Goal: Task Accomplishment & Management: Manage account settings

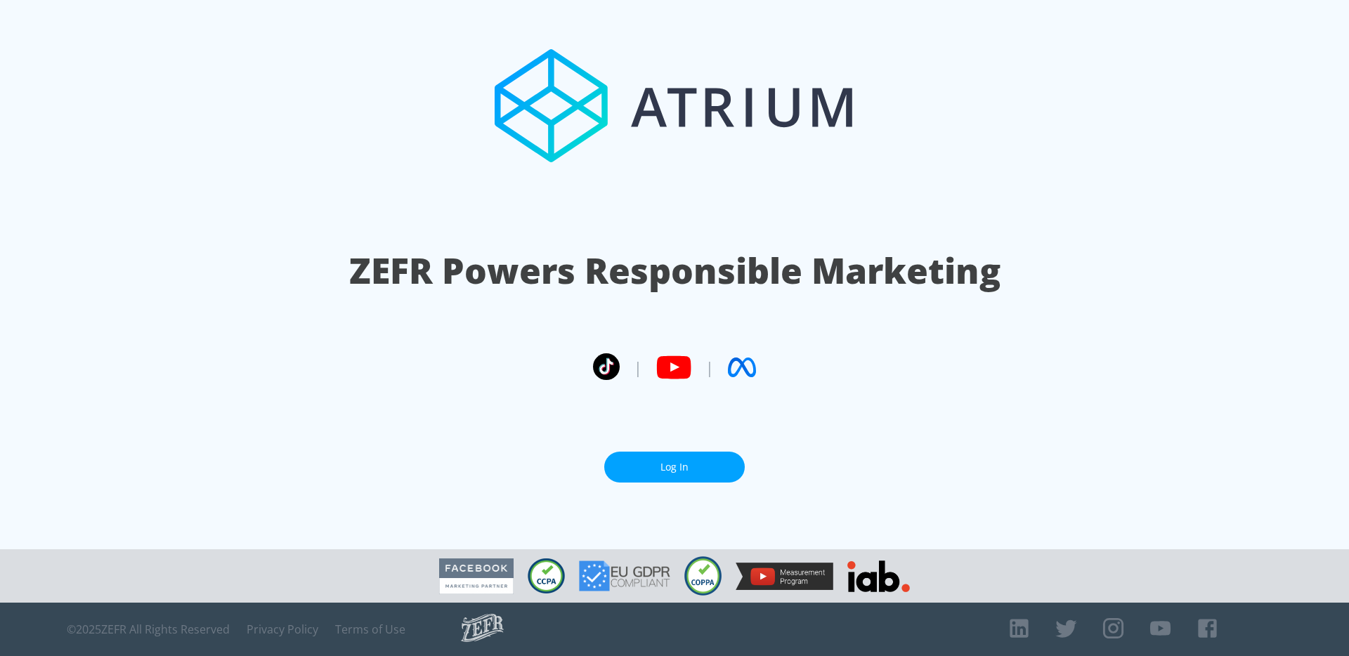
drag, startPoint x: 0, startPoint y: 0, endPoint x: 716, endPoint y: 472, distance: 857.3
click at [716, 472] on link "Log In" at bounding box center [674, 468] width 141 height 32
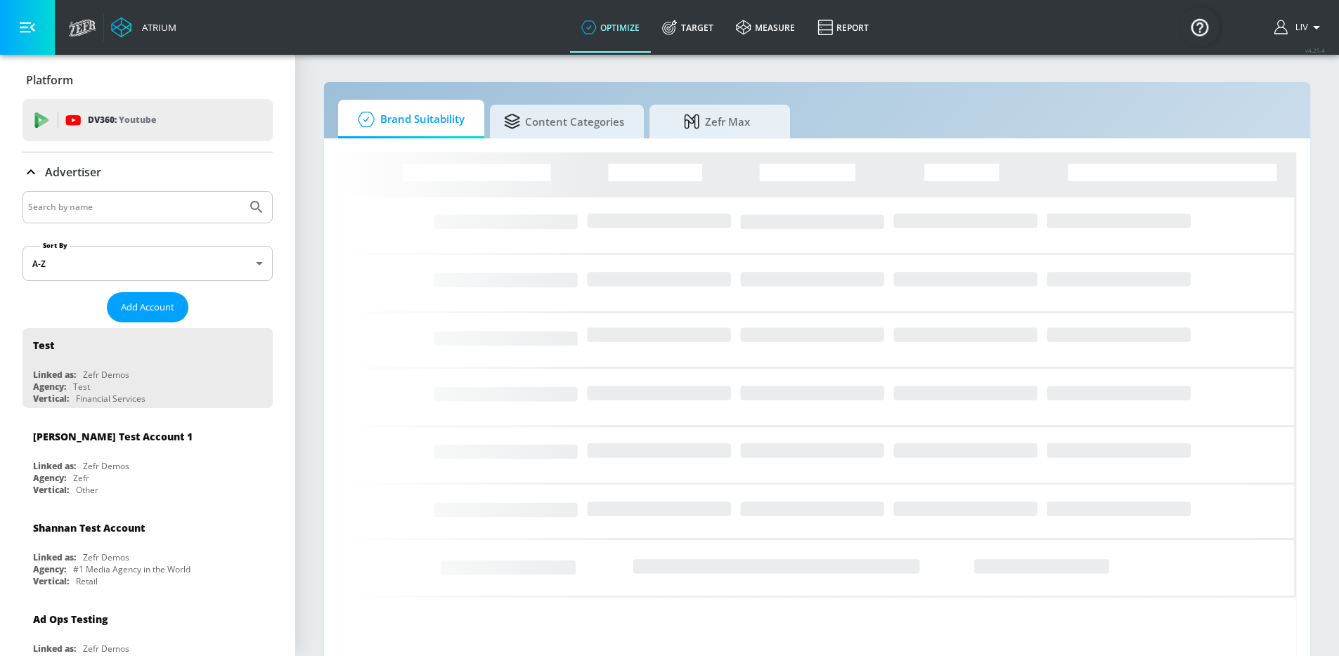
click at [96, 220] on div at bounding box center [147, 207] width 250 height 32
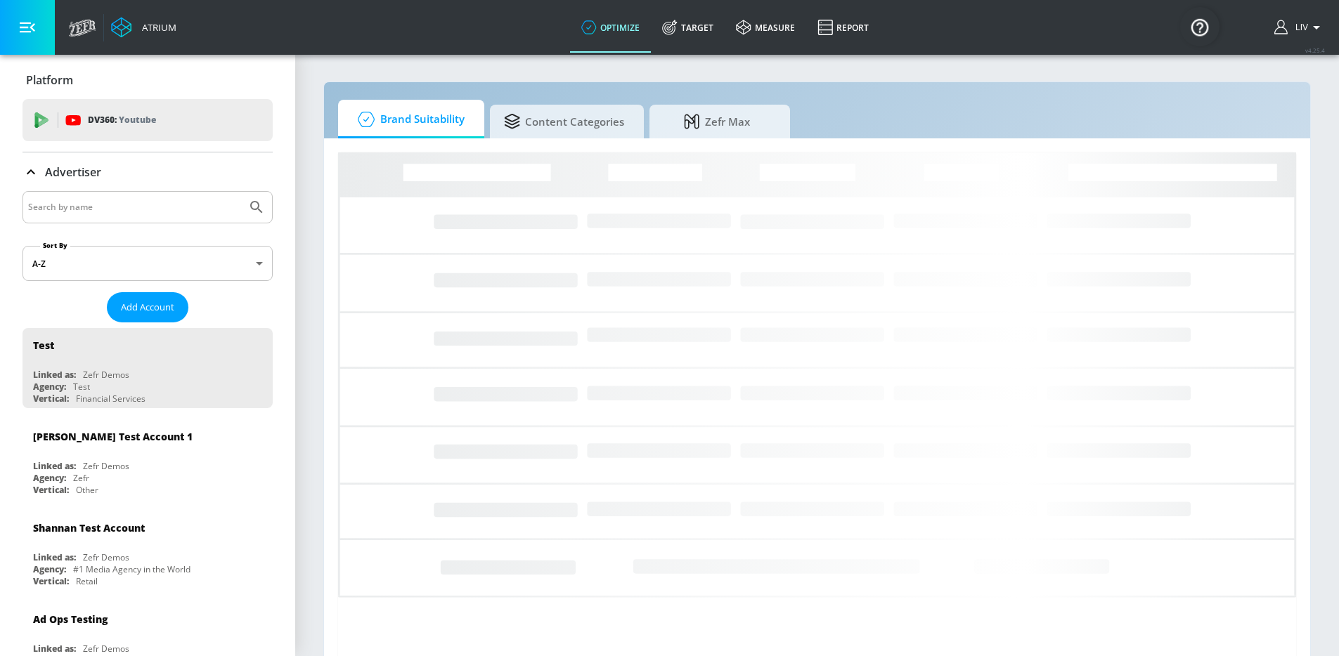
click at [99, 212] on input "Search by name" at bounding box center [134, 207] width 213 height 18
click at [241, 192] on button "Submit Search" at bounding box center [256, 207] width 31 height 31
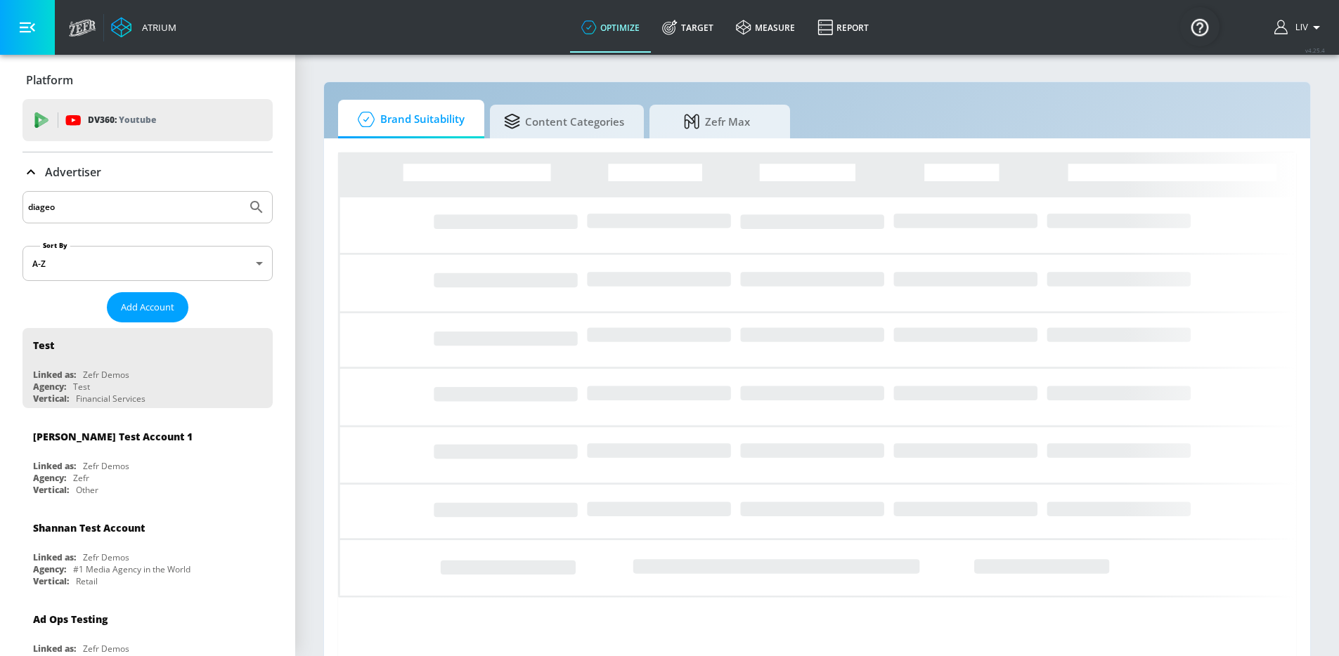
click at [183, 204] on input "diageo" at bounding box center [134, 207] width 213 height 18
click at [241, 192] on button "Submit Search" at bounding box center [256, 207] width 31 height 31
click at [122, 207] on input "diageo kr" at bounding box center [134, 207] width 213 height 18
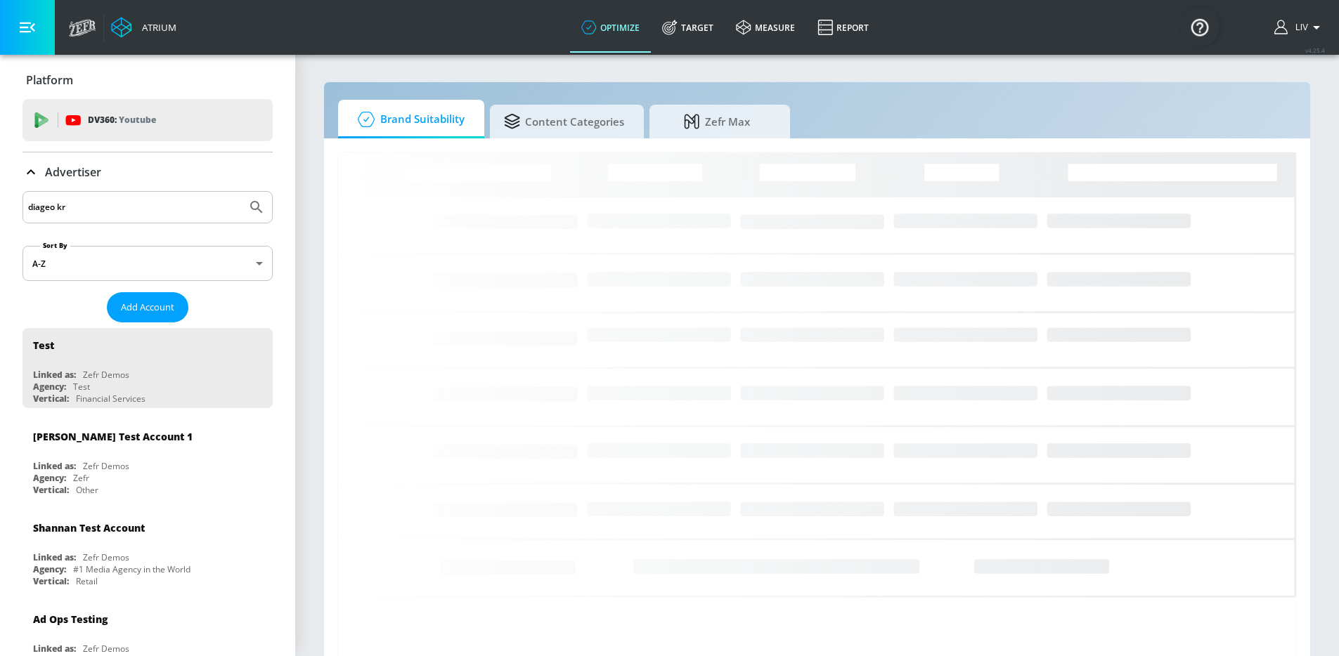
click at [122, 207] on input "diageo kr" at bounding box center [134, 207] width 213 height 18
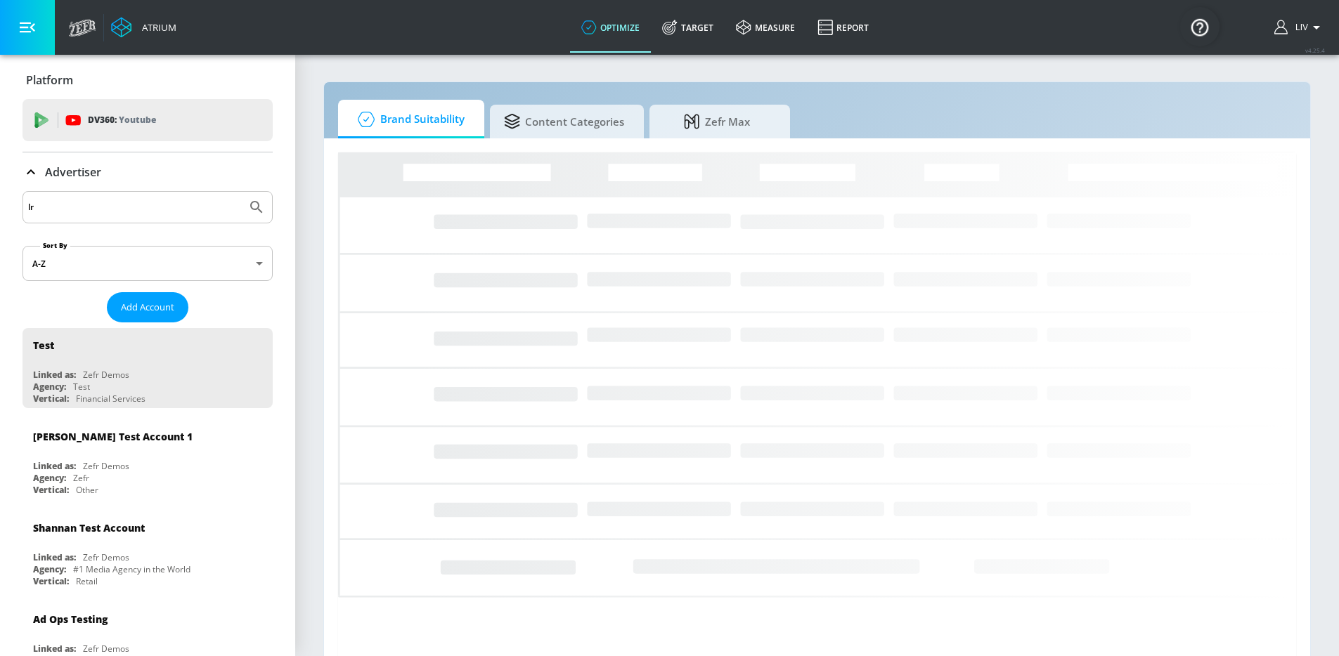
type input "l"
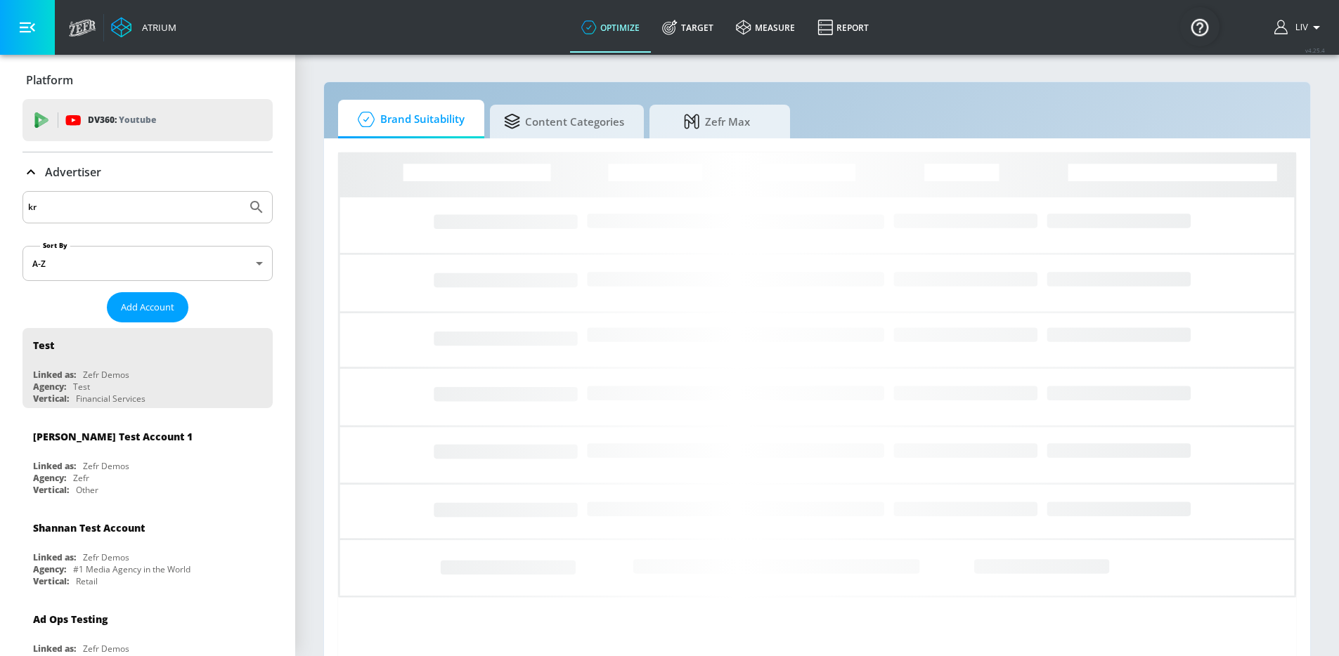
click at [241, 192] on button "Submit Search" at bounding box center [256, 207] width 31 height 31
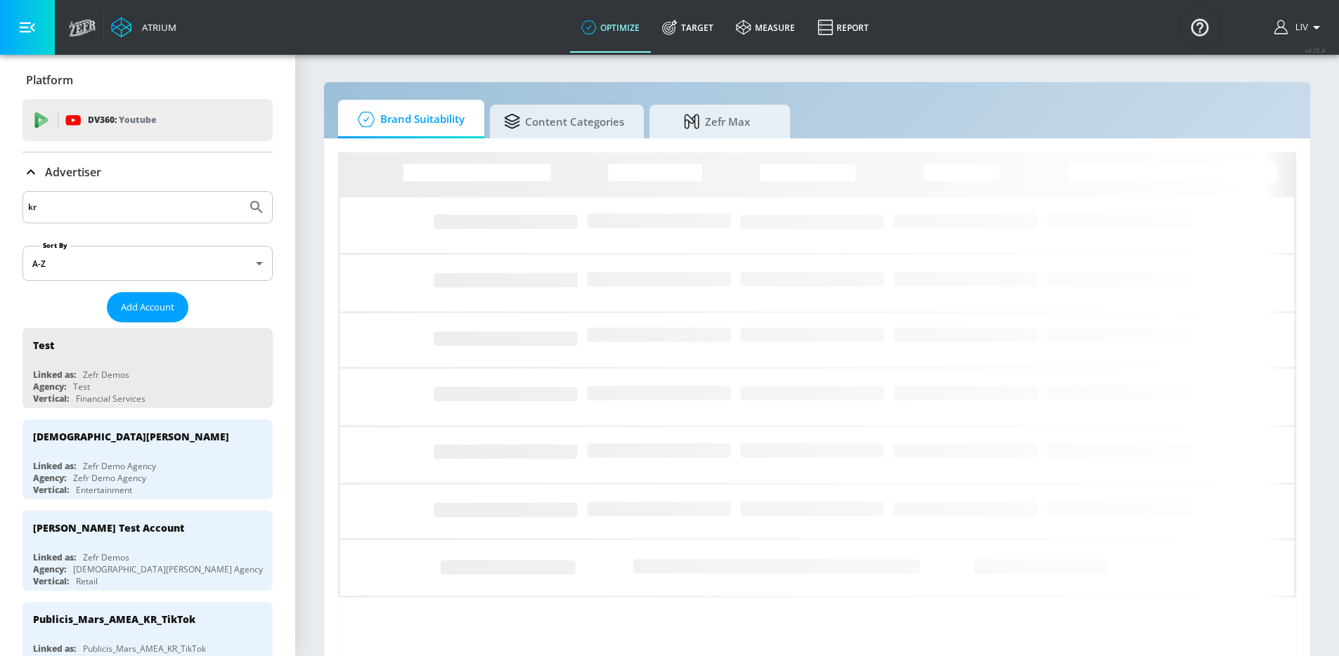
click at [141, 212] on input "kr" at bounding box center [134, 207] width 213 height 18
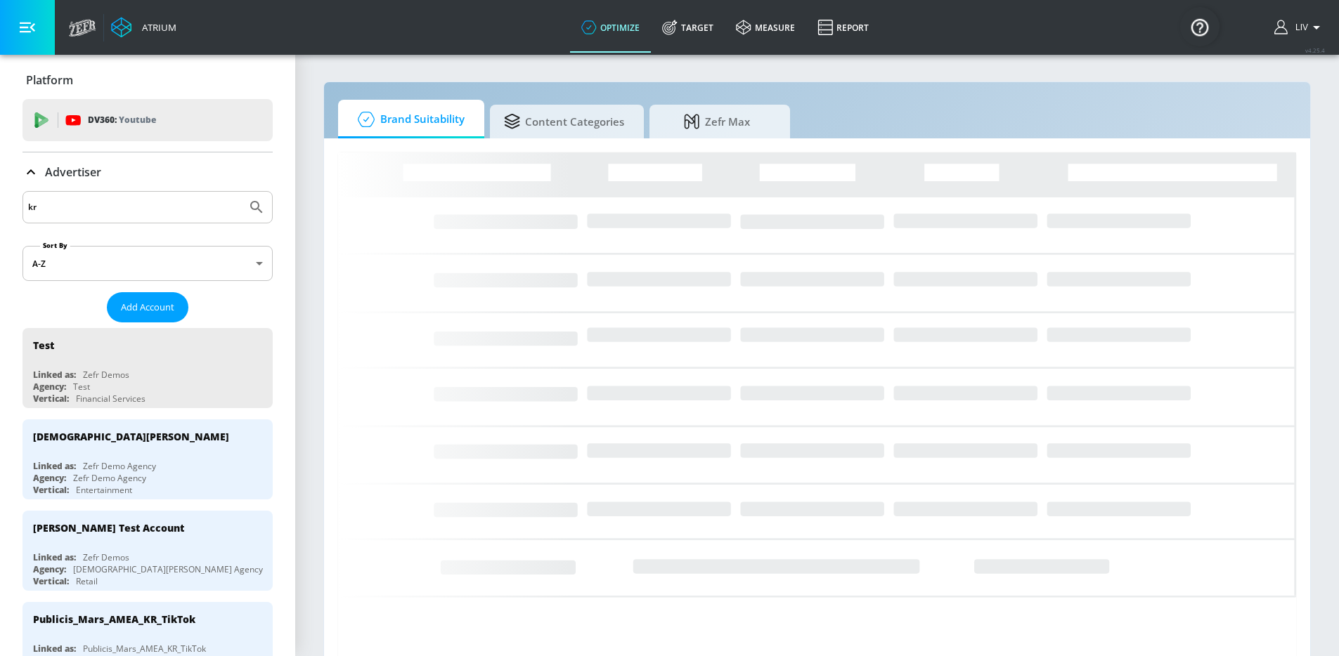
click at [141, 212] on input "kr" at bounding box center [134, 207] width 213 height 18
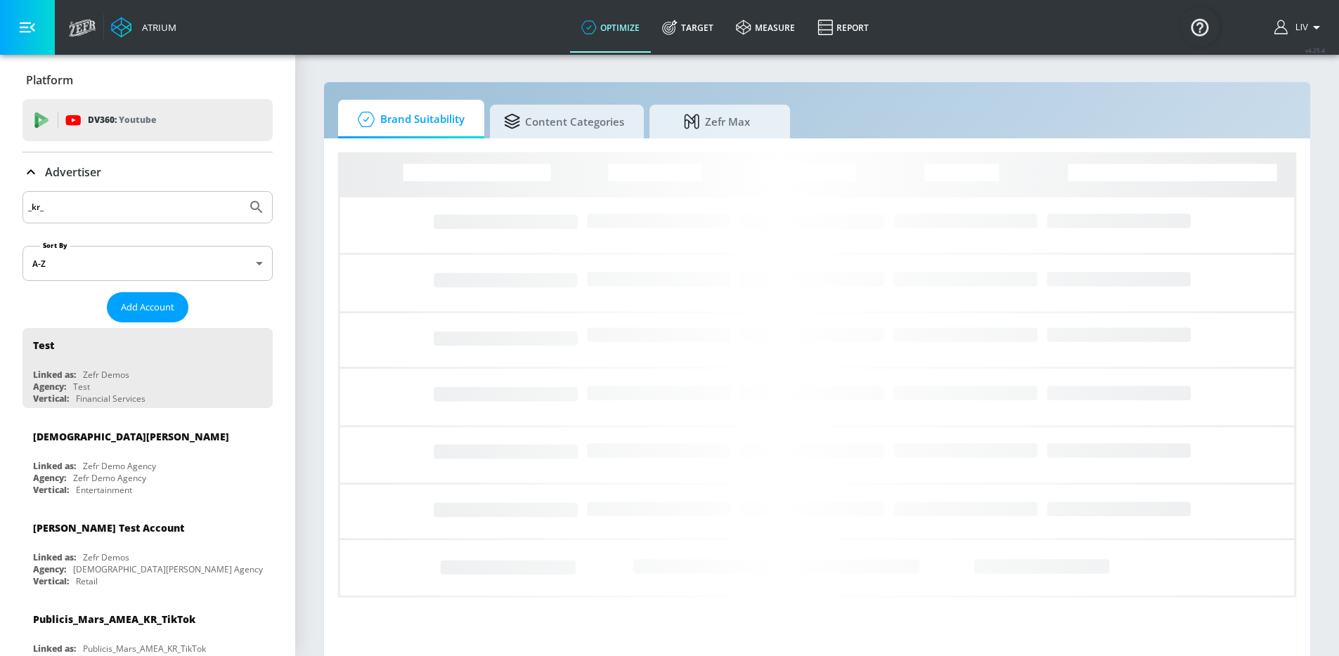
type input "_kr_"
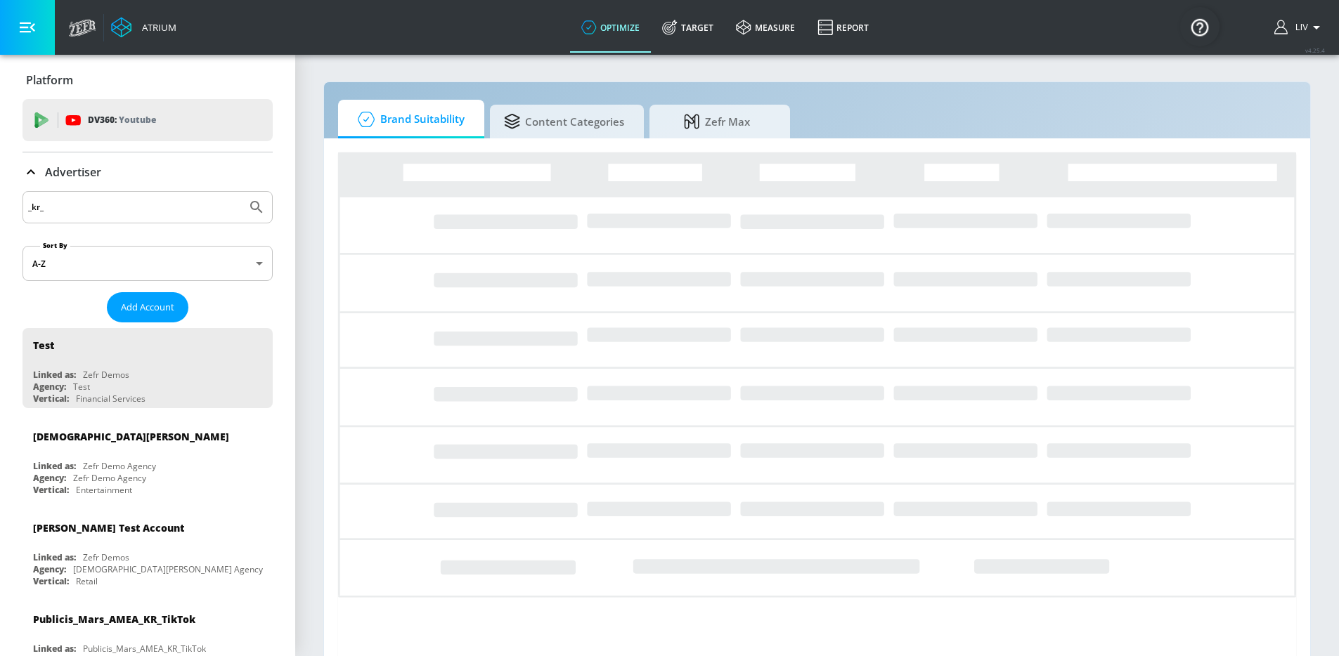
click at [241, 192] on button "Submit Search" at bounding box center [256, 207] width 31 height 31
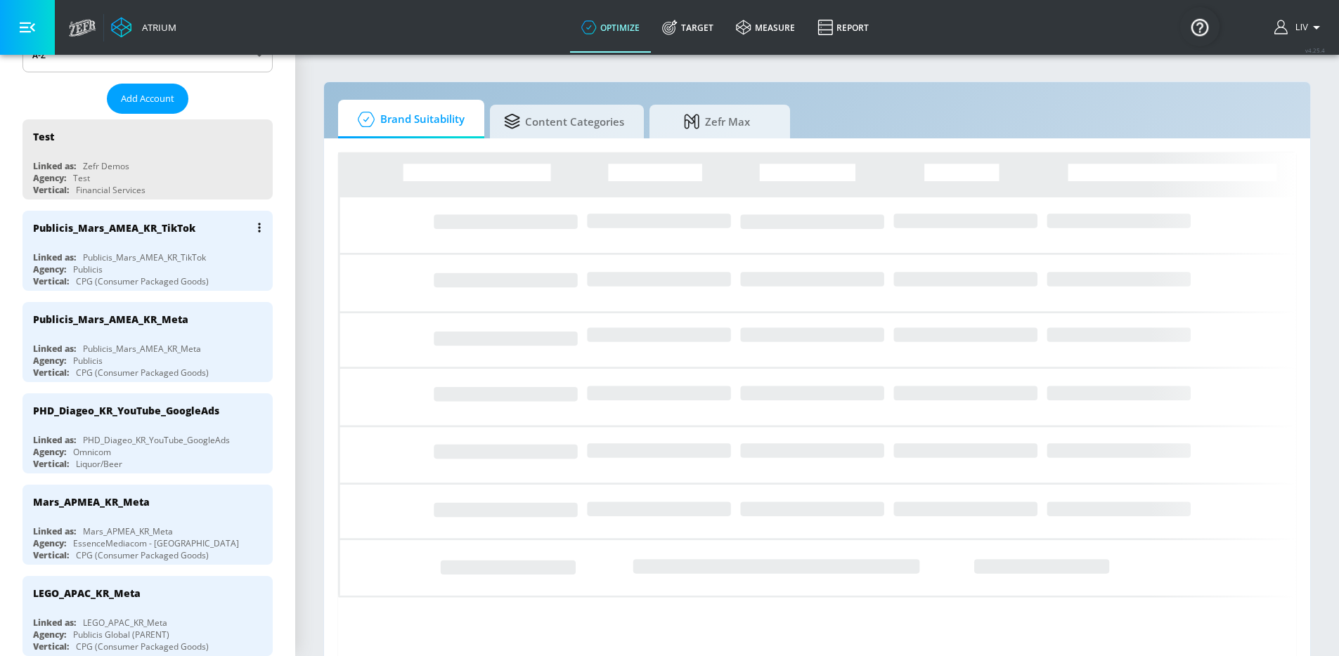
scroll to position [255, 0]
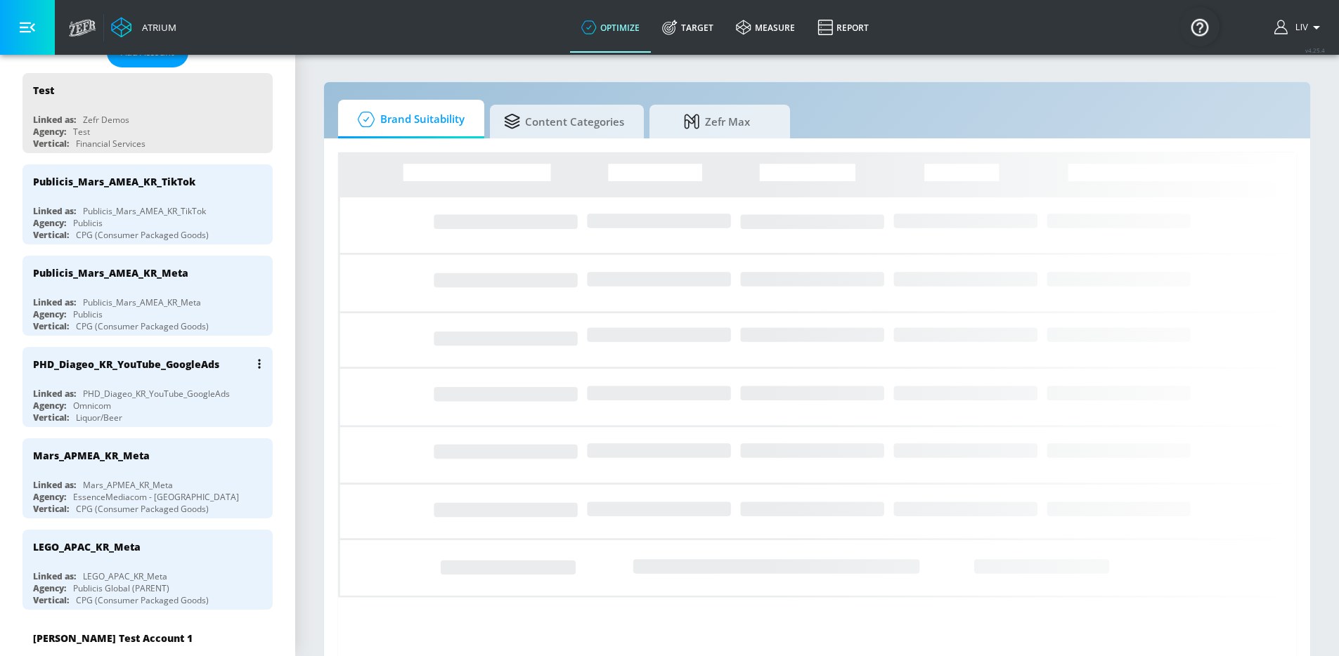
click at [191, 364] on div "PHD_Diageo_KR_YouTube_GoogleAds" at bounding box center [126, 364] width 186 height 13
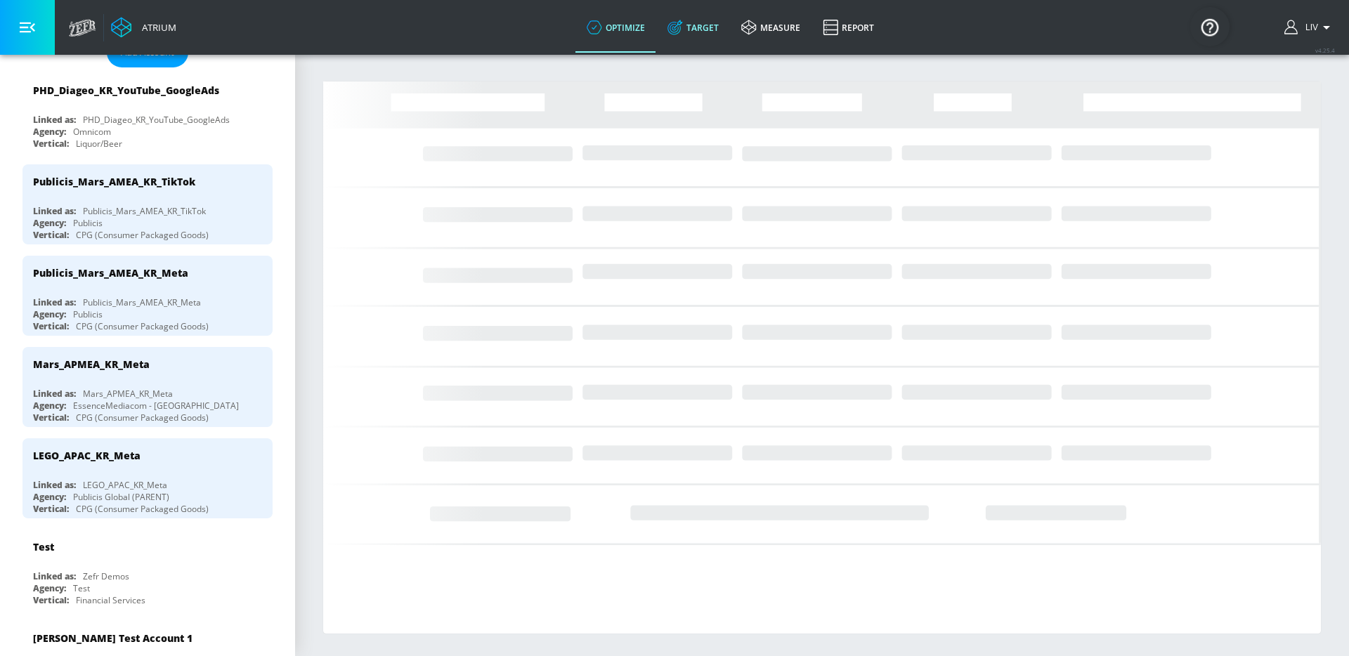
click at [687, 11] on link "Target" at bounding box center [693, 27] width 74 height 51
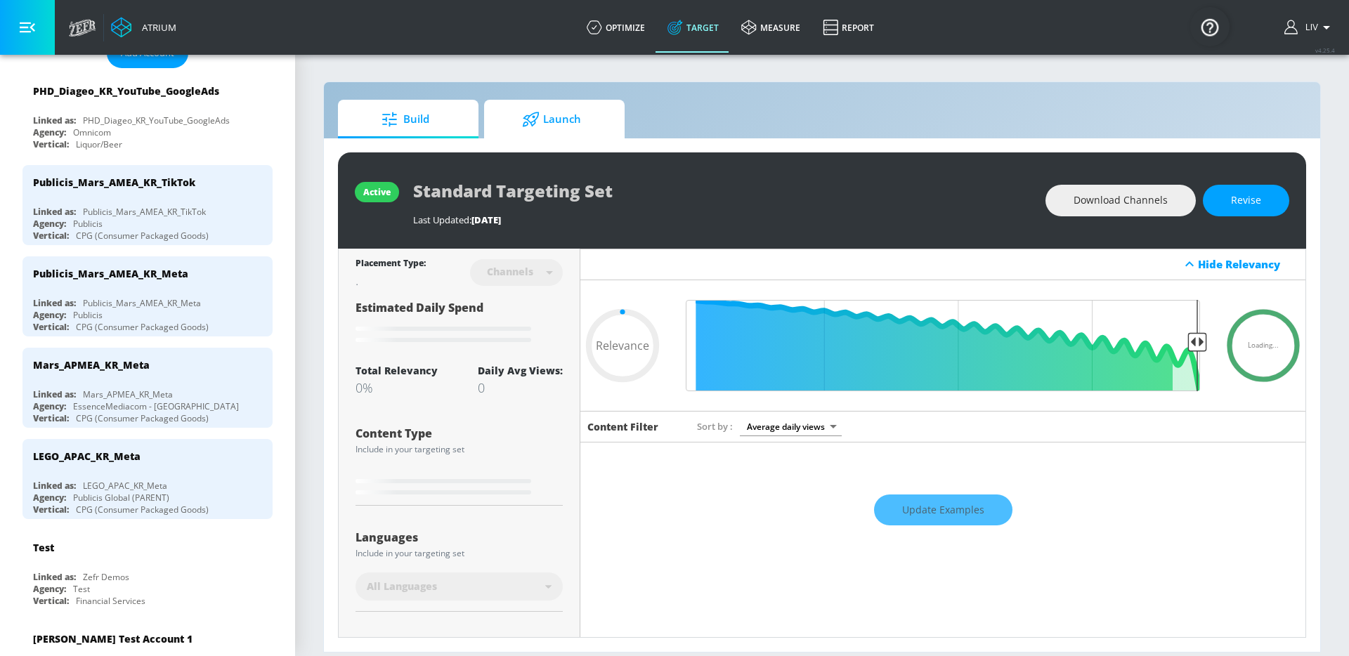
type input "0.05"
click at [566, 123] on span "Launch" at bounding box center [551, 120] width 107 height 34
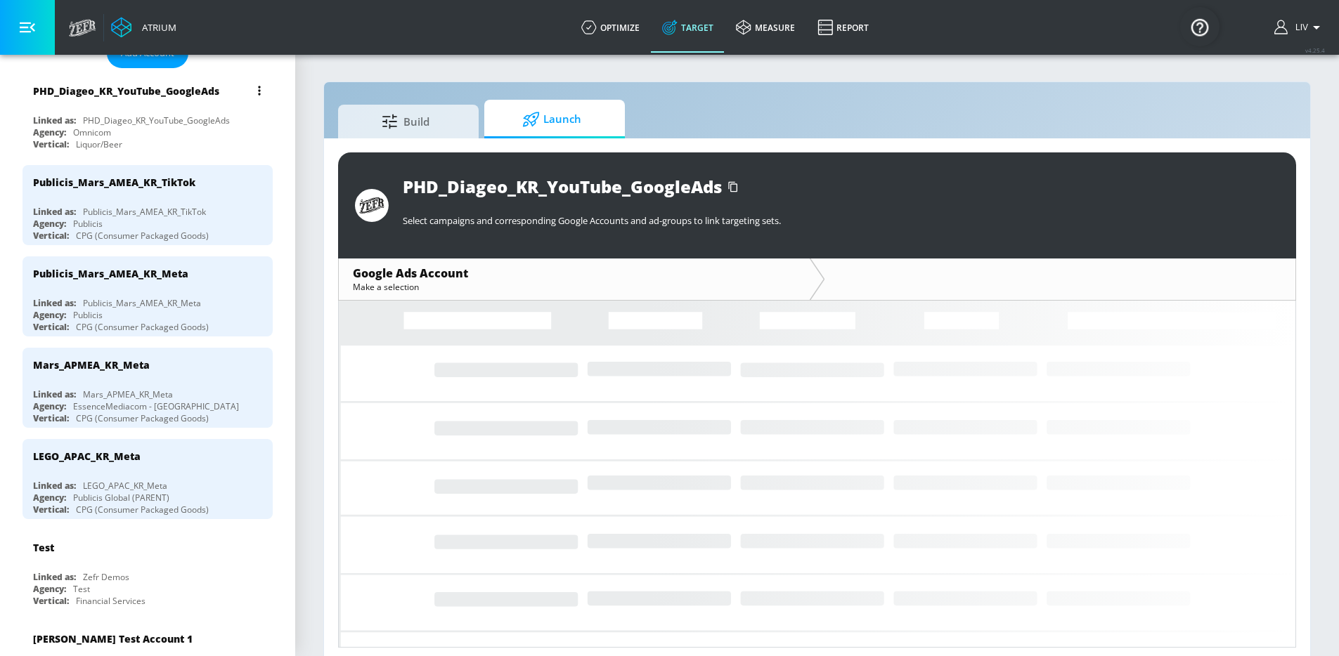
click at [131, 89] on div "PHD_Diageo_KR_YouTube_GoogleAds" at bounding box center [126, 90] width 186 height 13
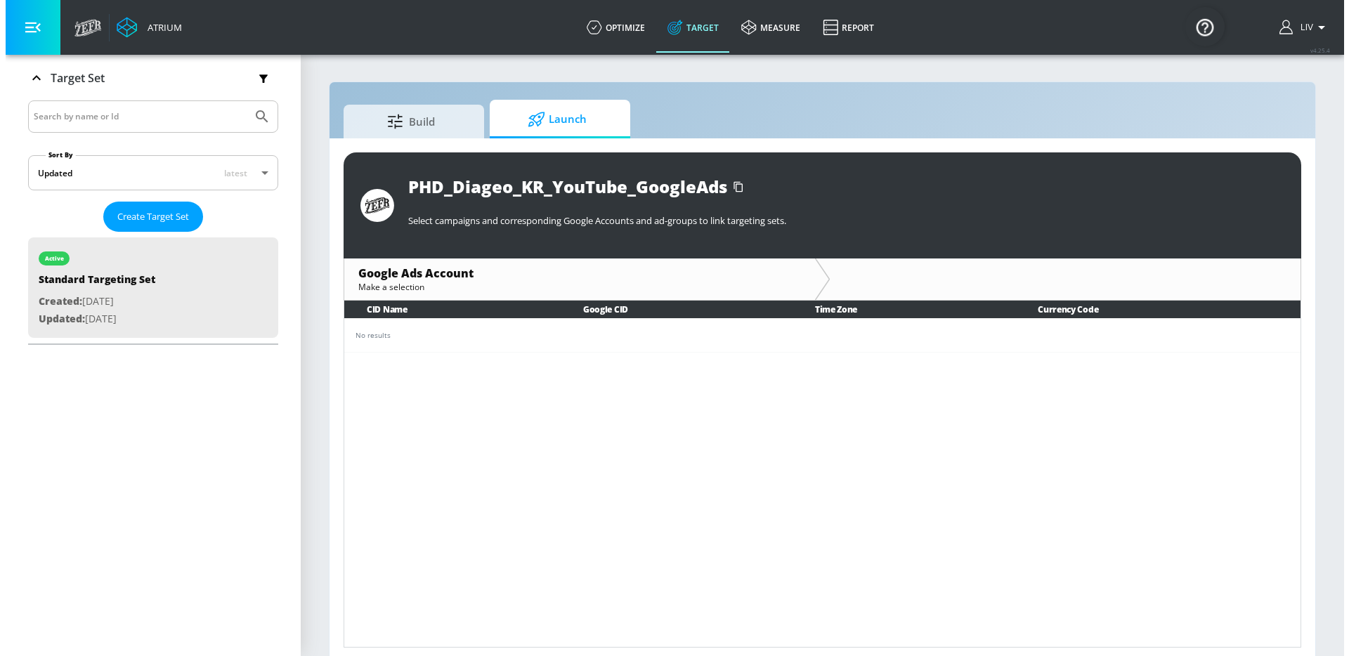
scroll to position [230, 0]
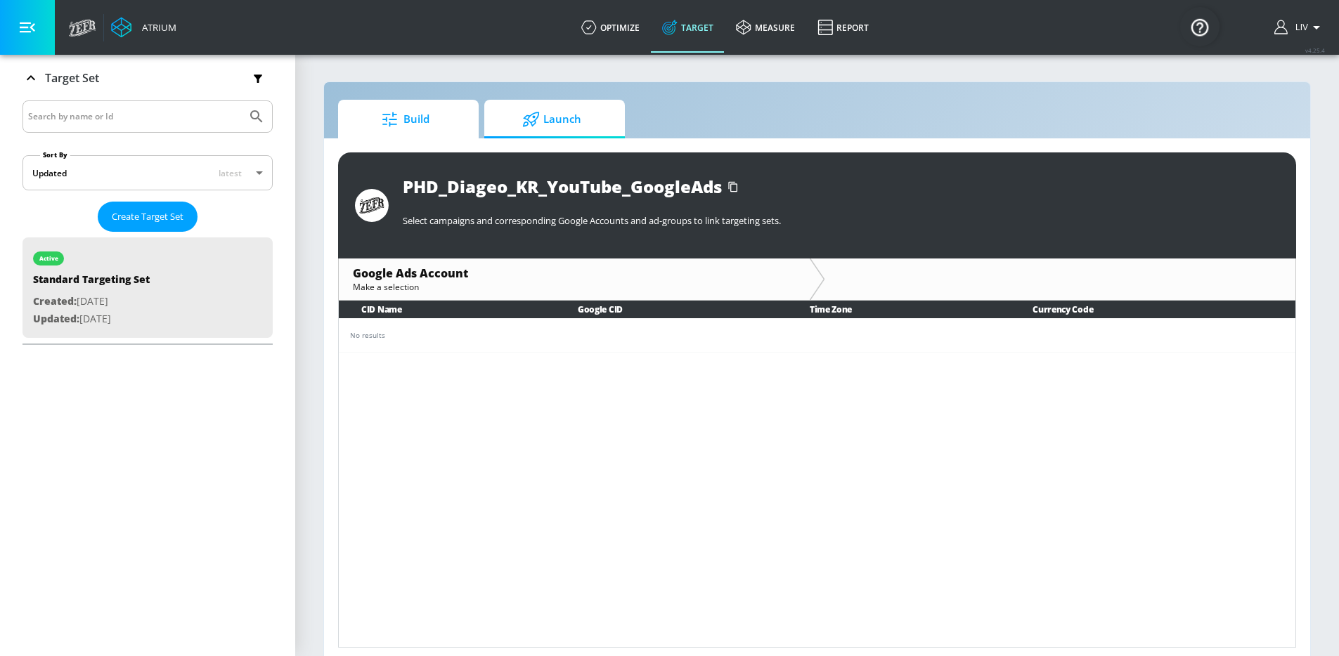
click at [427, 109] on span "Build" at bounding box center [405, 120] width 107 height 34
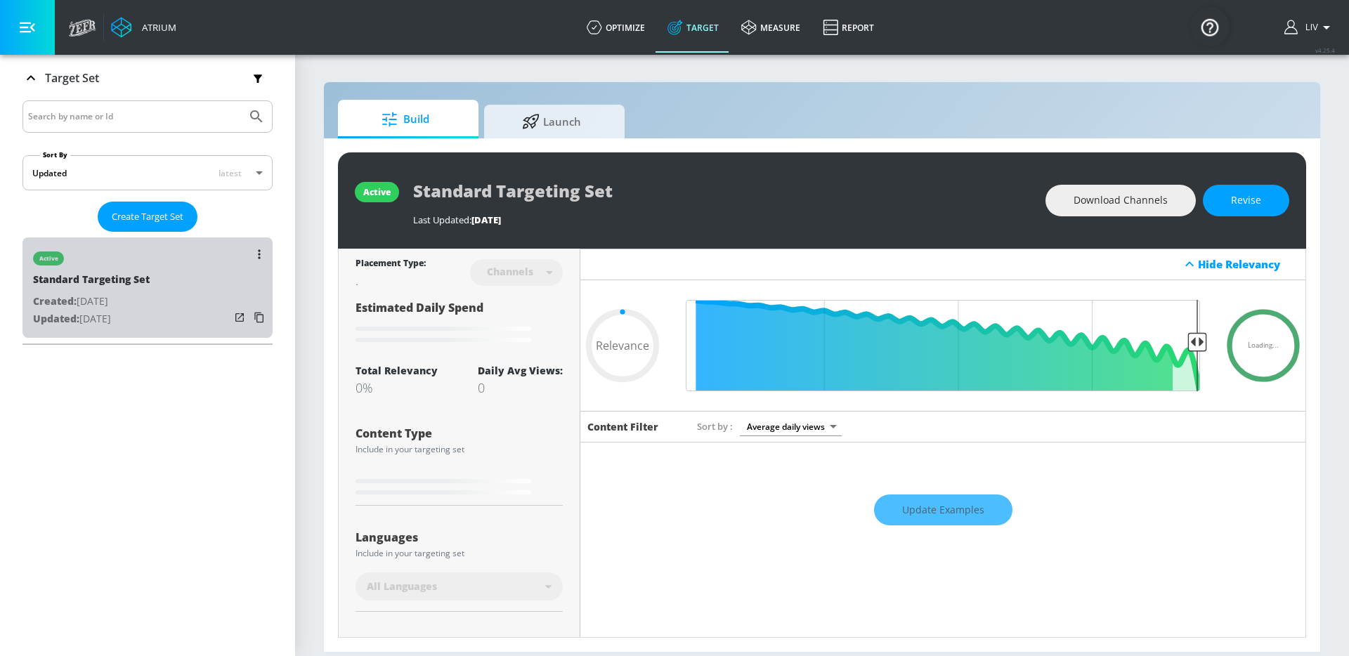
click at [201, 273] on div "active Standard Targeting Set Created: Sep. 09, 2024 Updated: Sep. 05, 2025" at bounding box center [147, 288] width 250 height 100
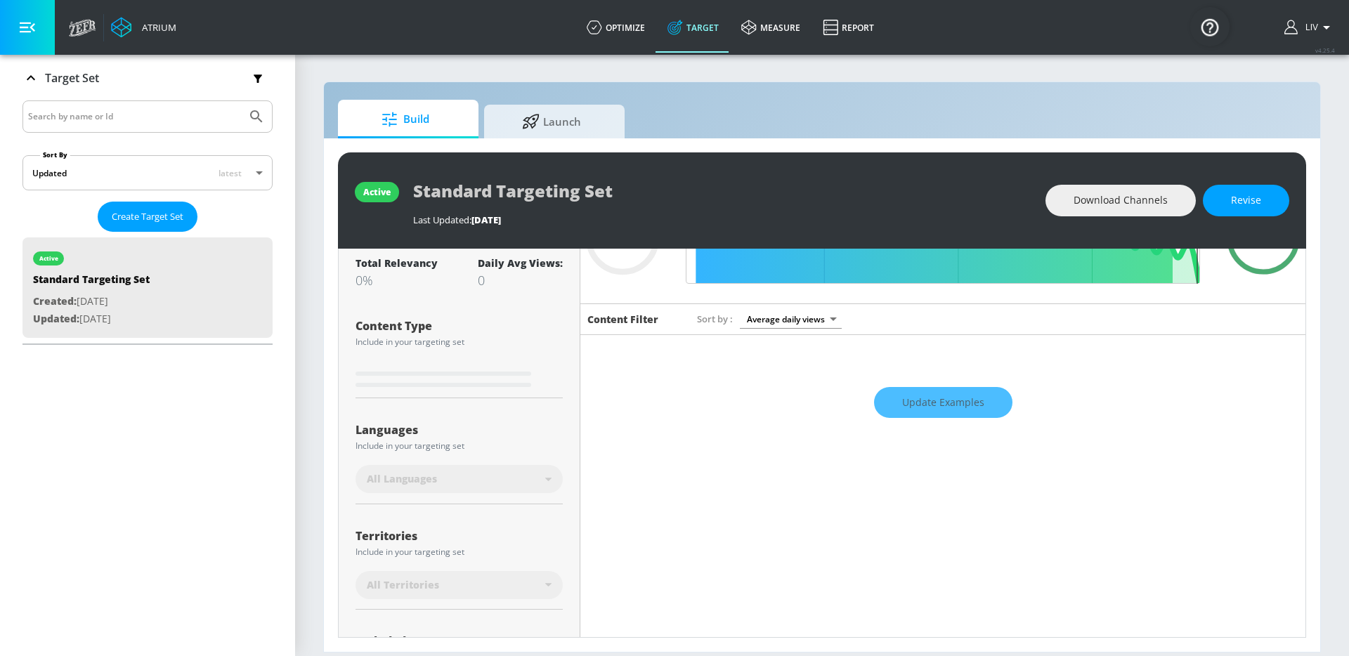
scroll to position [19, 0]
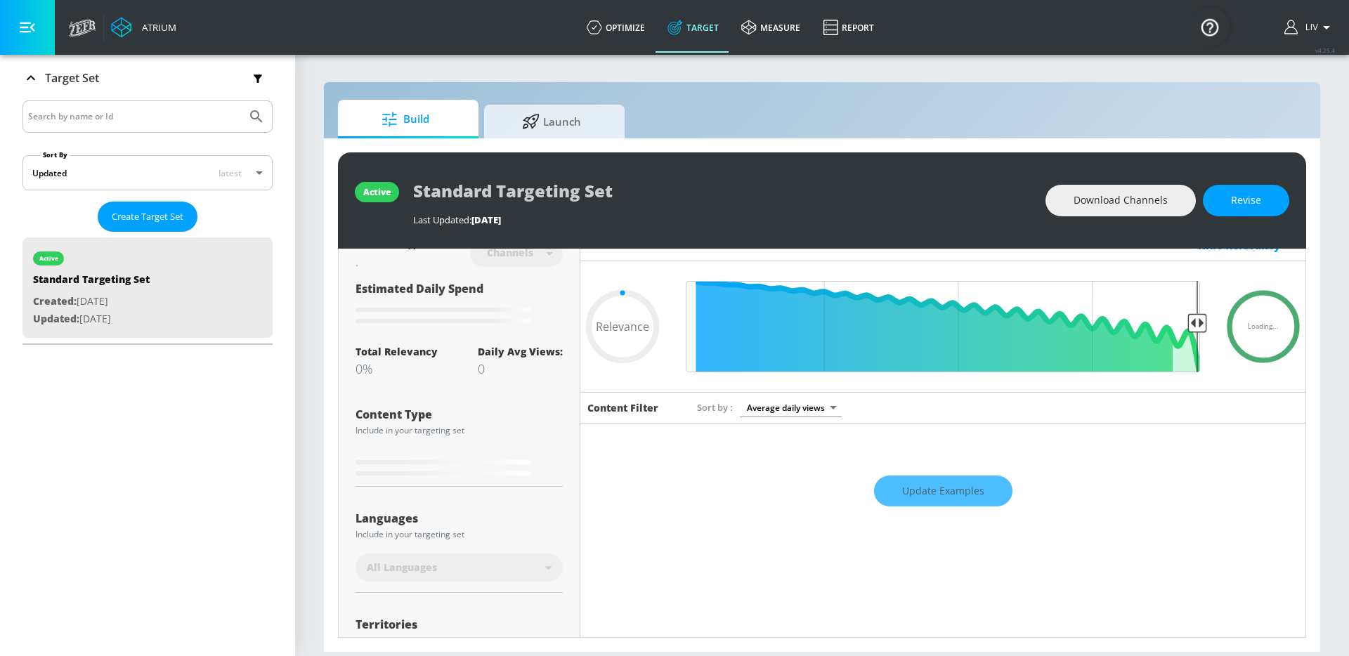
click at [969, 496] on div "Update Examples" at bounding box center [942, 491] width 725 height 49
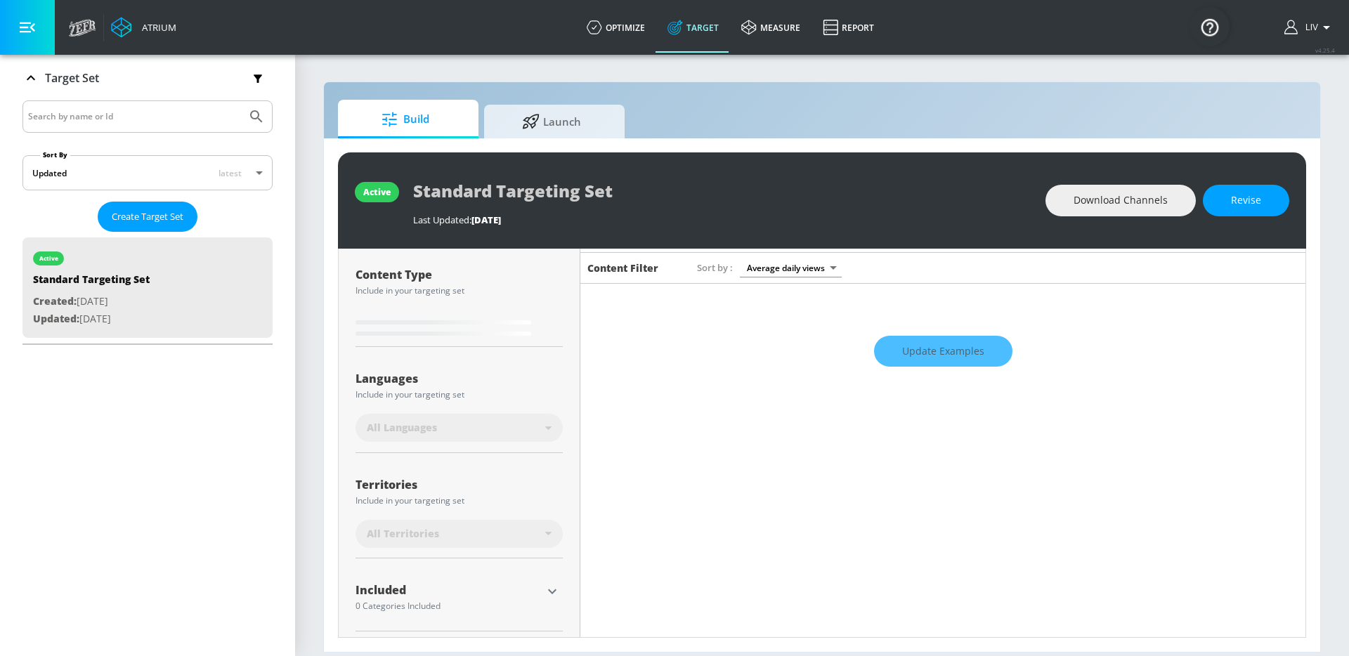
scroll to position [108, 0]
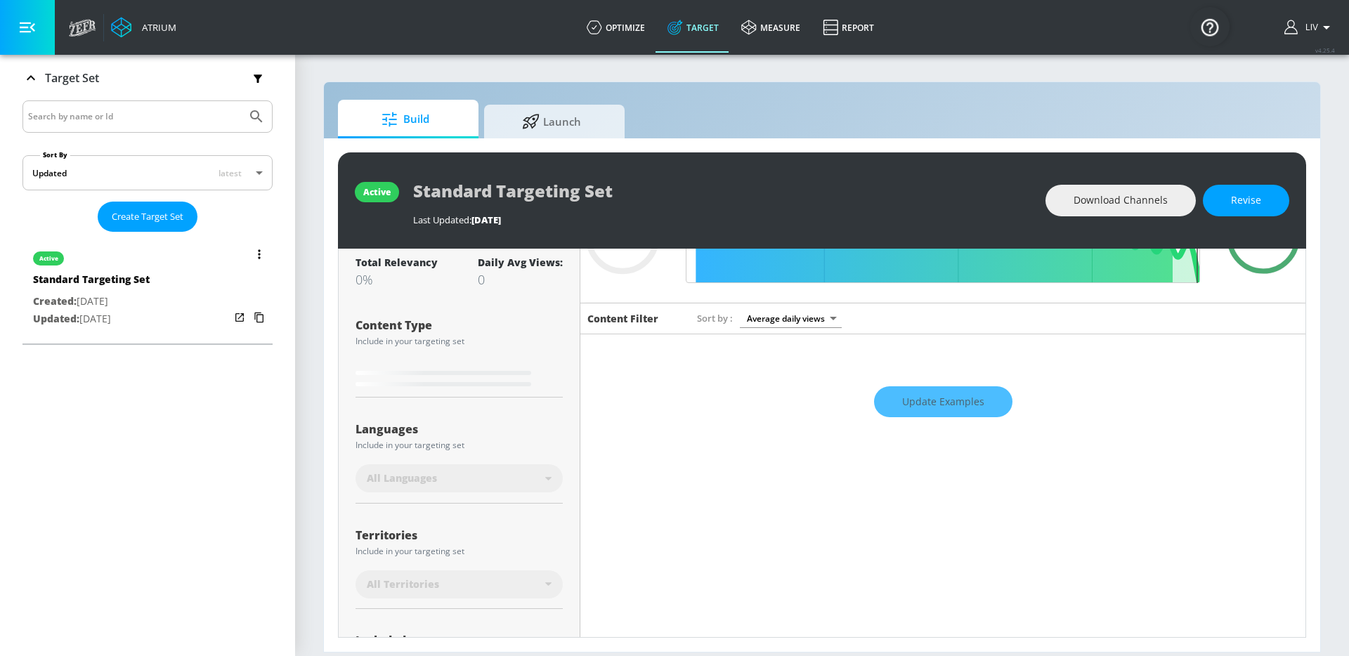
click at [113, 281] on div "Standard Targeting Set" at bounding box center [91, 283] width 117 height 20
type input "0.05"
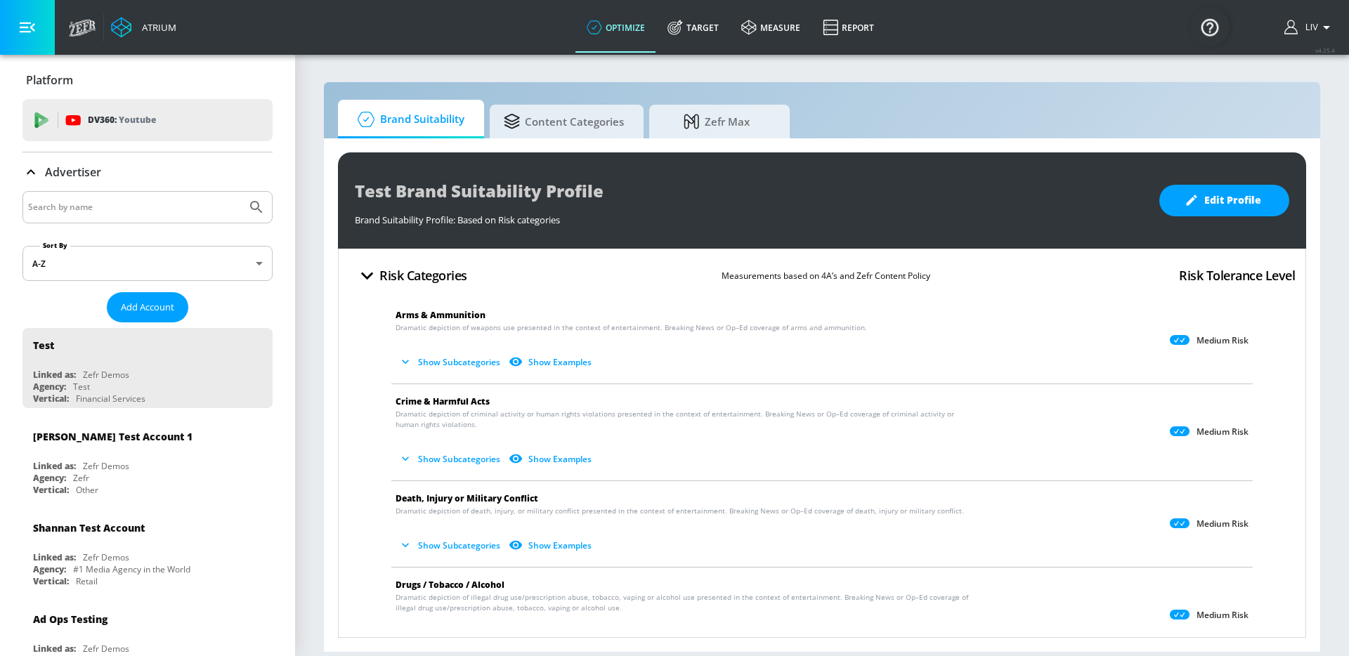
click at [150, 195] on div at bounding box center [147, 207] width 250 height 32
click at [137, 191] on div at bounding box center [147, 207] width 250 height 32
click at [145, 207] on input "Search by name" at bounding box center [134, 207] width 213 height 18
type input "_kr_"
click at [241, 192] on button "Submit Search" at bounding box center [256, 207] width 31 height 31
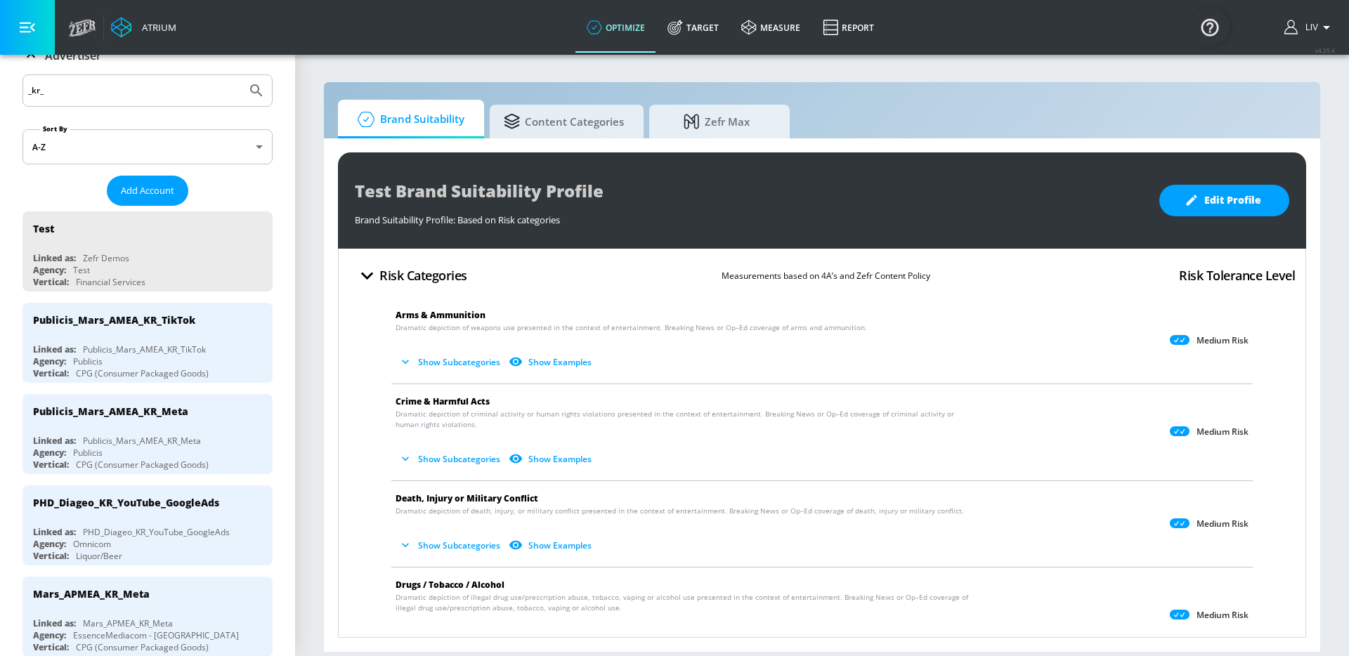
scroll to position [117, 0]
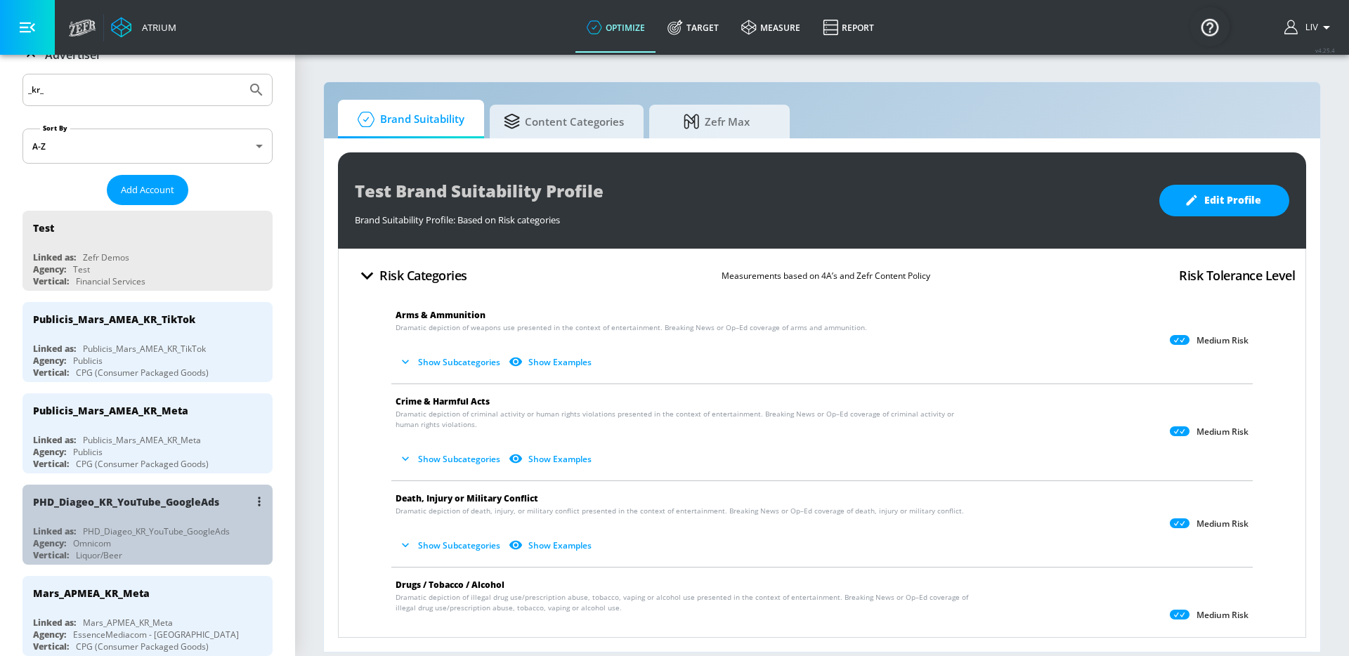
click at [181, 512] on div "PHD_Diageo_KR_YouTube_GoogleAds" at bounding box center [151, 502] width 236 height 34
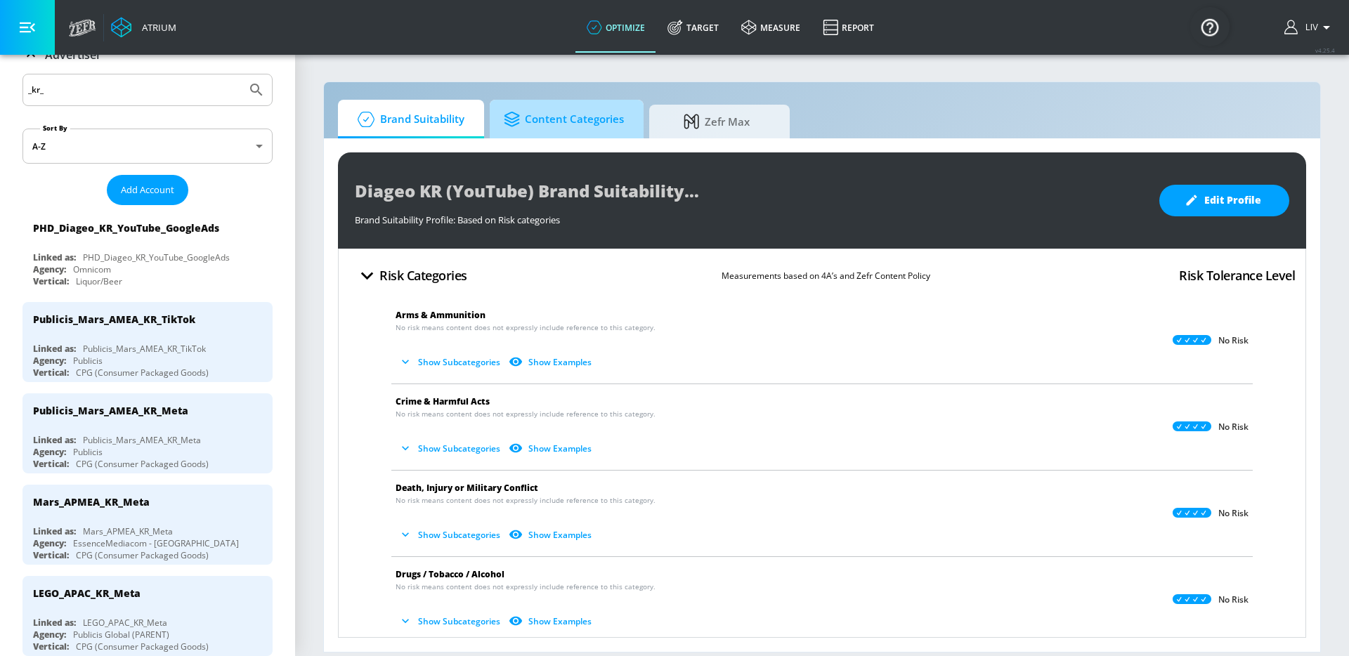
click at [551, 117] on span "Content Categories" at bounding box center [564, 120] width 120 height 34
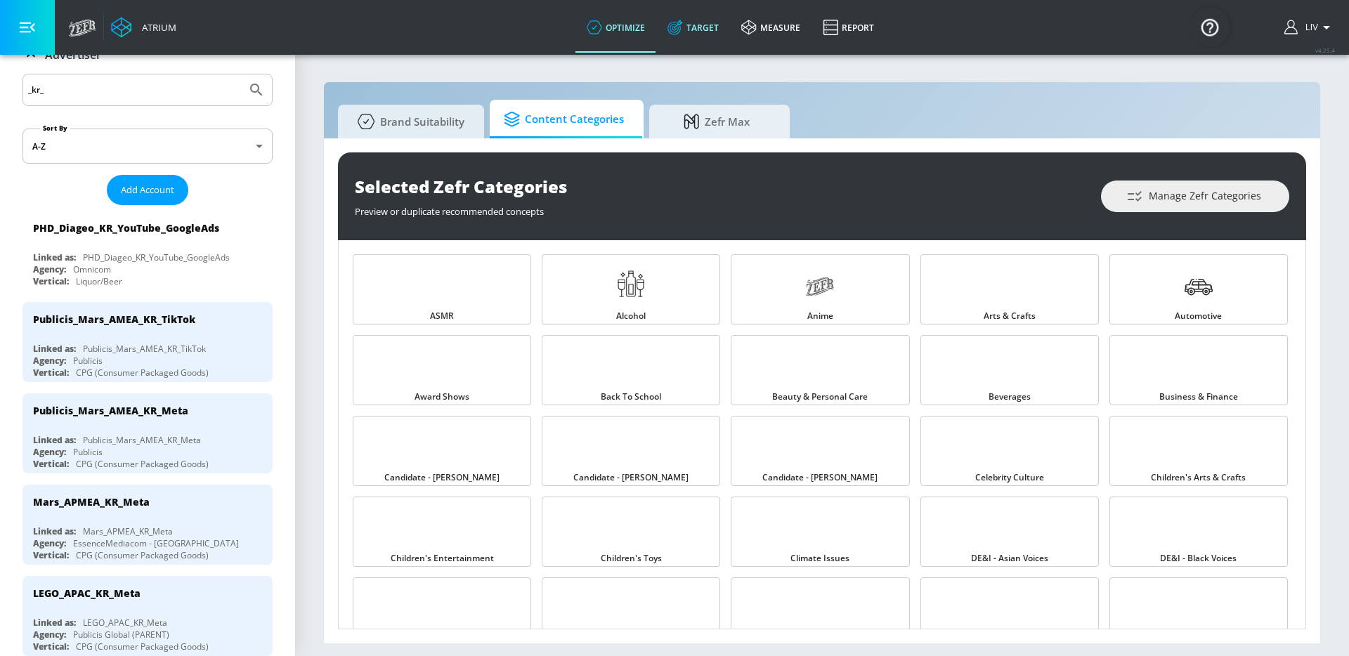
click at [700, 25] on link "Target" at bounding box center [693, 27] width 74 height 51
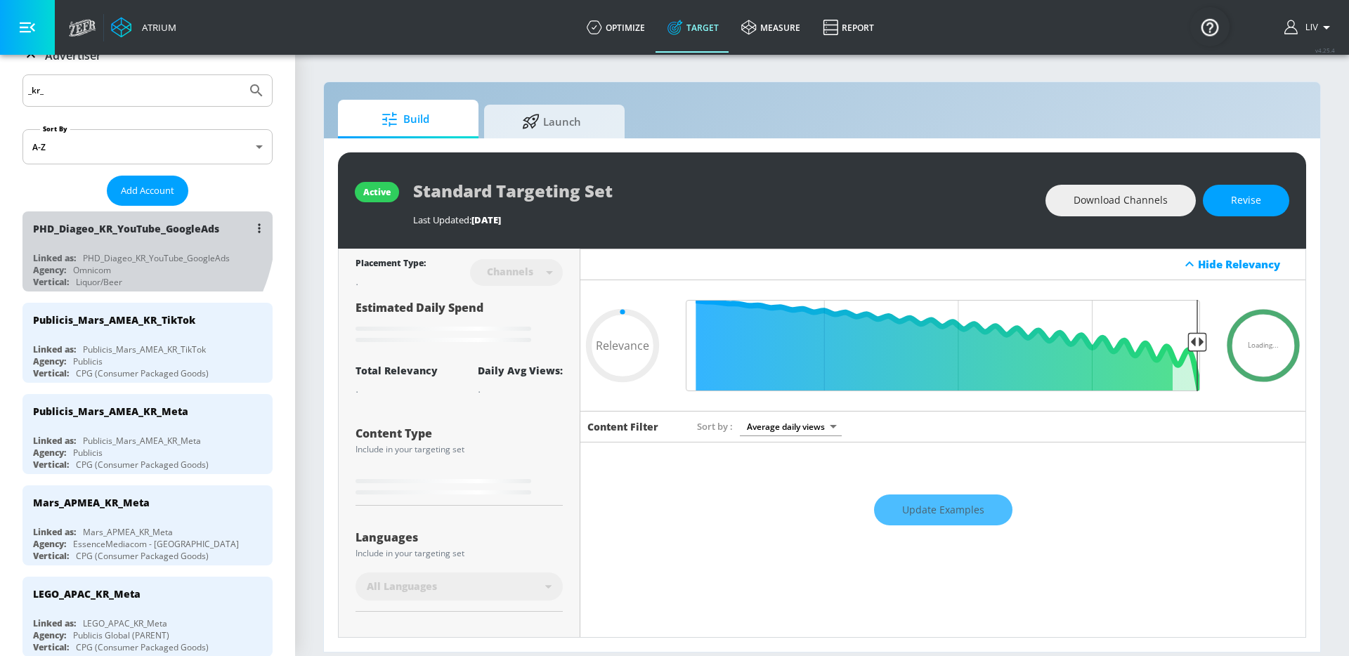
click at [101, 225] on div "PHD_Diageo_KR_YouTube_GoogleAds" at bounding box center [126, 228] width 186 height 13
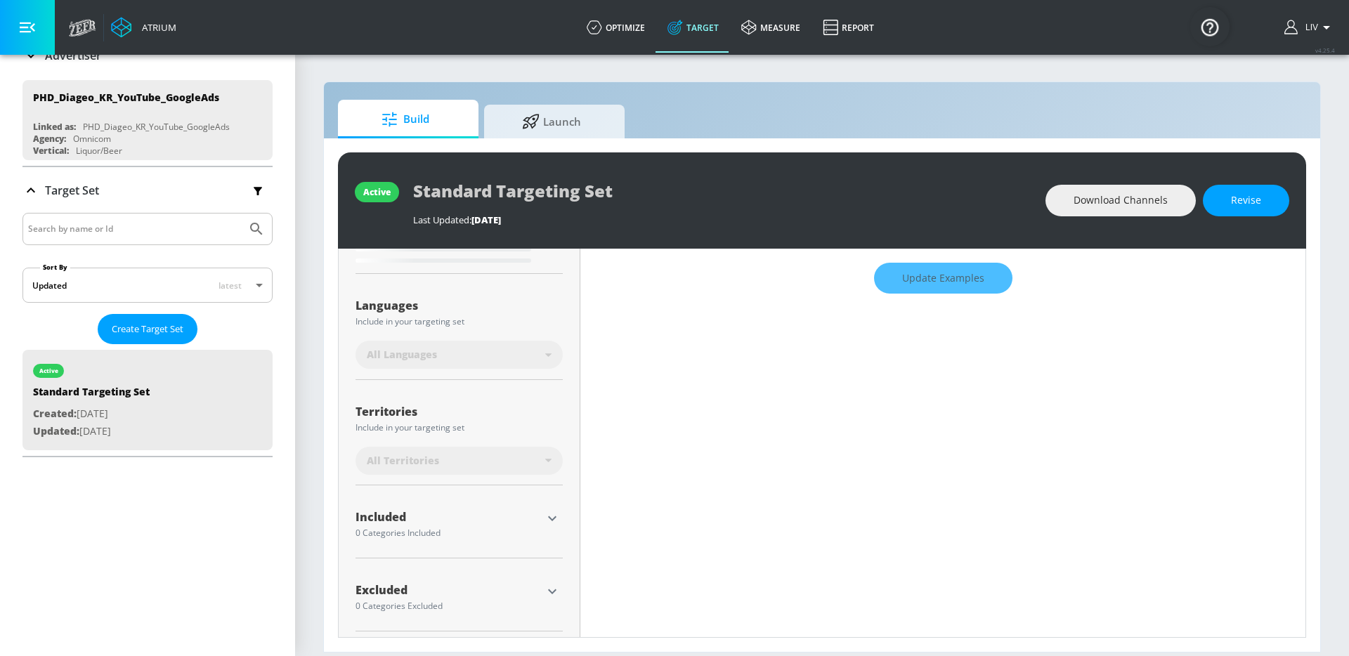
scroll to position [238, 0]
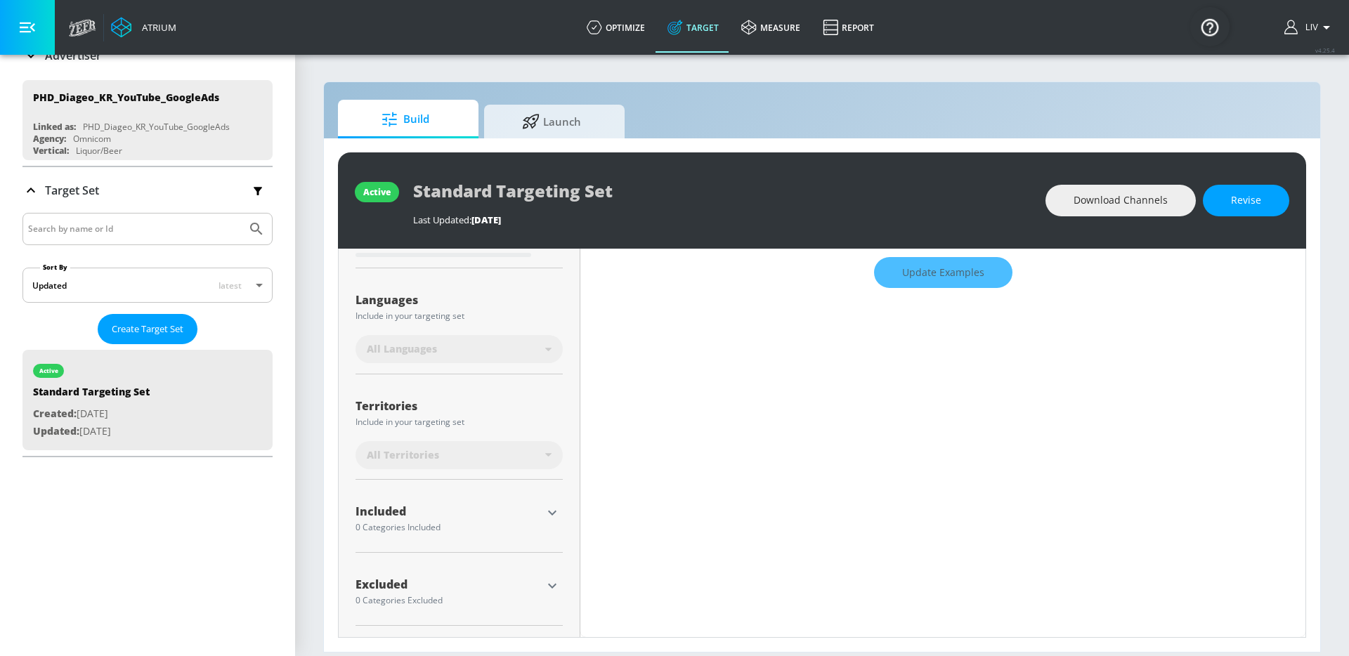
click at [921, 280] on div "Update Examples" at bounding box center [942, 272] width 725 height 49
type input "0.45"
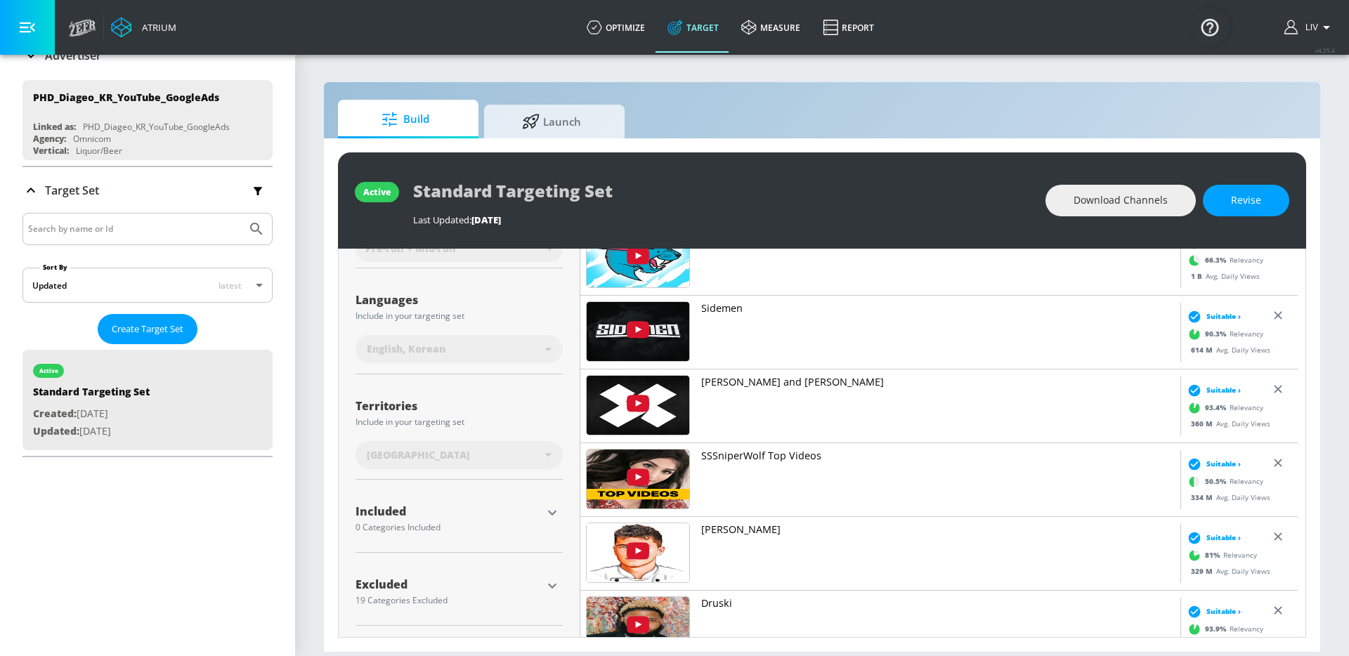
scroll to position [221, 0]
click at [552, 580] on icon "button" at bounding box center [552, 586] width 17 height 17
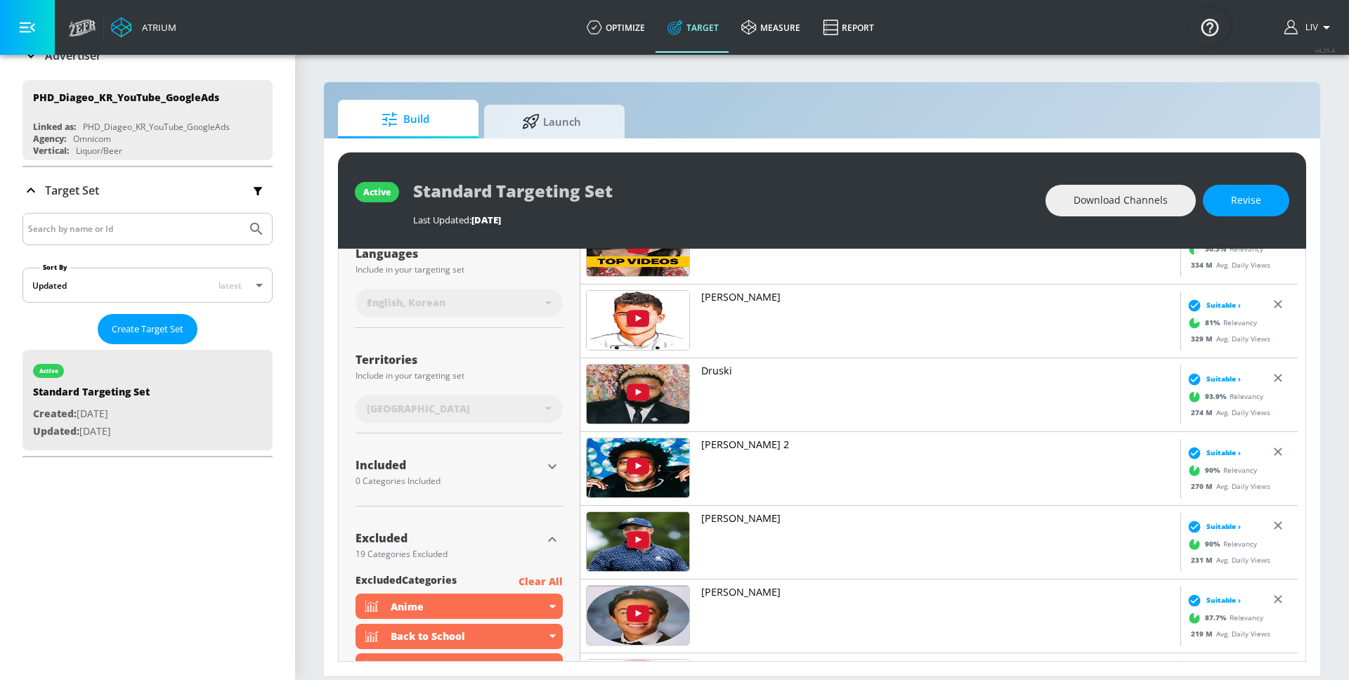
scroll to position [200, 0]
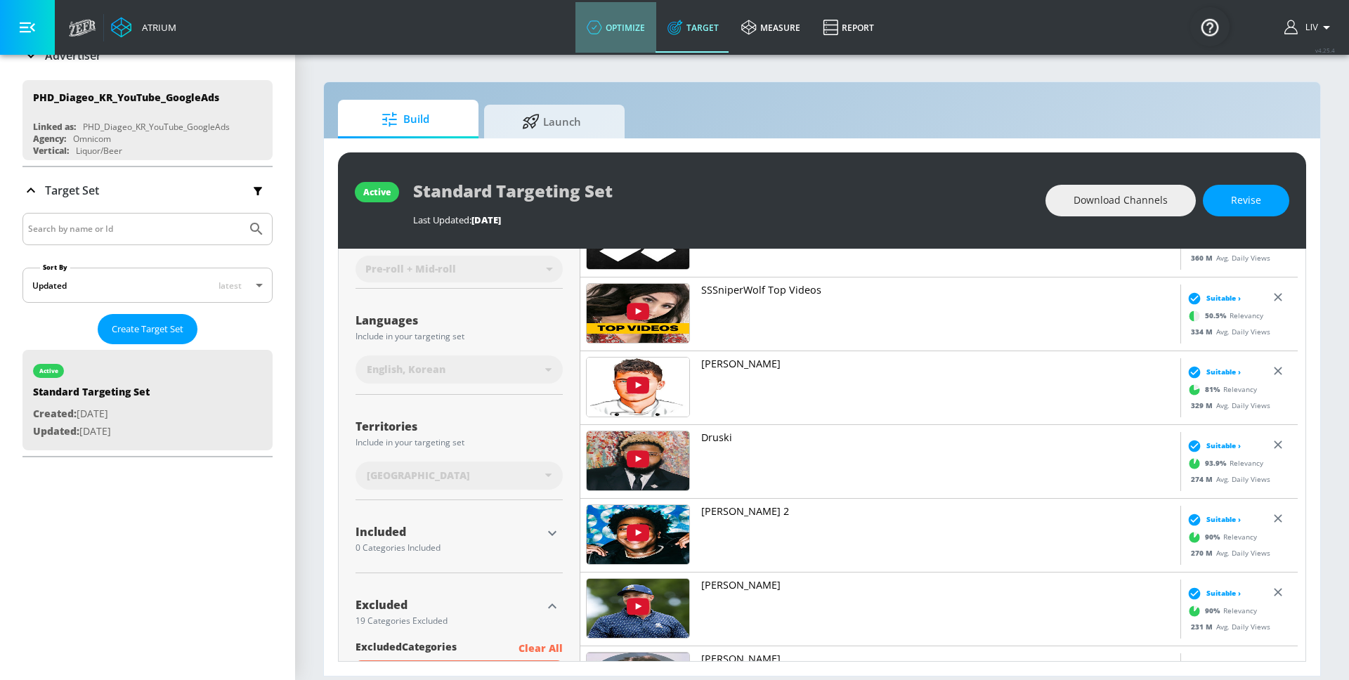
click at [613, 32] on link "optimize" at bounding box center [616, 27] width 81 height 51
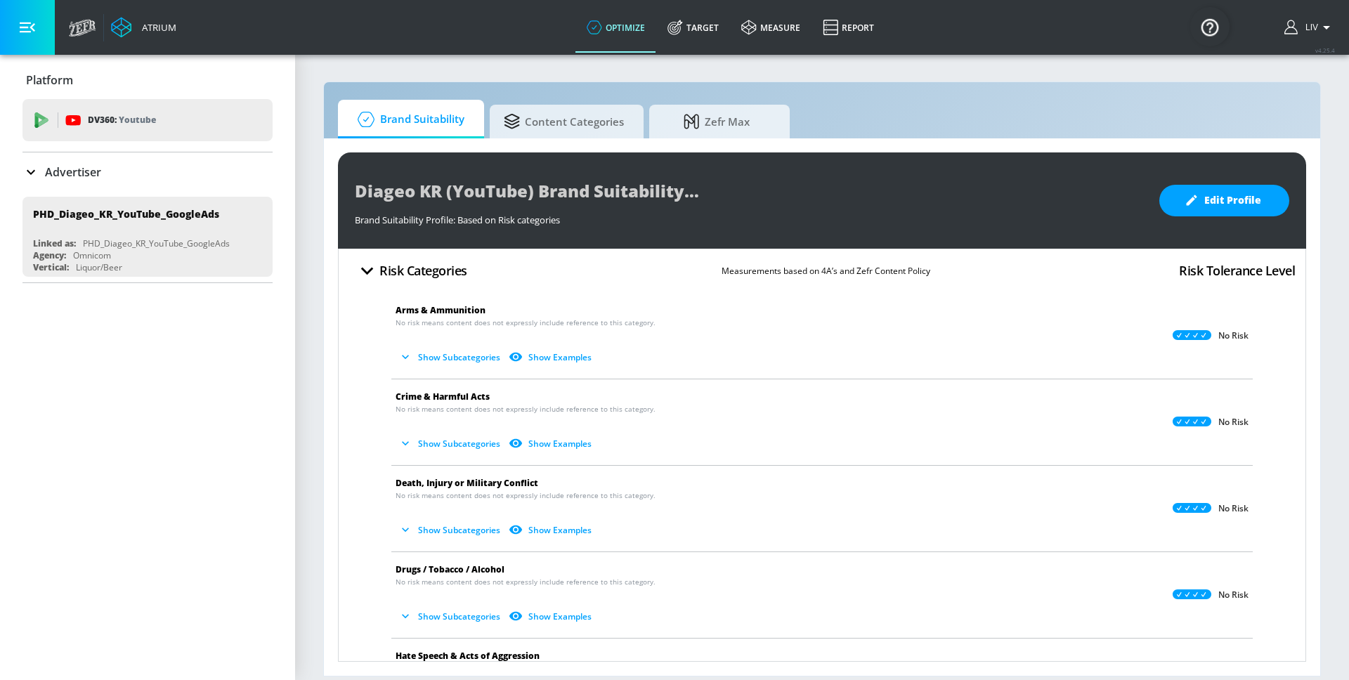
scroll to position [6, 0]
click at [431, 619] on button "Show Subcategories" at bounding box center [451, 615] width 110 height 23
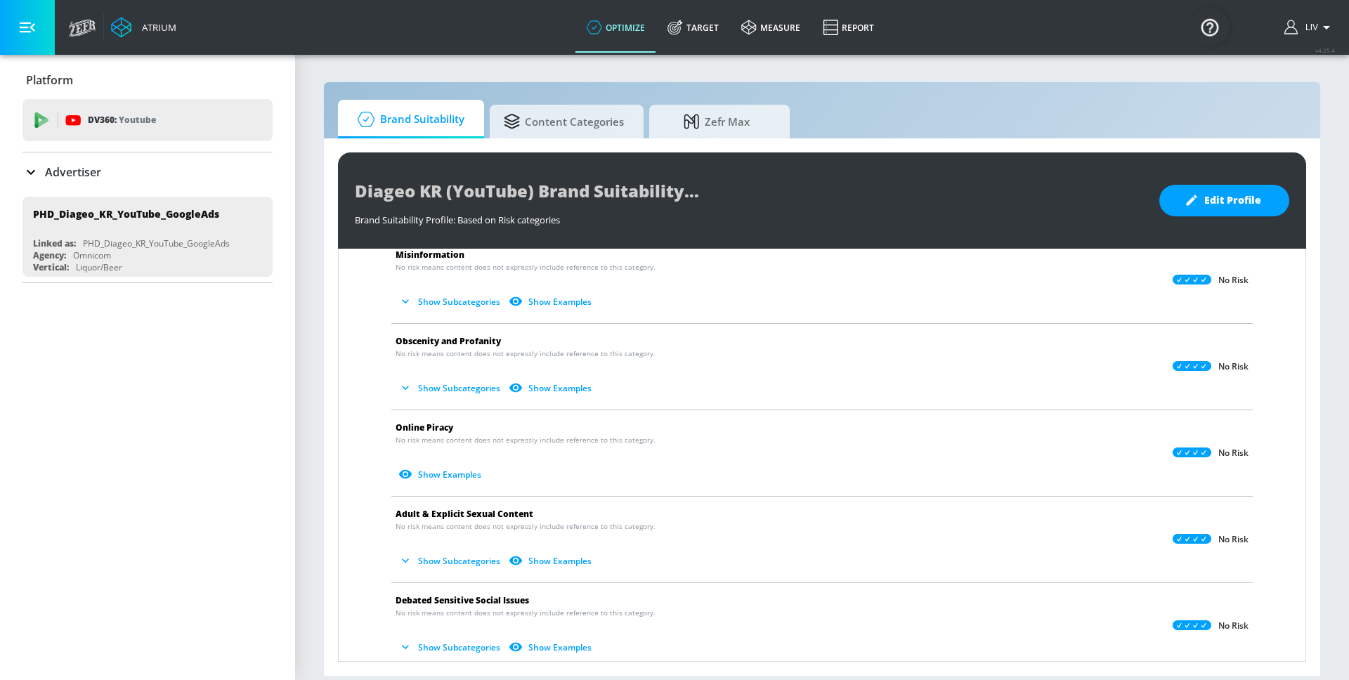
scroll to position [832, 0]
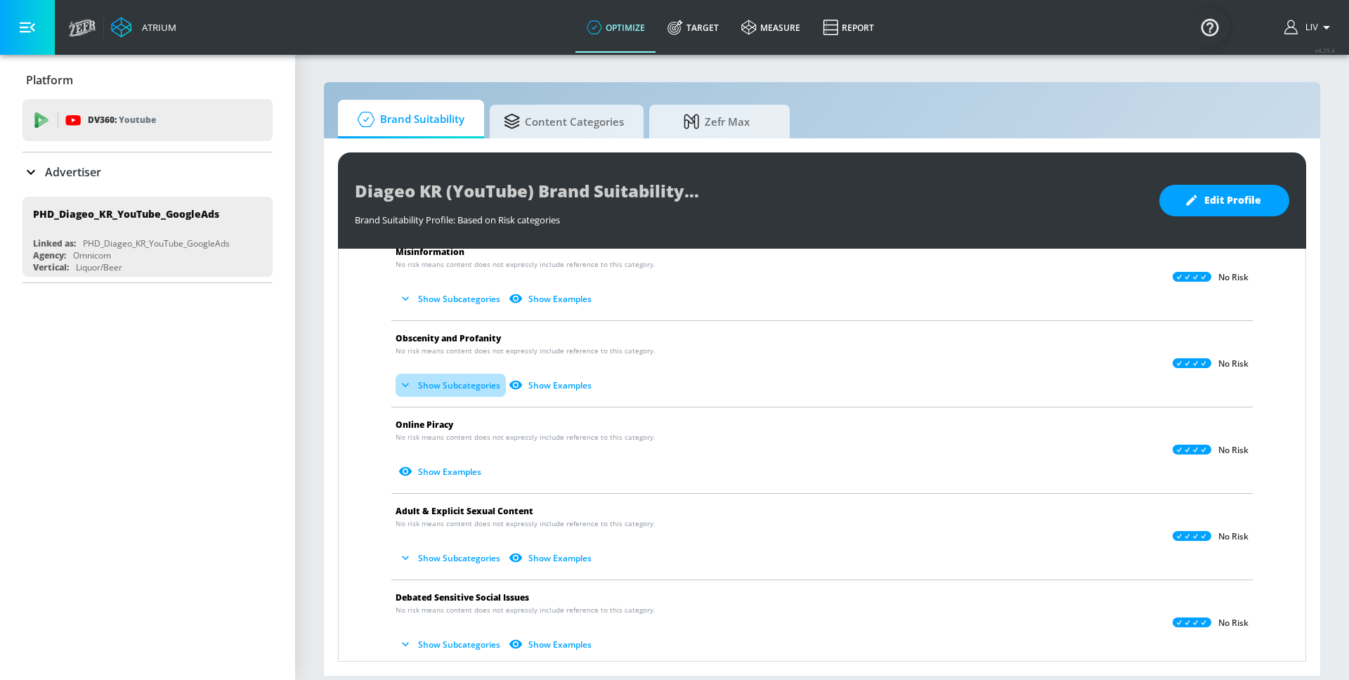
click at [441, 384] on button "Show Subcategories" at bounding box center [451, 385] width 110 height 23
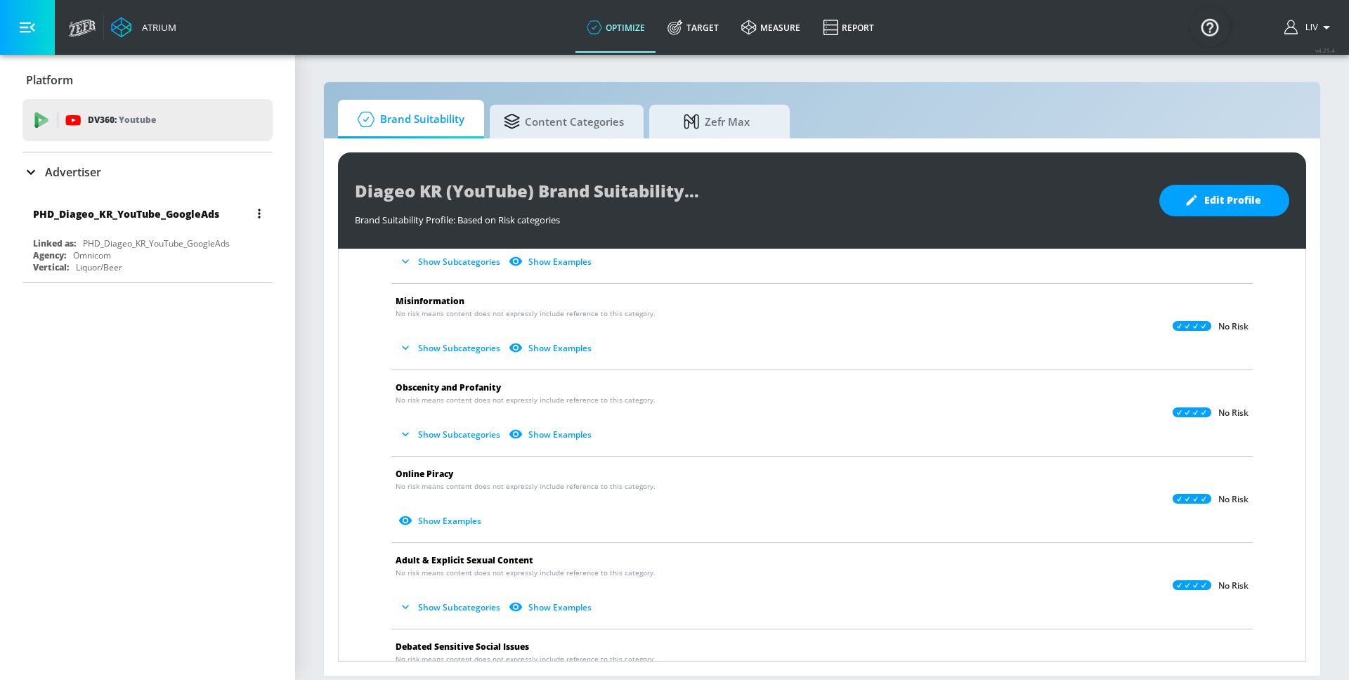
scroll to position [446, 0]
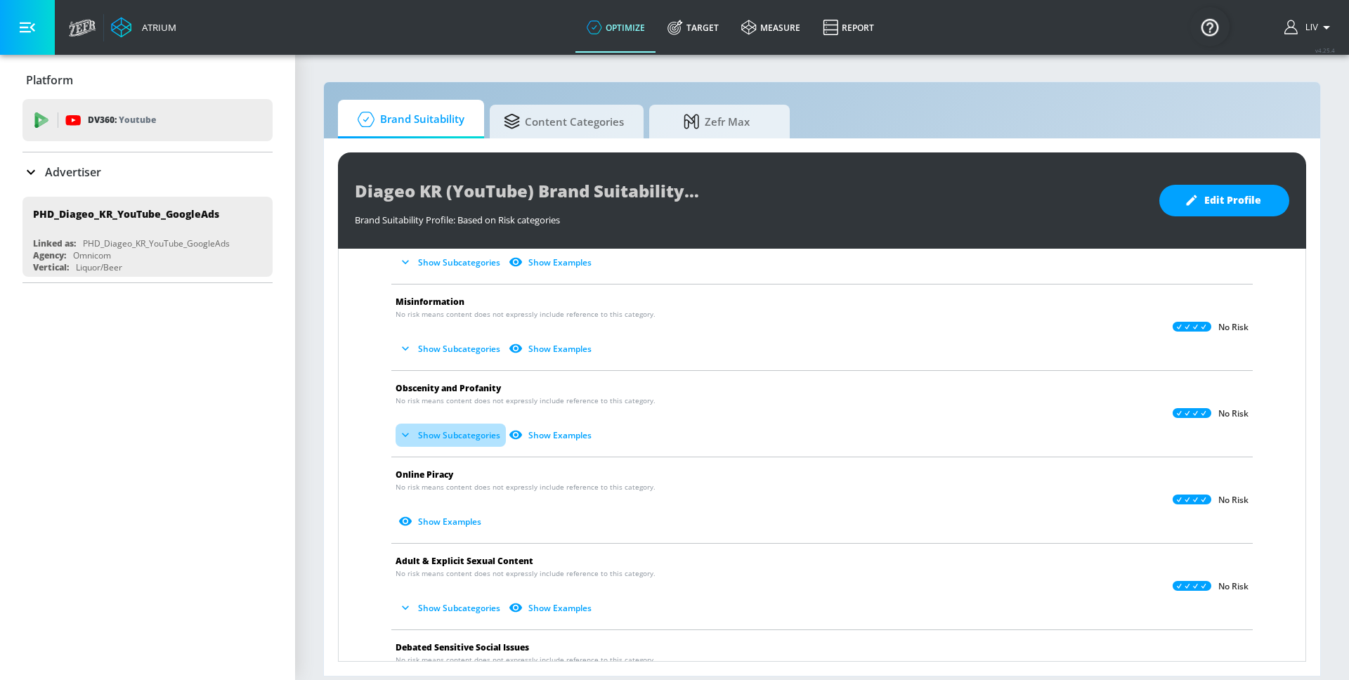
click at [446, 439] on button "Show Subcategories" at bounding box center [451, 435] width 110 height 23
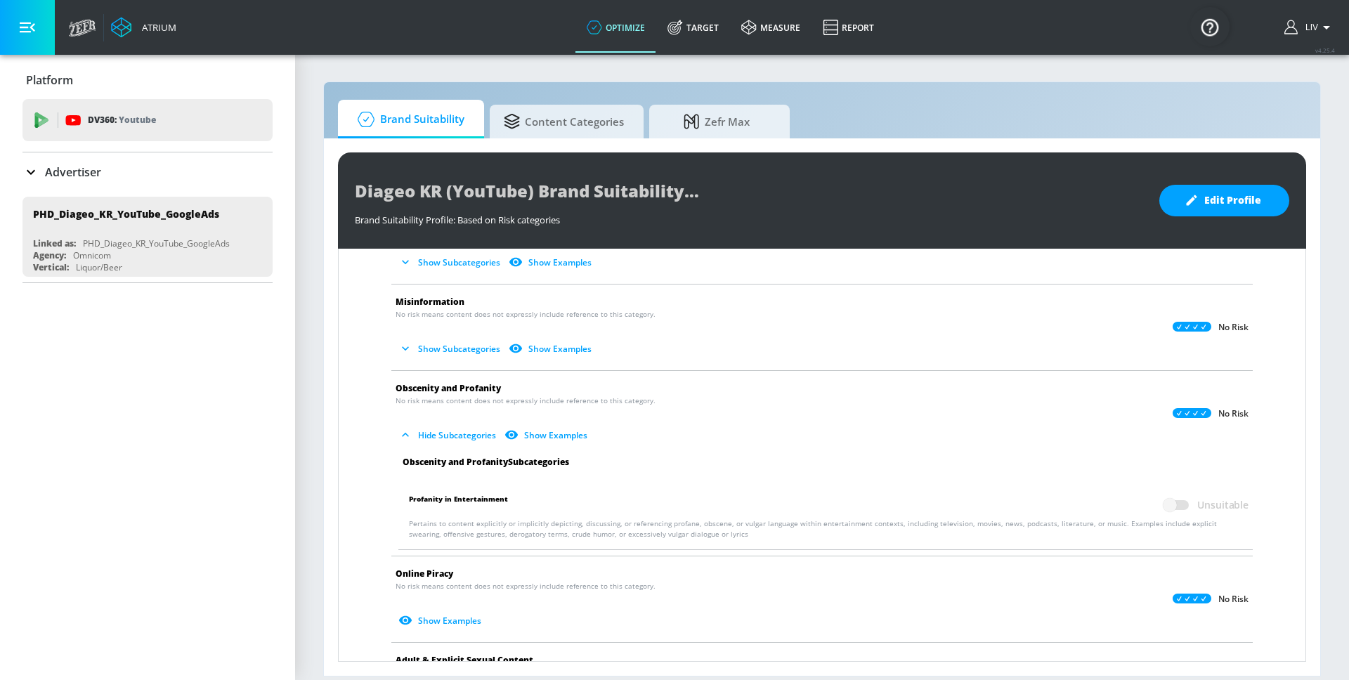
click at [446, 438] on button "Hide Subcategories" at bounding box center [449, 435] width 106 height 23
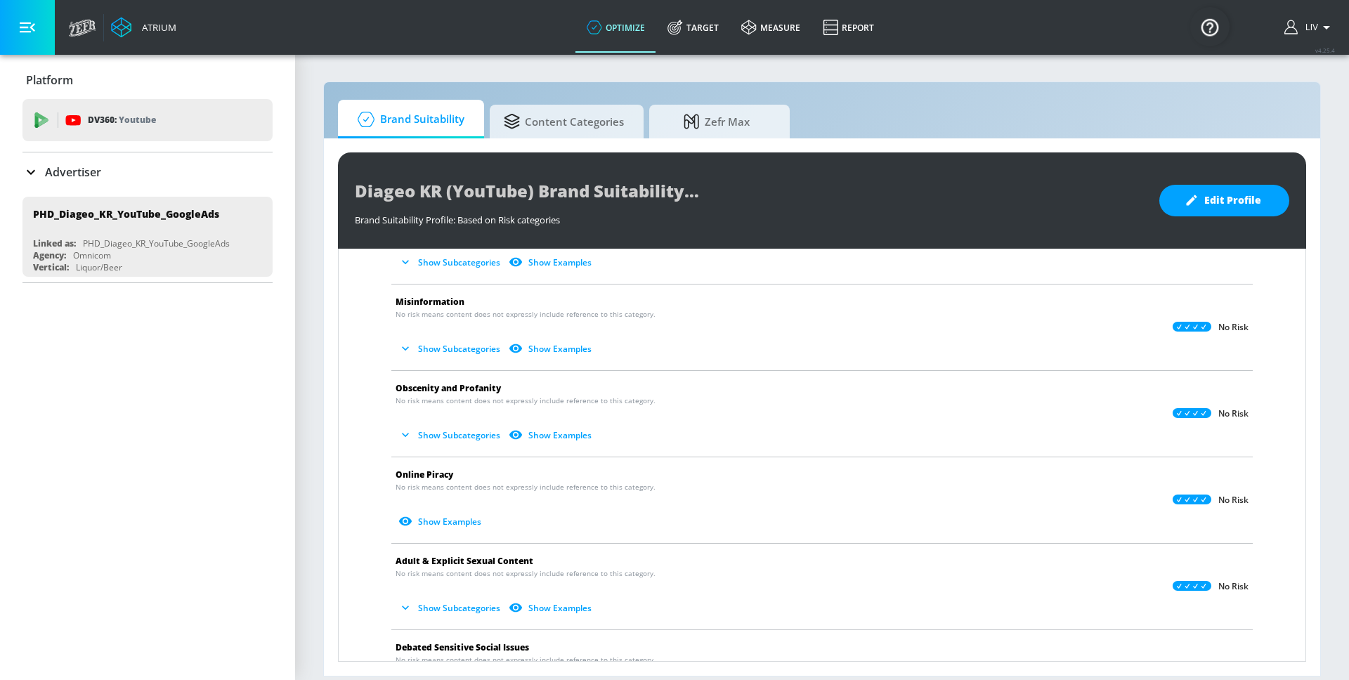
click at [166, 175] on div "Advertiser" at bounding box center [147, 172] width 250 height 17
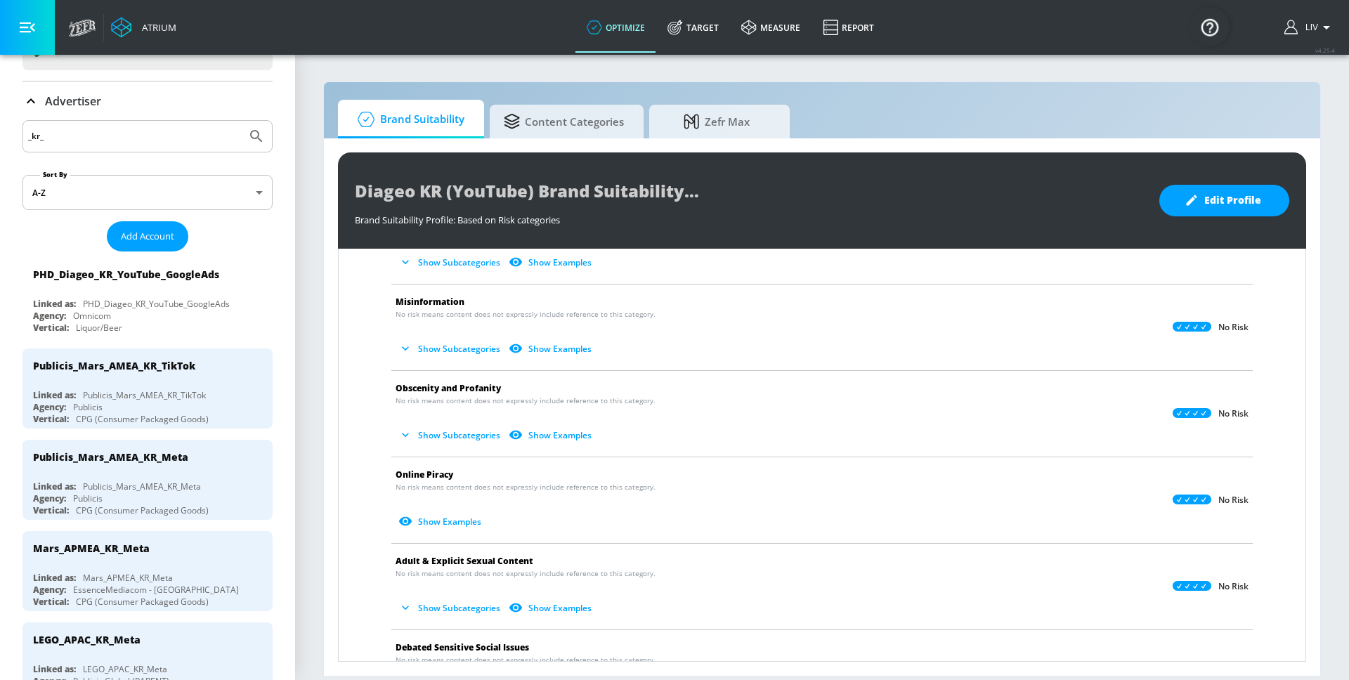
scroll to position [2, 0]
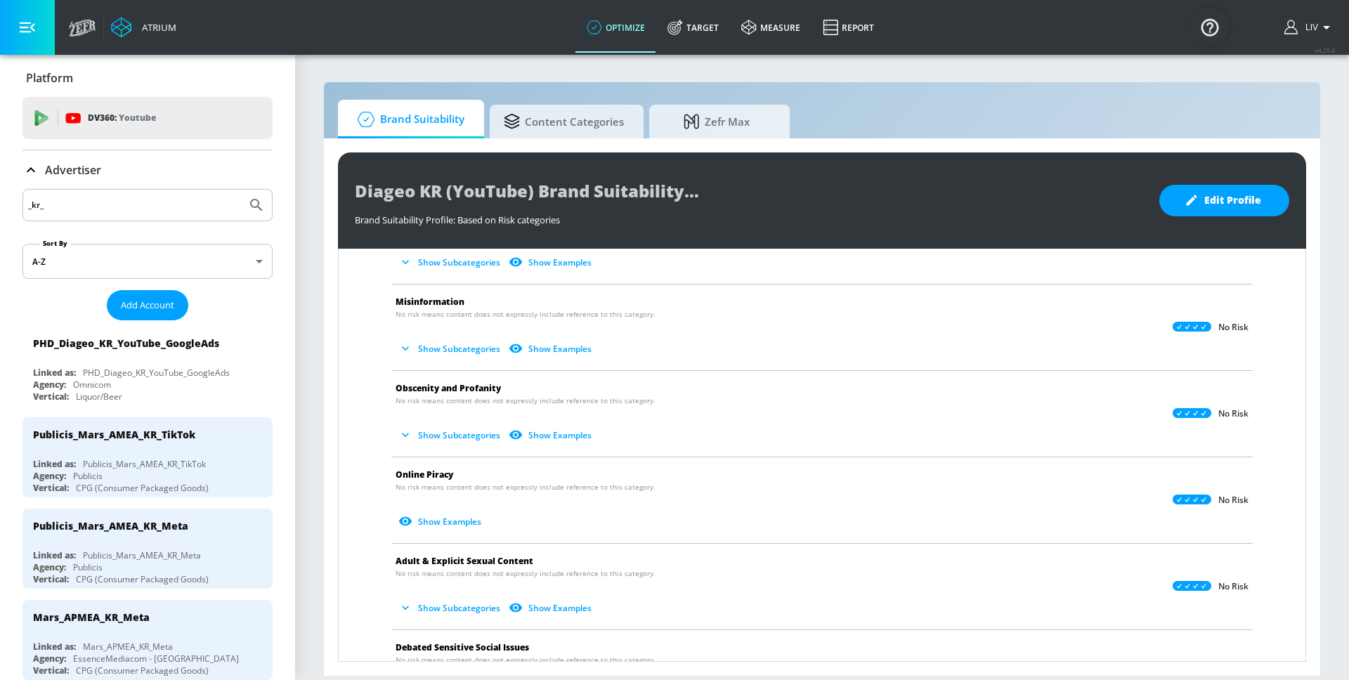
drag, startPoint x: 127, startPoint y: 209, endPoint x: -5, endPoint y: 196, distance: 132.7
click at [0, 196] on html "Atrium optimize Target measure Report optimize Target measure Report v 4.25.4 L…" at bounding box center [674, 340] width 1349 height 680
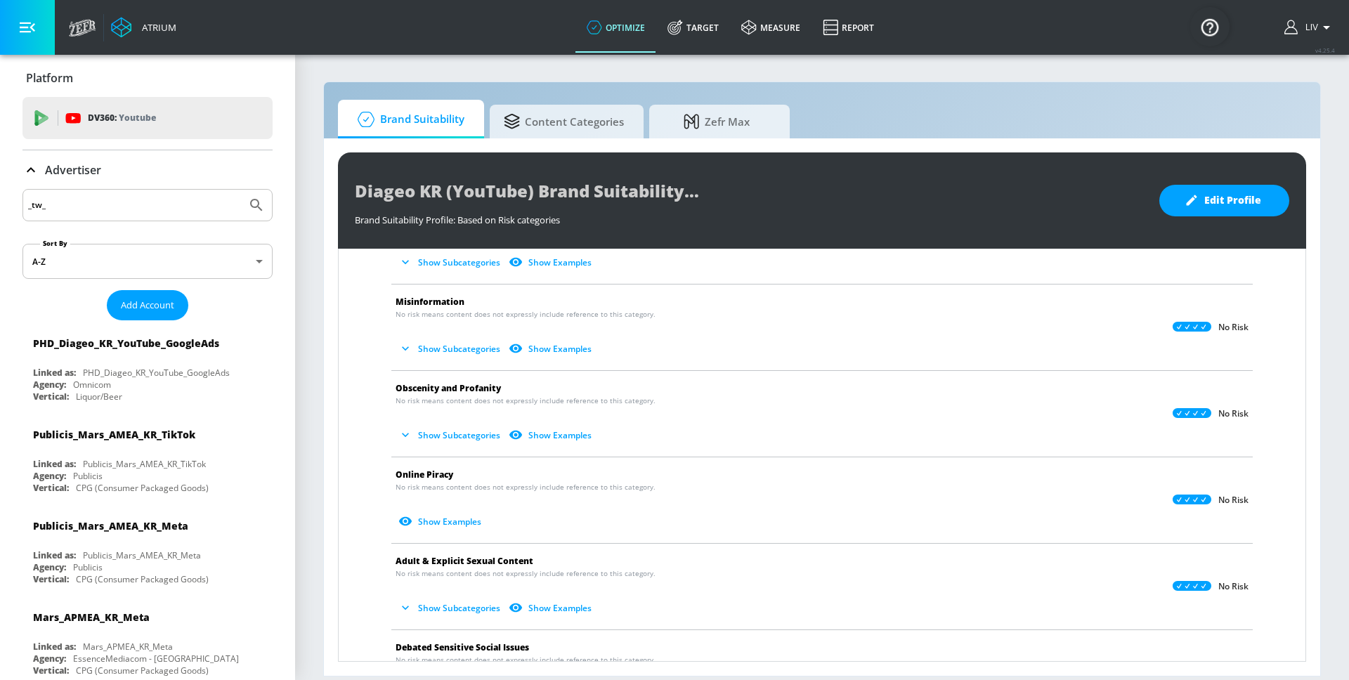
click at [241, 190] on button "Submit Search" at bounding box center [256, 205] width 31 height 31
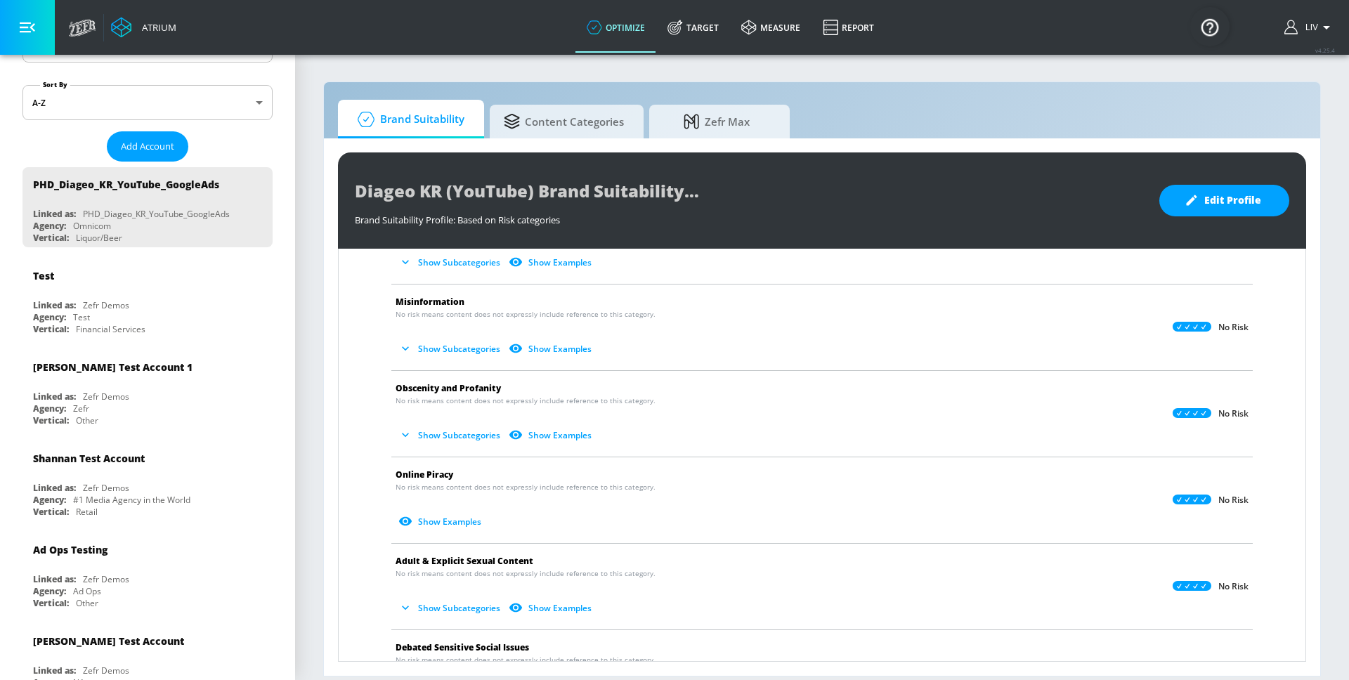
scroll to position [0, 0]
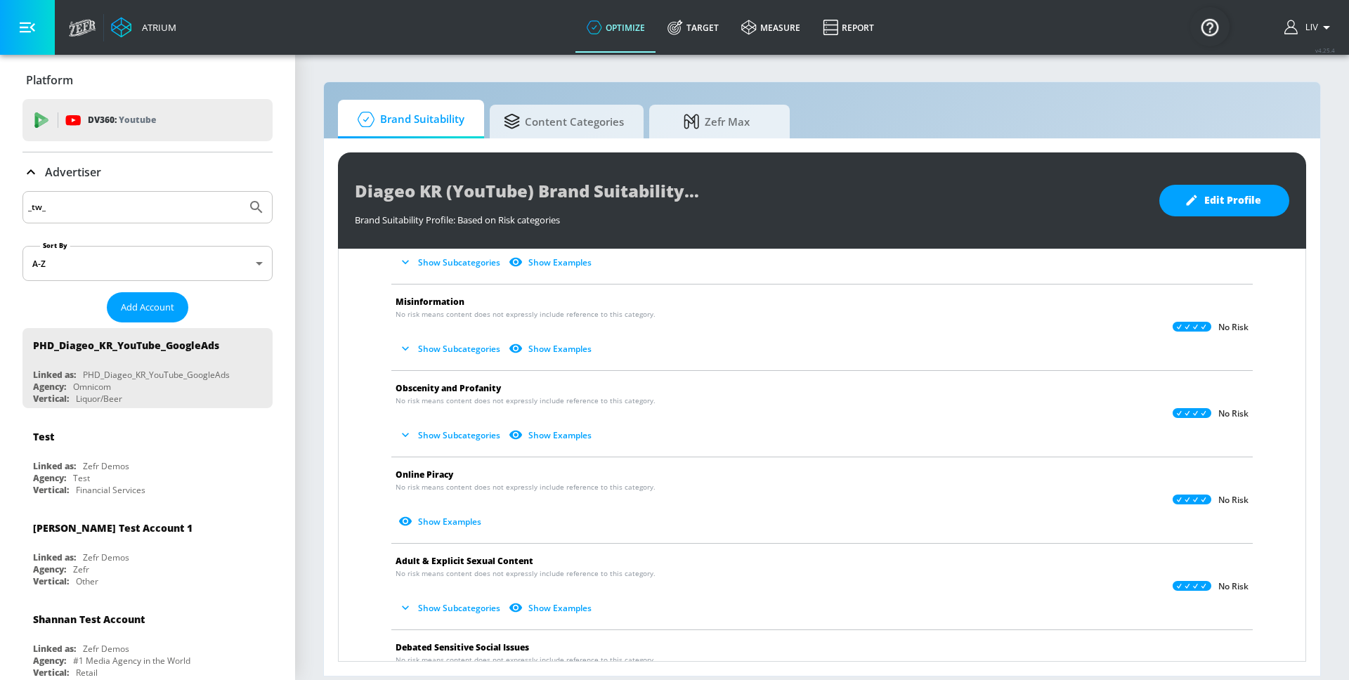
click at [131, 193] on div "_tw_" at bounding box center [147, 207] width 250 height 32
click at [126, 209] on input "_tw_" at bounding box center [134, 207] width 213 height 18
click at [241, 192] on button "Submit Search" at bounding box center [256, 207] width 31 height 31
click at [104, 214] on input "_tw" at bounding box center [134, 207] width 213 height 18
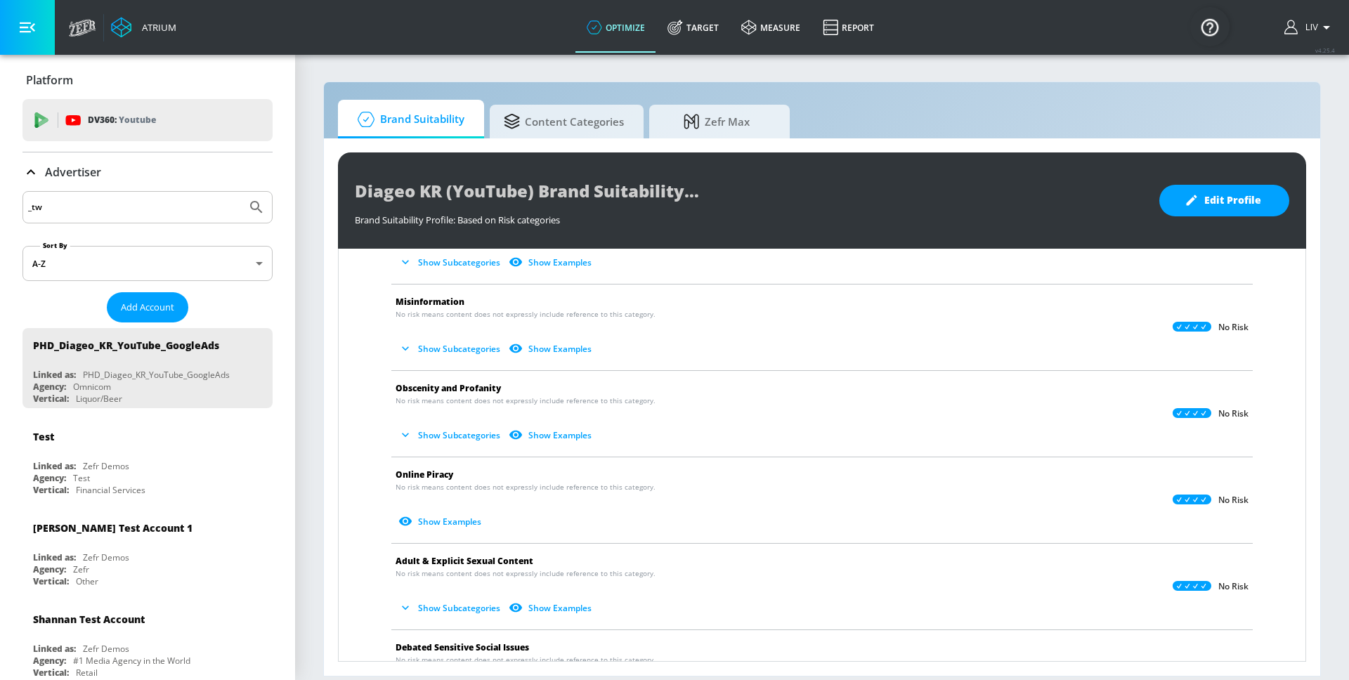
click at [104, 214] on input "_tw" at bounding box center [134, 207] width 213 height 18
click at [241, 192] on button "Submit Search" at bounding box center [256, 207] width 31 height 31
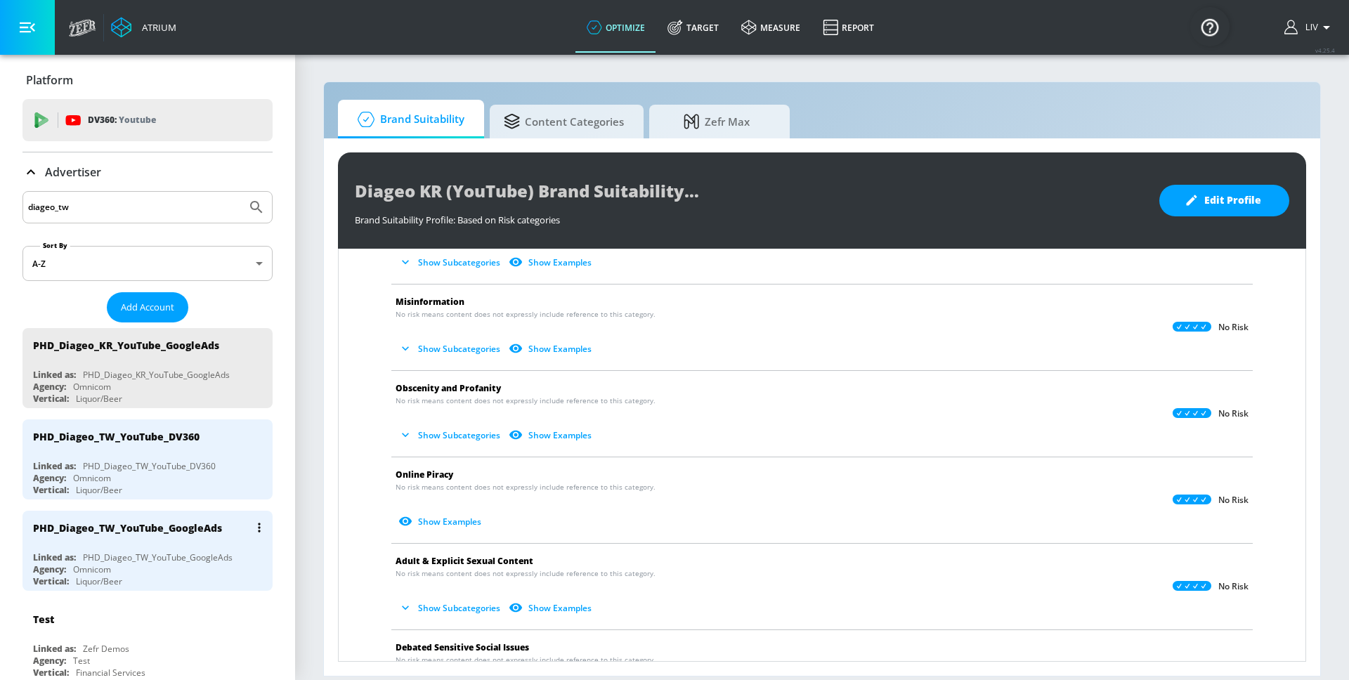
click at [203, 538] on div "PHD_Diageo_TW_YouTube_GoogleAds" at bounding box center [151, 528] width 236 height 34
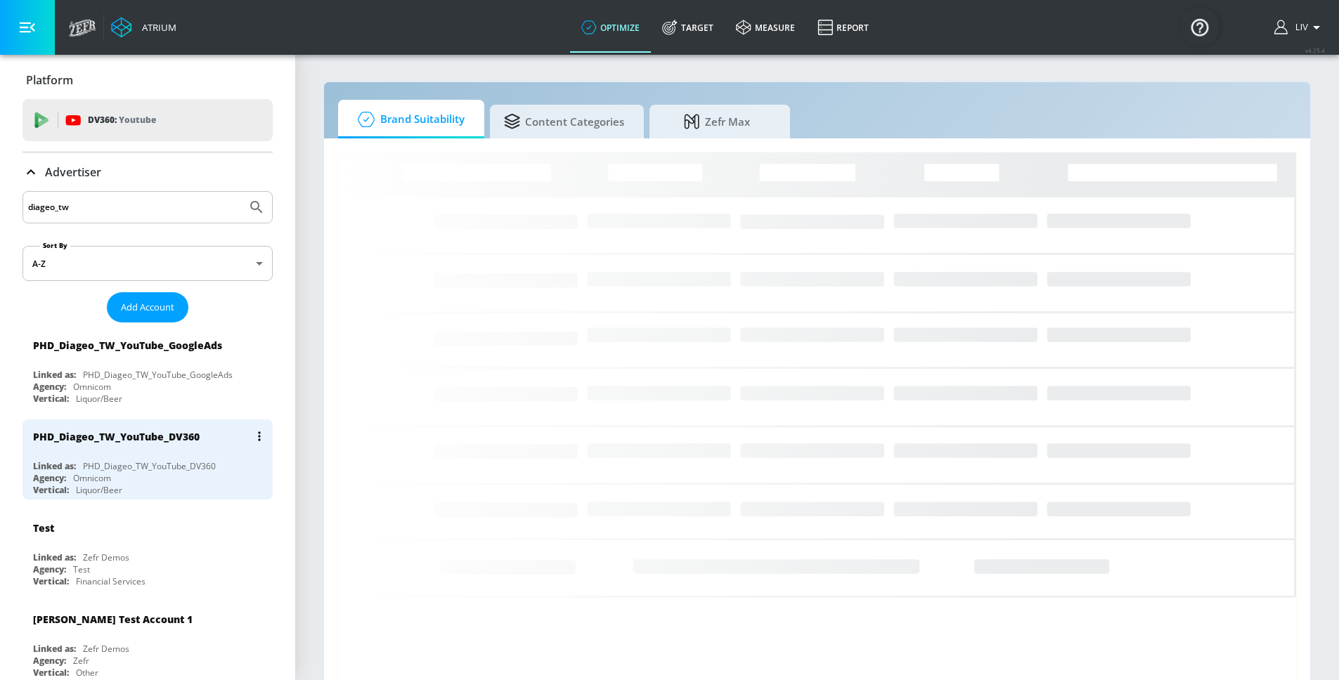
click at [154, 447] on div "PHD_Diageo_TW_YouTube_DV360" at bounding box center [151, 437] width 236 height 34
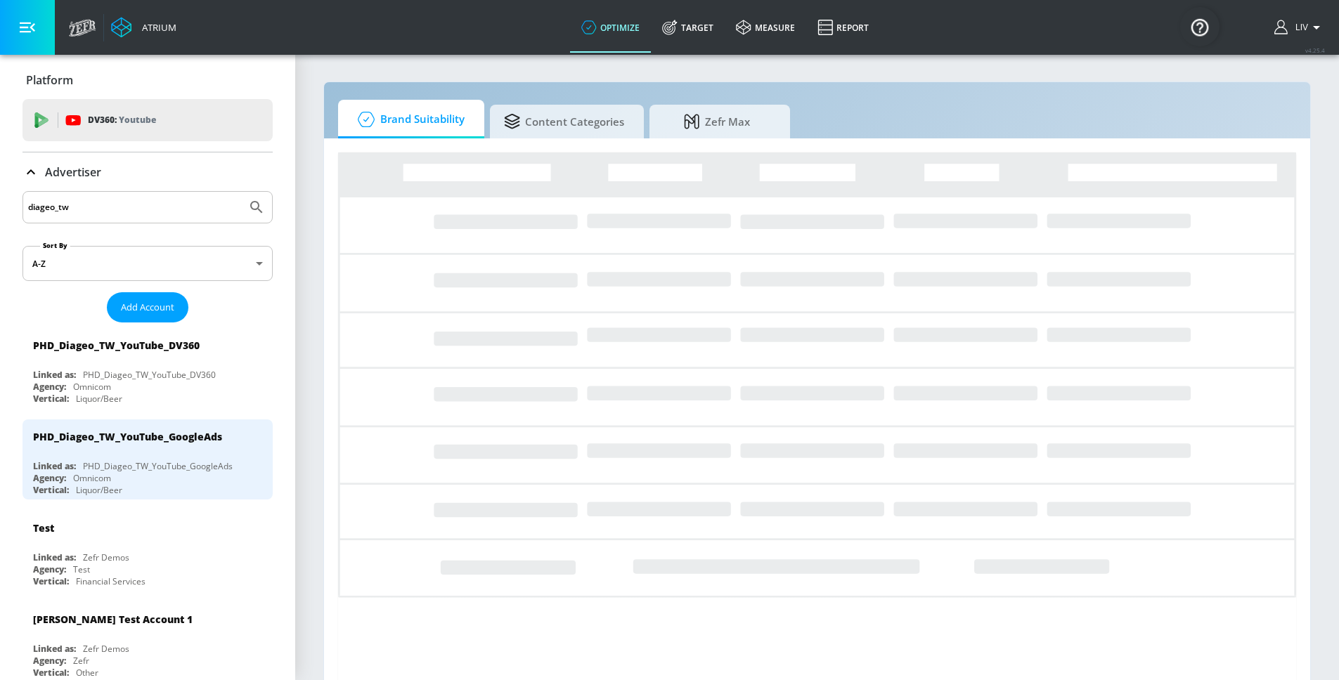
click at [178, 201] on input "diageo_tw" at bounding box center [134, 207] width 213 height 18
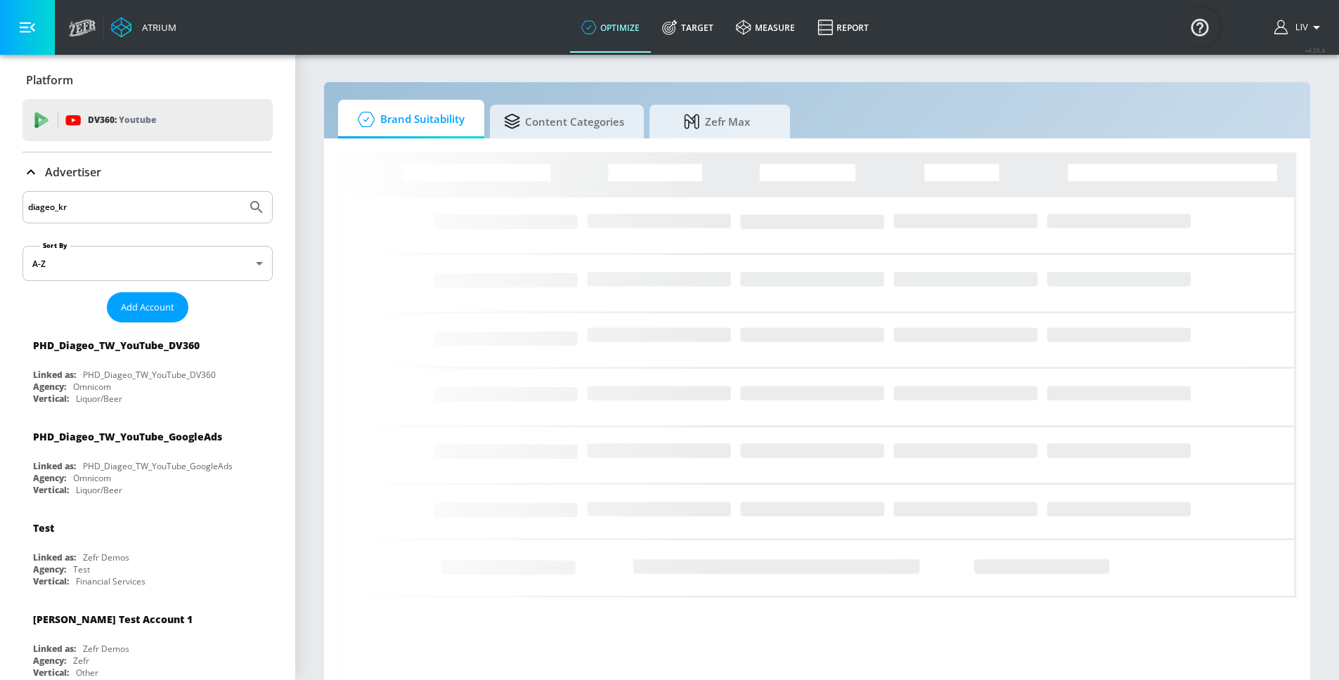
type input "diageo_kr"
click at [241, 192] on button "Submit Search" at bounding box center [256, 207] width 31 height 31
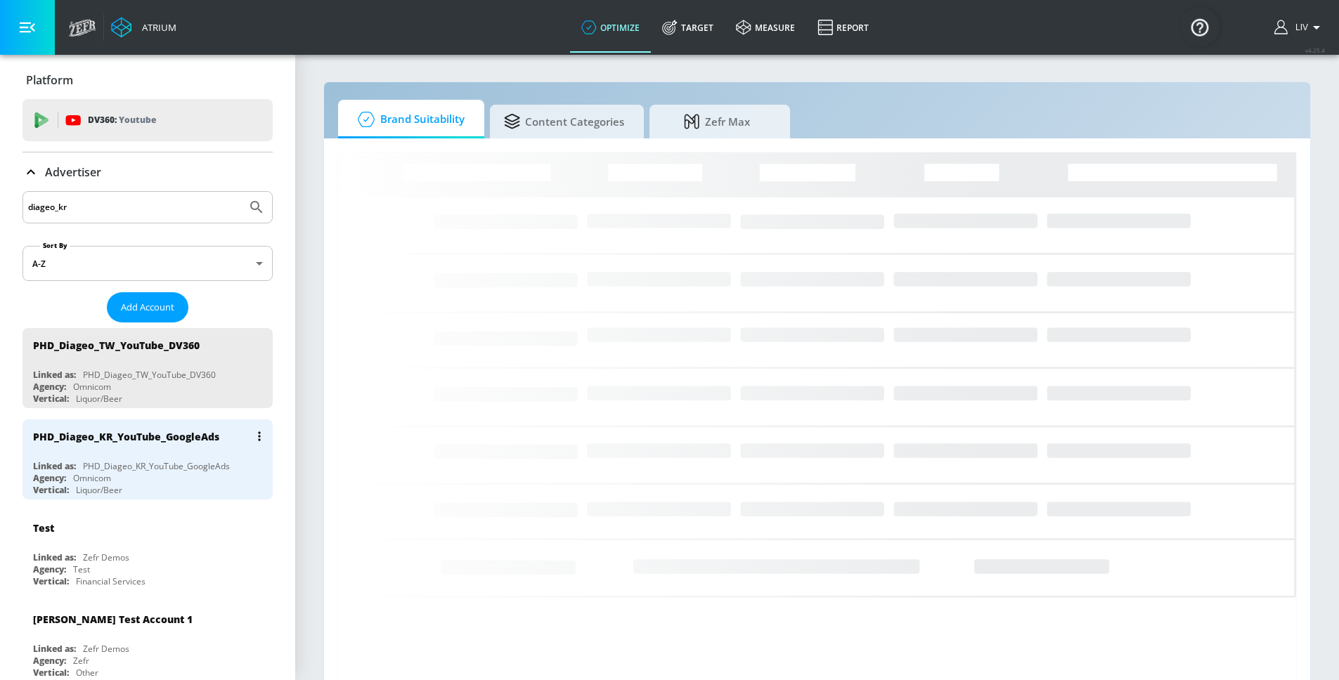
click at [153, 440] on div "PHD_Diageo_KR_YouTube_GoogleAds" at bounding box center [126, 436] width 186 height 13
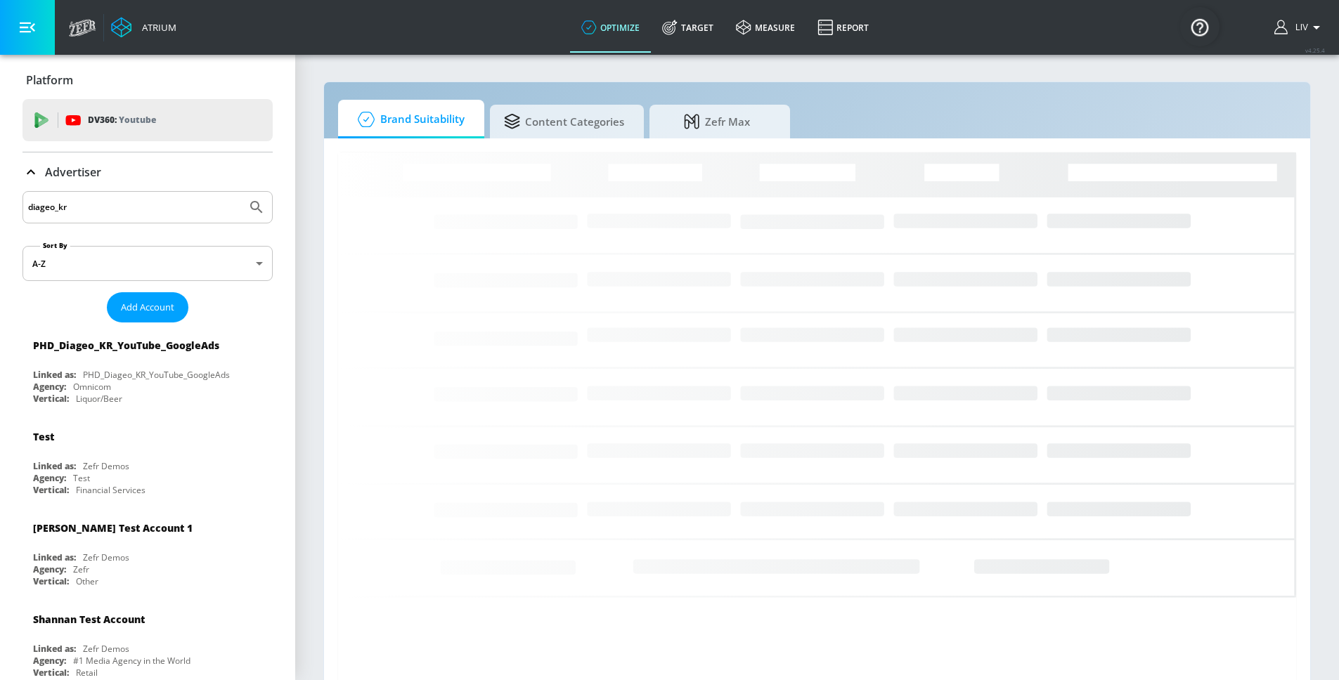
click at [833, 85] on div "Brand Suitability Content Categories Zefr Max Loading..." at bounding box center [816, 390] width 987 height 616
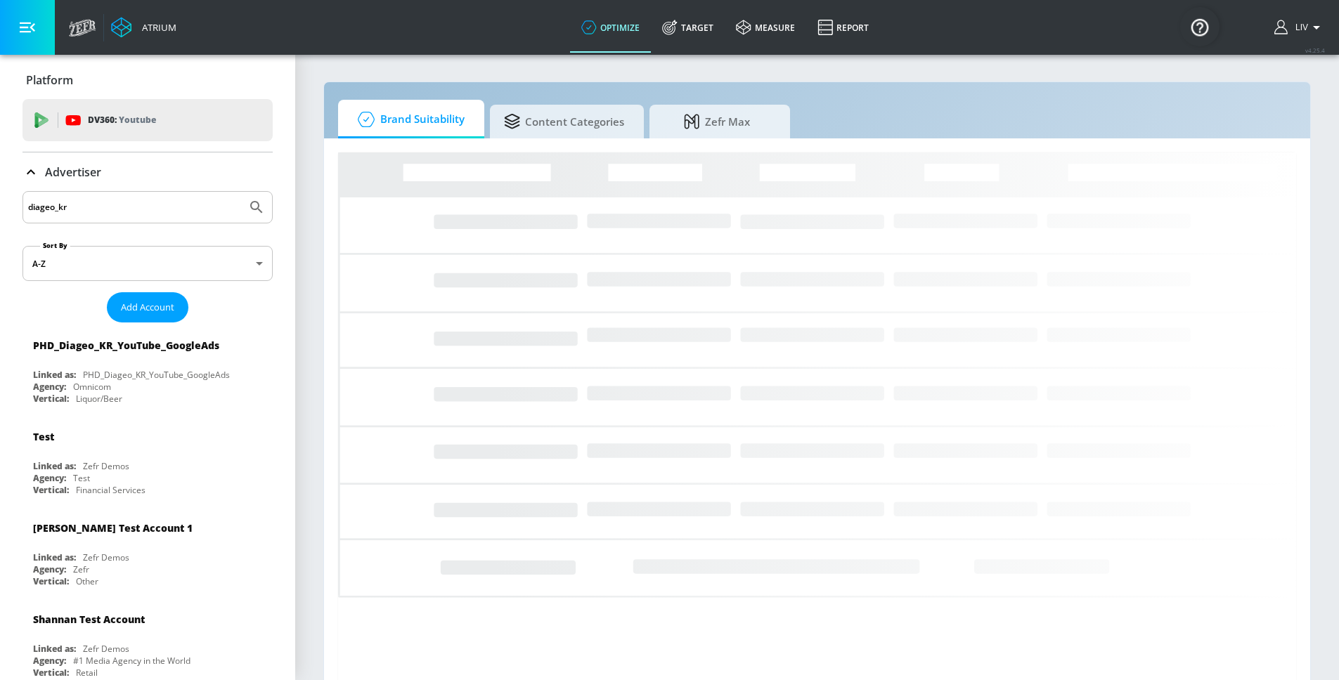
click at [493, 208] on icon "Loading..." at bounding box center [817, 415] width 958 height 527
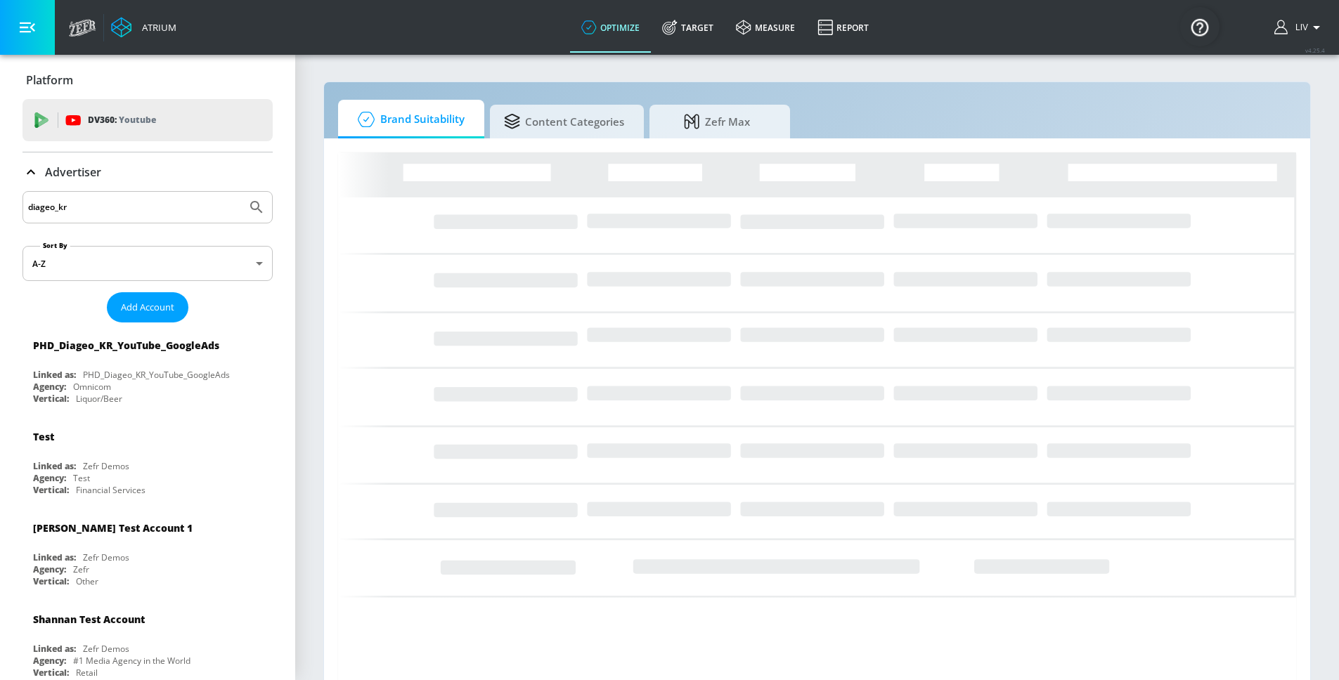
click at [309, 172] on section "Brand Suitability Content Categories Zefr Max Loading..." at bounding box center [817, 375] width 1044 height 644
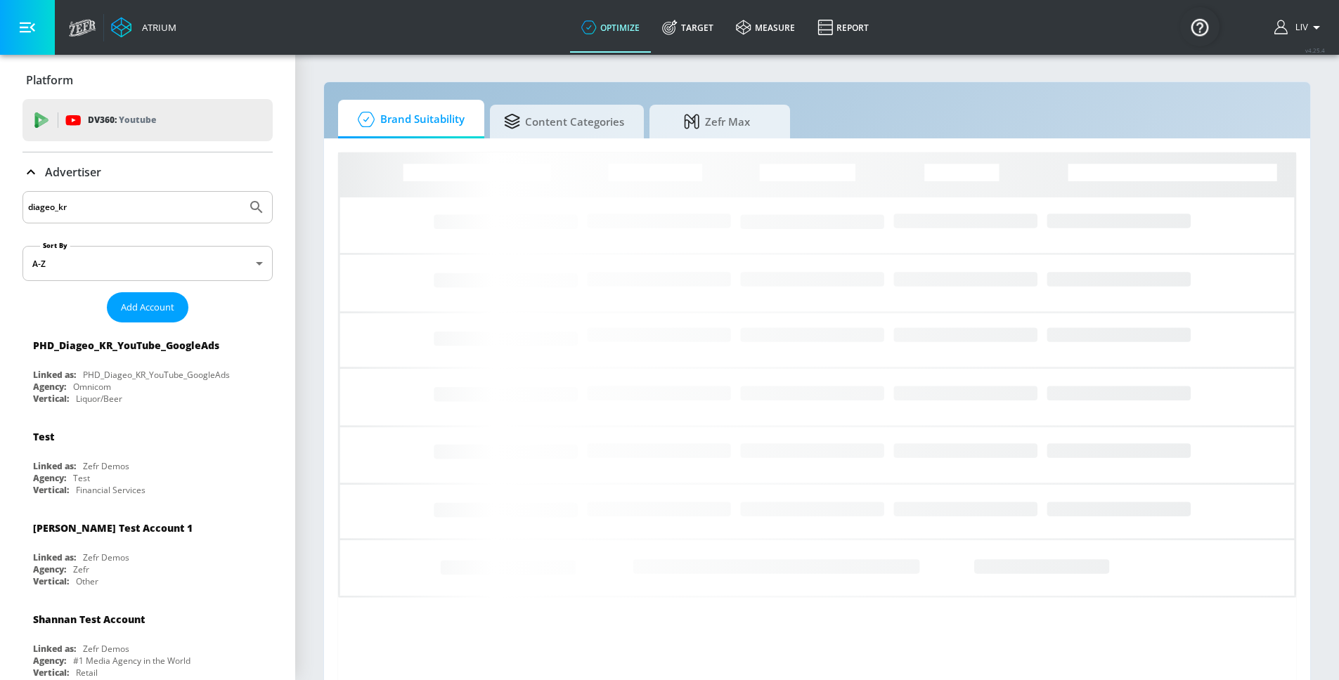
click at [303, 77] on section "Brand Suitability Content Categories Zefr Max Loading..." at bounding box center [817, 375] width 1044 height 644
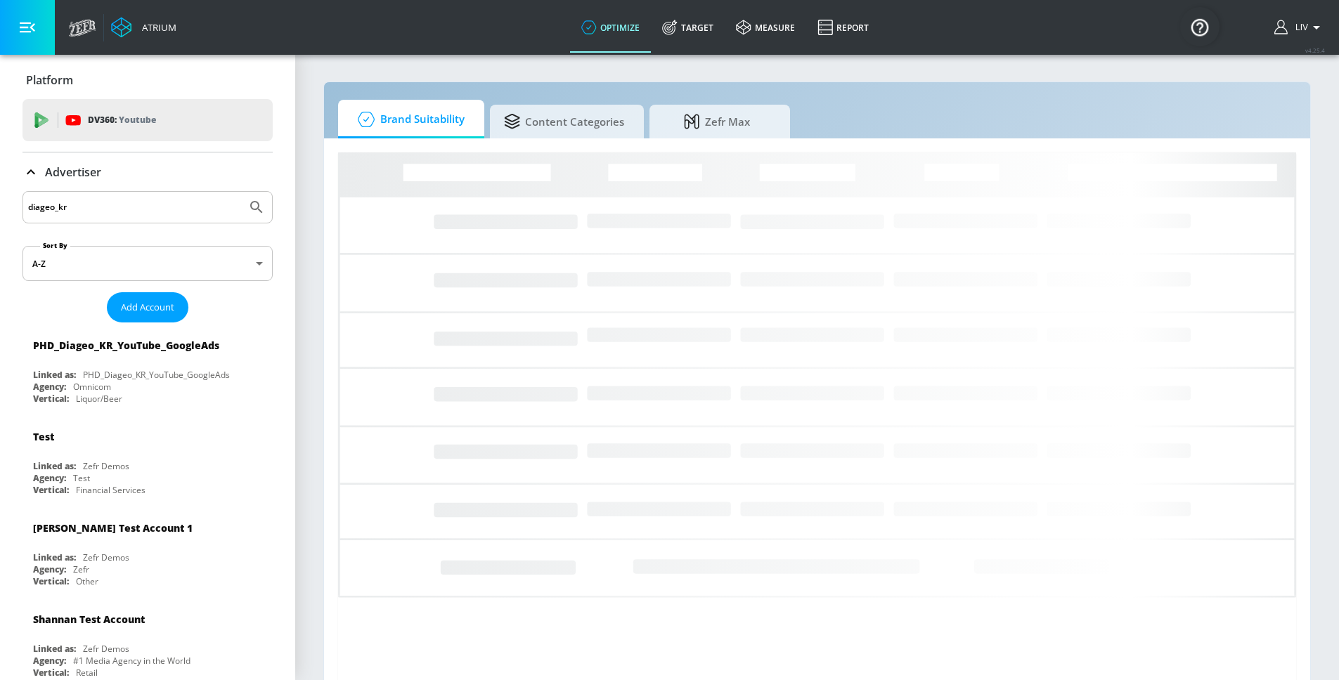
click at [311, 160] on section "Brand Suitability Content Categories Zefr Max Loading..." at bounding box center [817, 375] width 1044 height 644
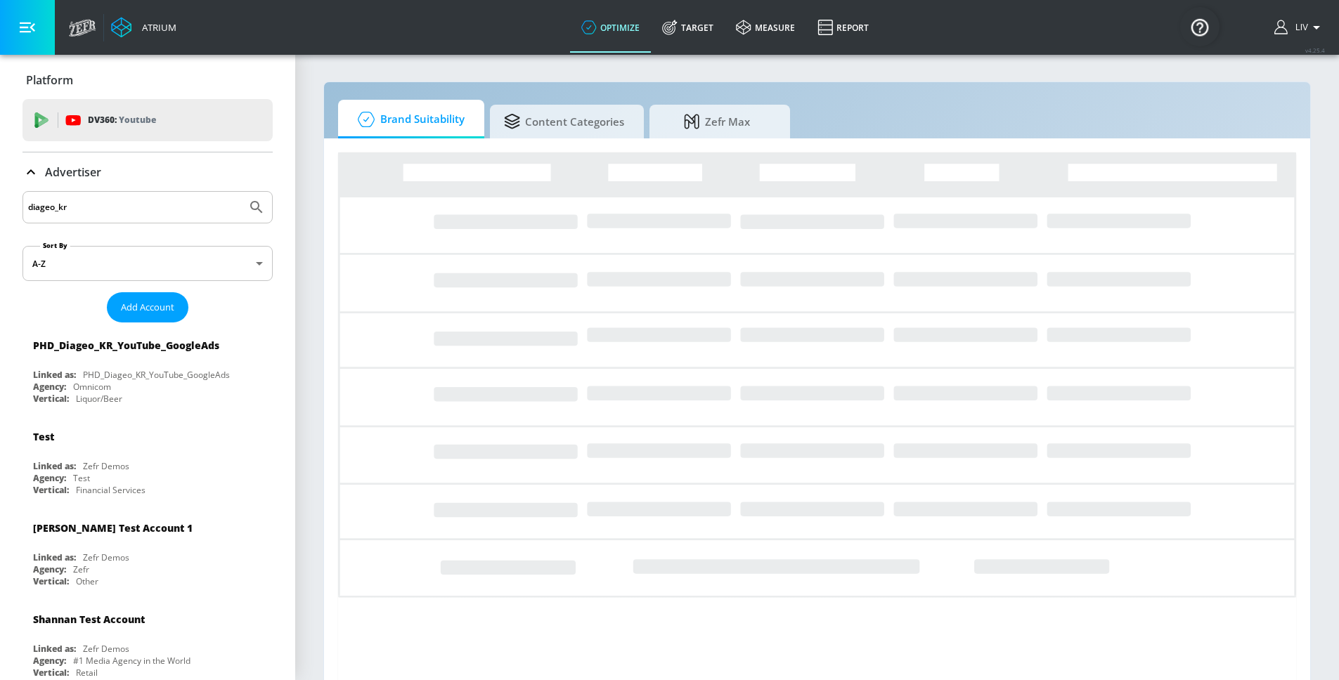
click at [313, 187] on section "Brand Suitability Content Categories Zefr Max Loading..." at bounding box center [817, 375] width 1044 height 644
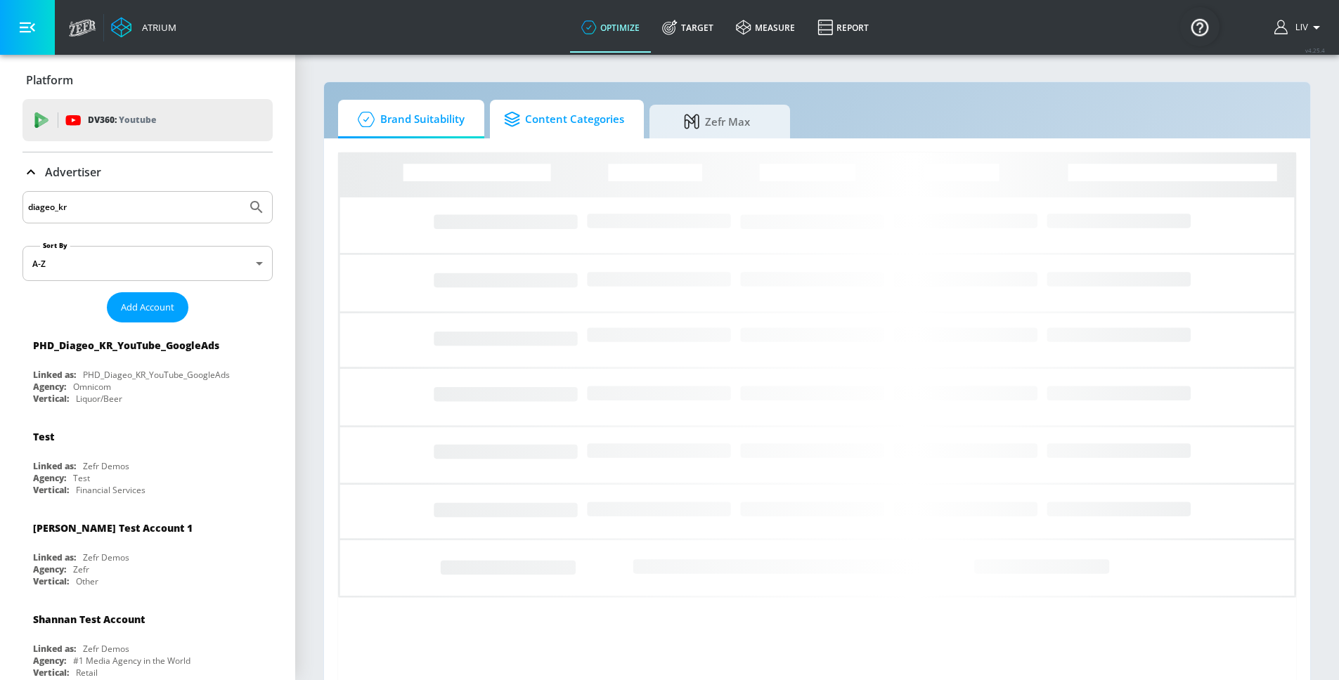
click at [598, 111] on span "Content Categories" at bounding box center [564, 120] width 120 height 34
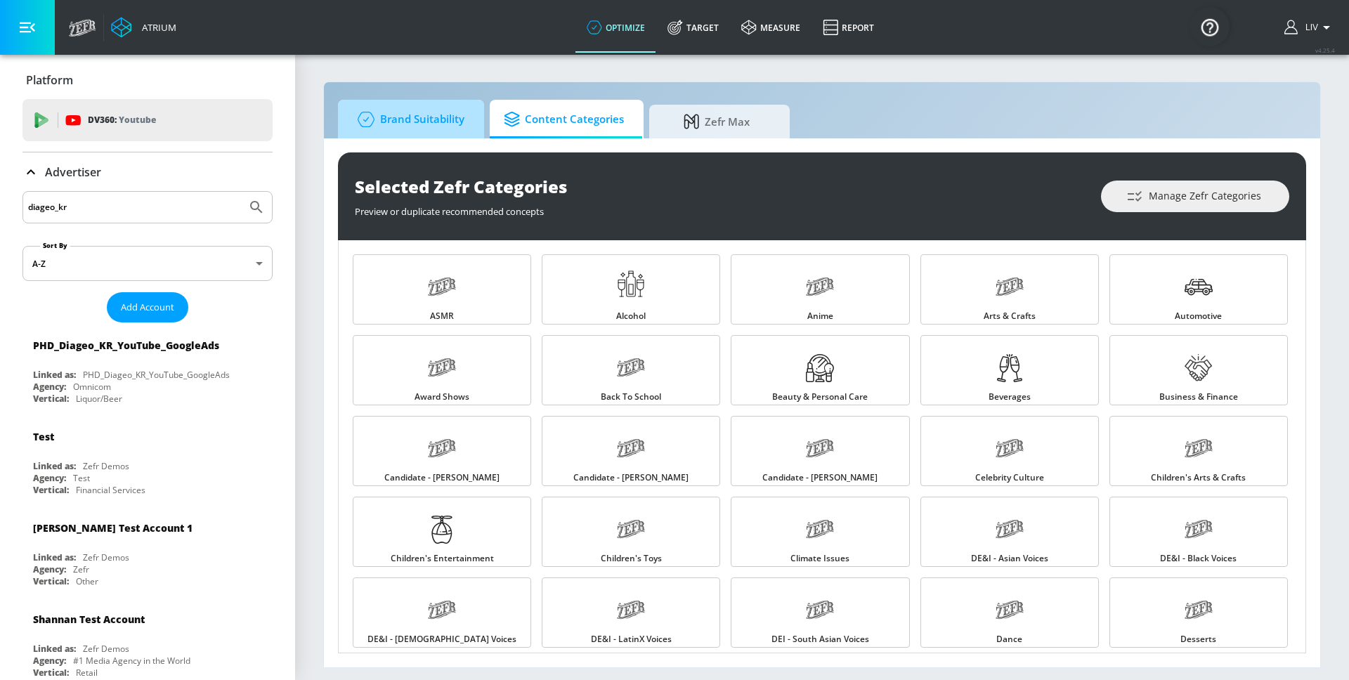
click at [409, 120] on span "Brand Suitability" at bounding box center [408, 120] width 112 height 34
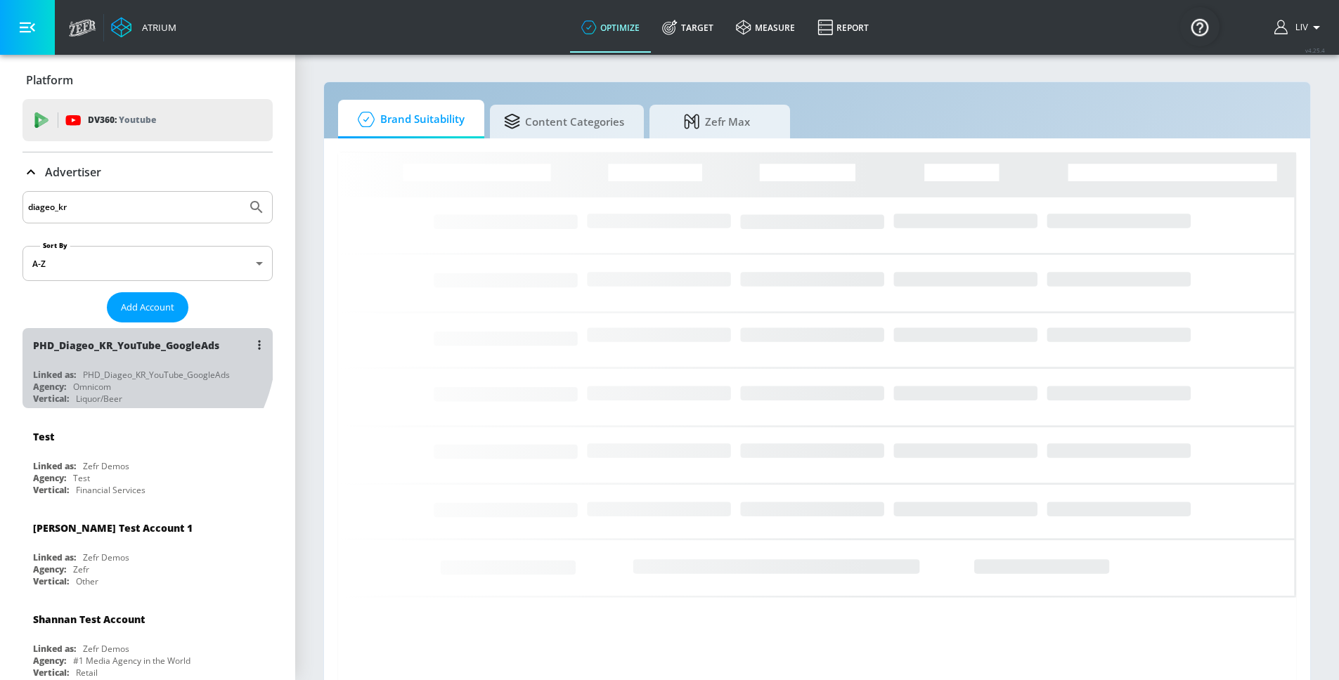
click at [120, 346] on div "PHD_Diageo_KR_YouTube_GoogleAds" at bounding box center [126, 345] width 186 height 13
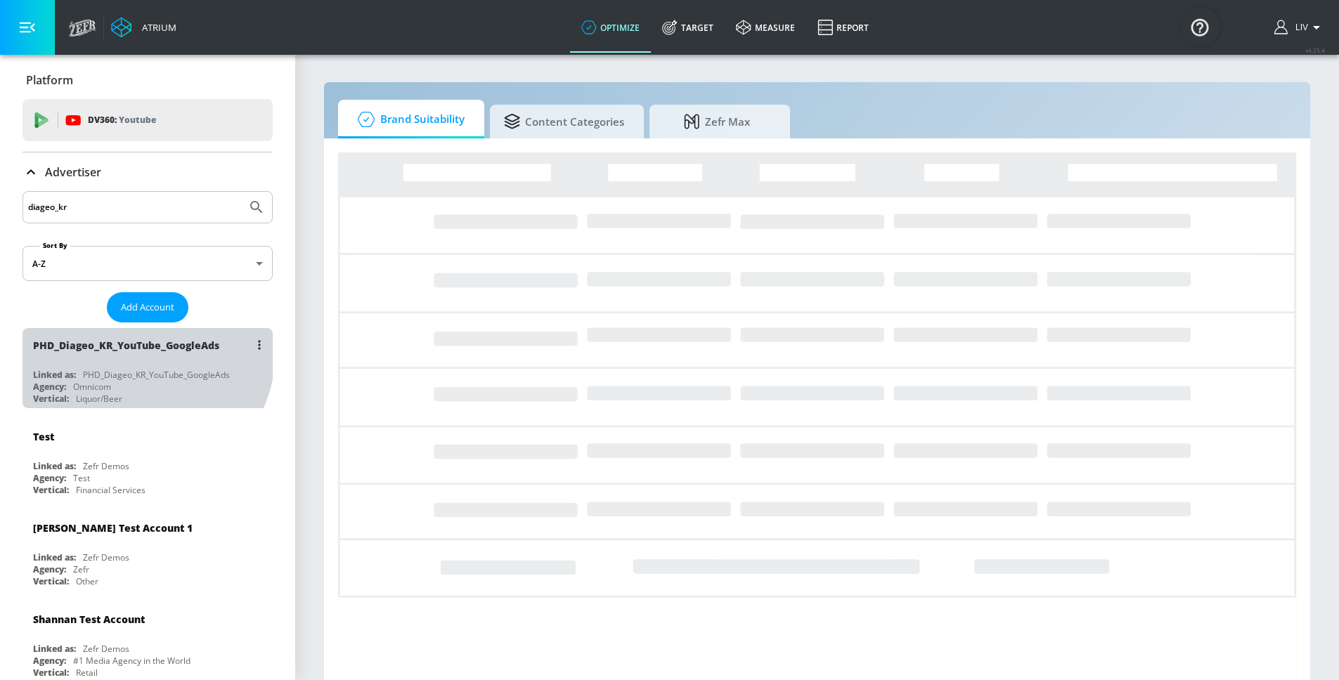
click at [120, 346] on div "PHD_Diageo_KR_YouTube_GoogleAds" at bounding box center [126, 345] width 186 height 13
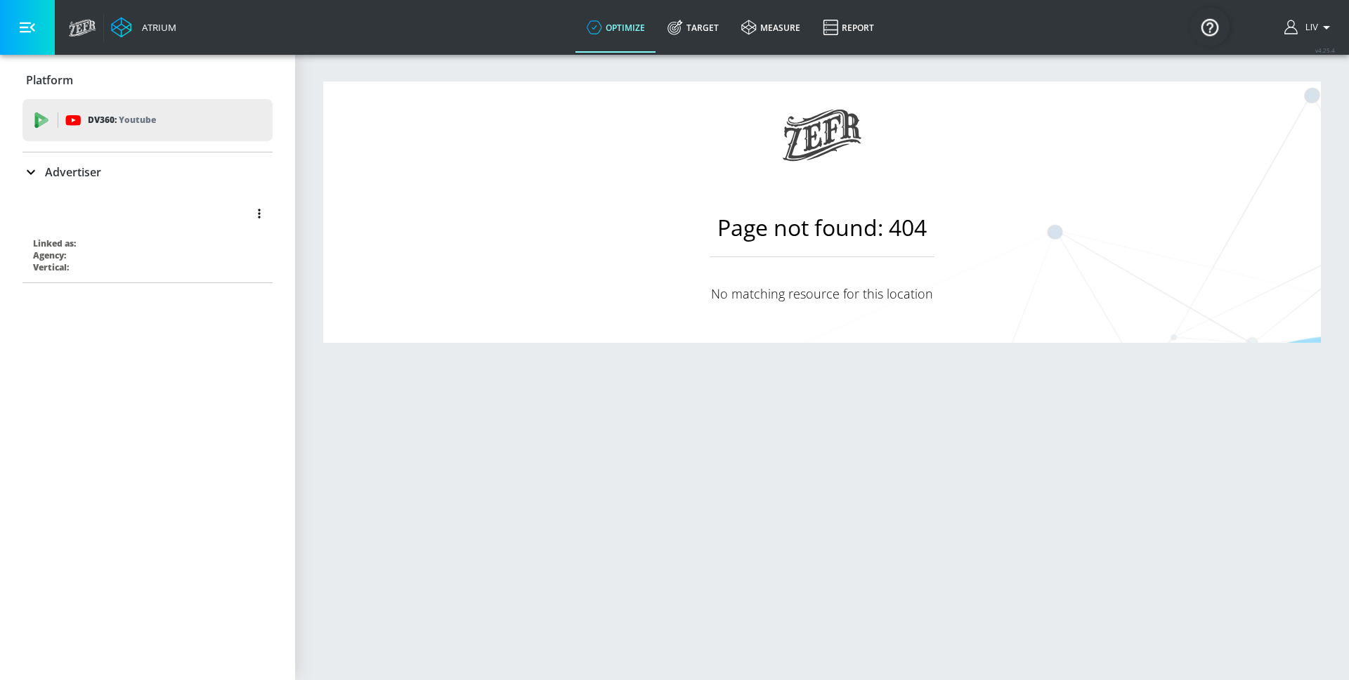
click at [112, 197] on div at bounding box center [151, 214] width 236 height 34
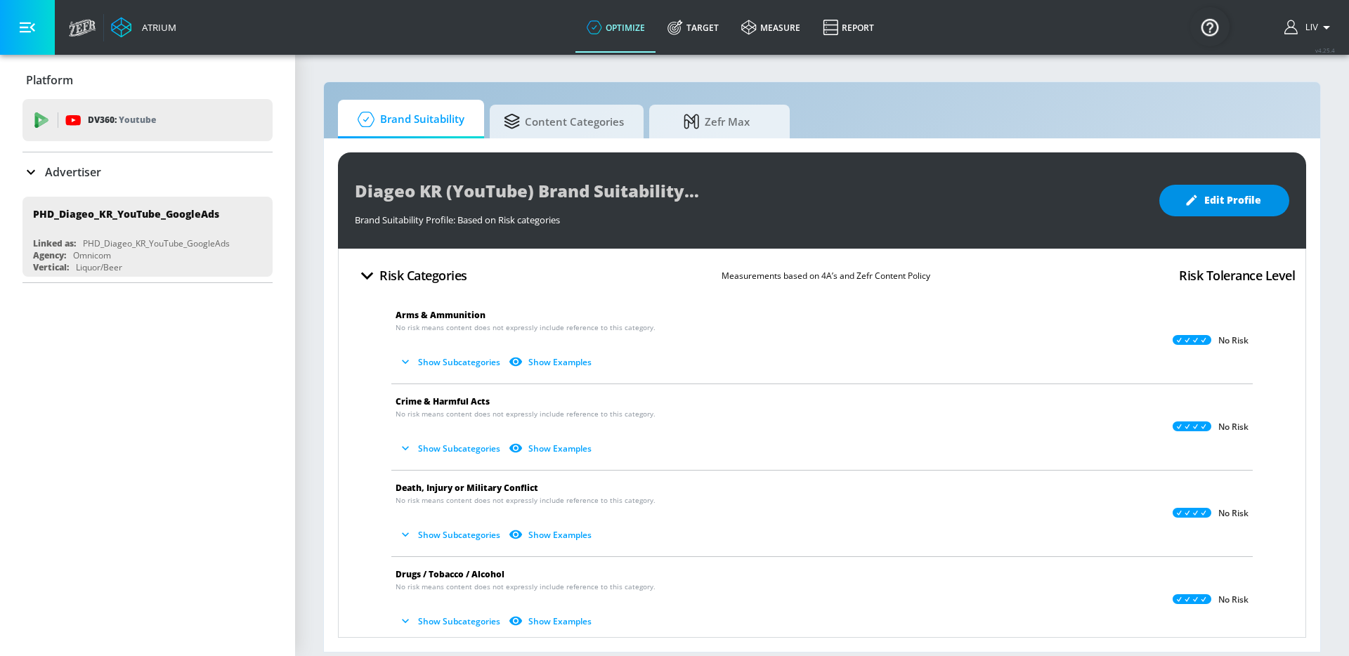
click at [1236, 210] on button "Edit Profile" at bounding box center [1224, 201] width 130 height 32
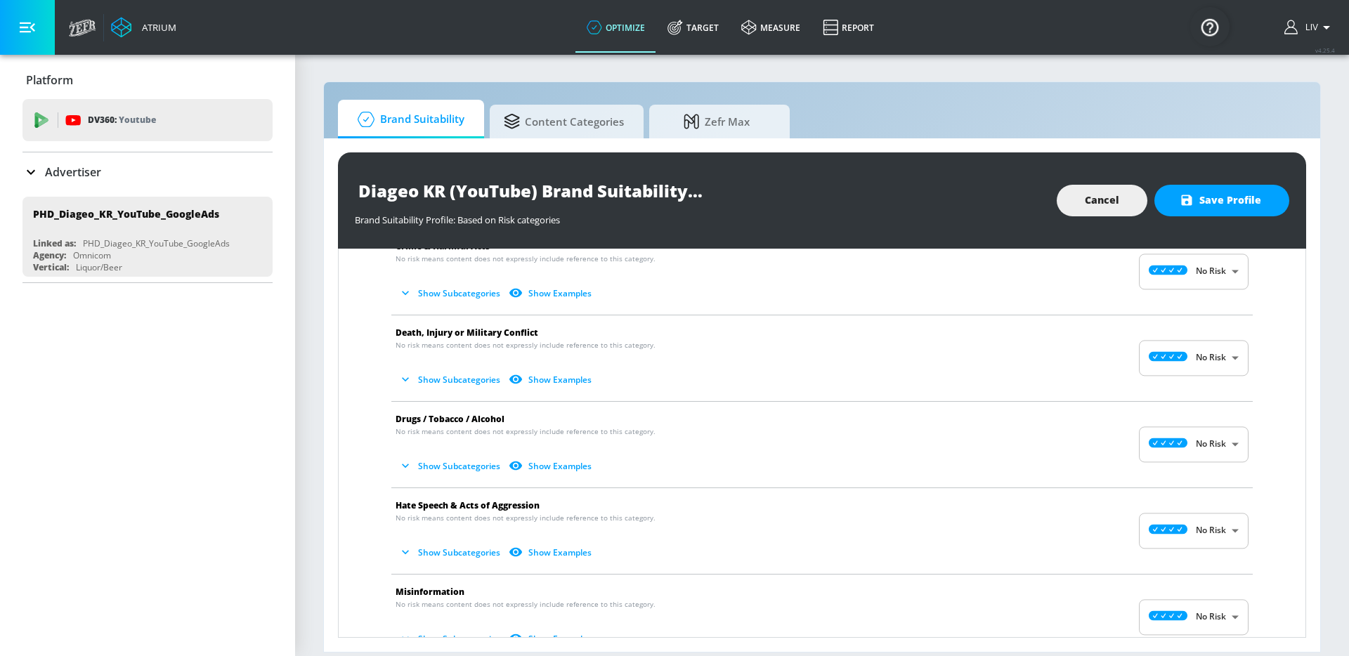
scroll to position [156, 0]
click at [468, 460] on button "Show Subcategories" at bounding box center [451, 465] width 110 height 23
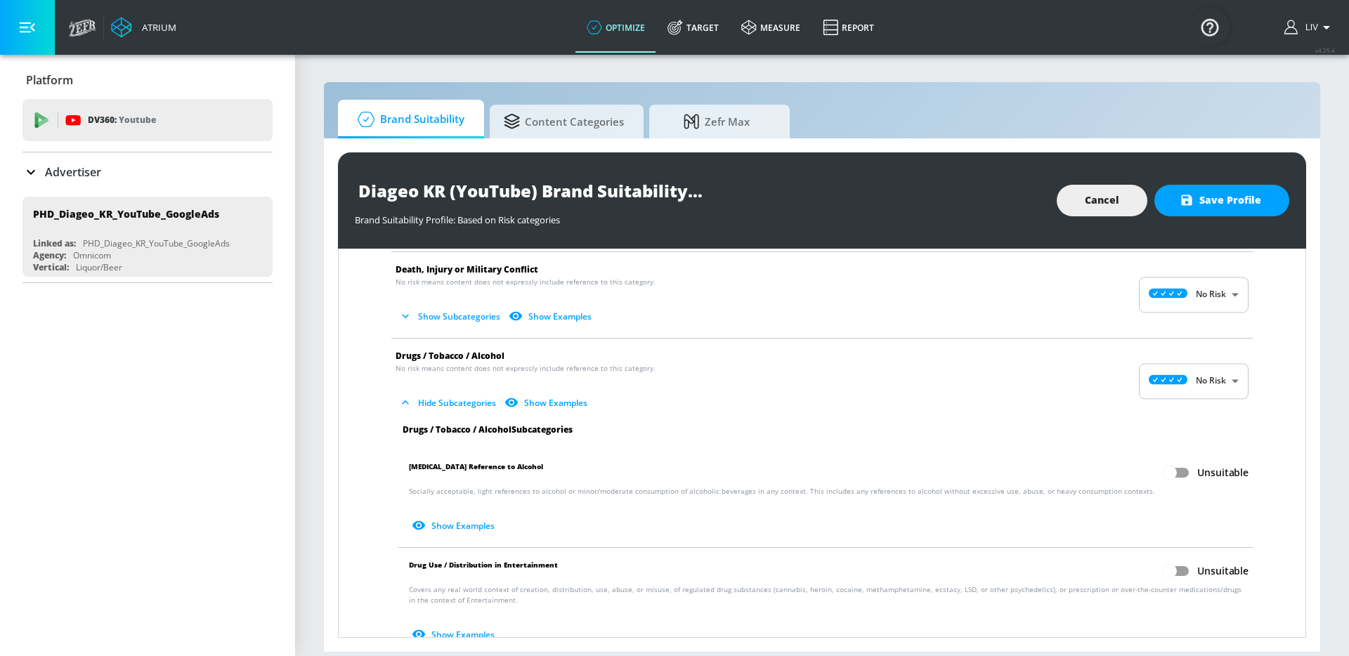
scroll to position [303, 0]
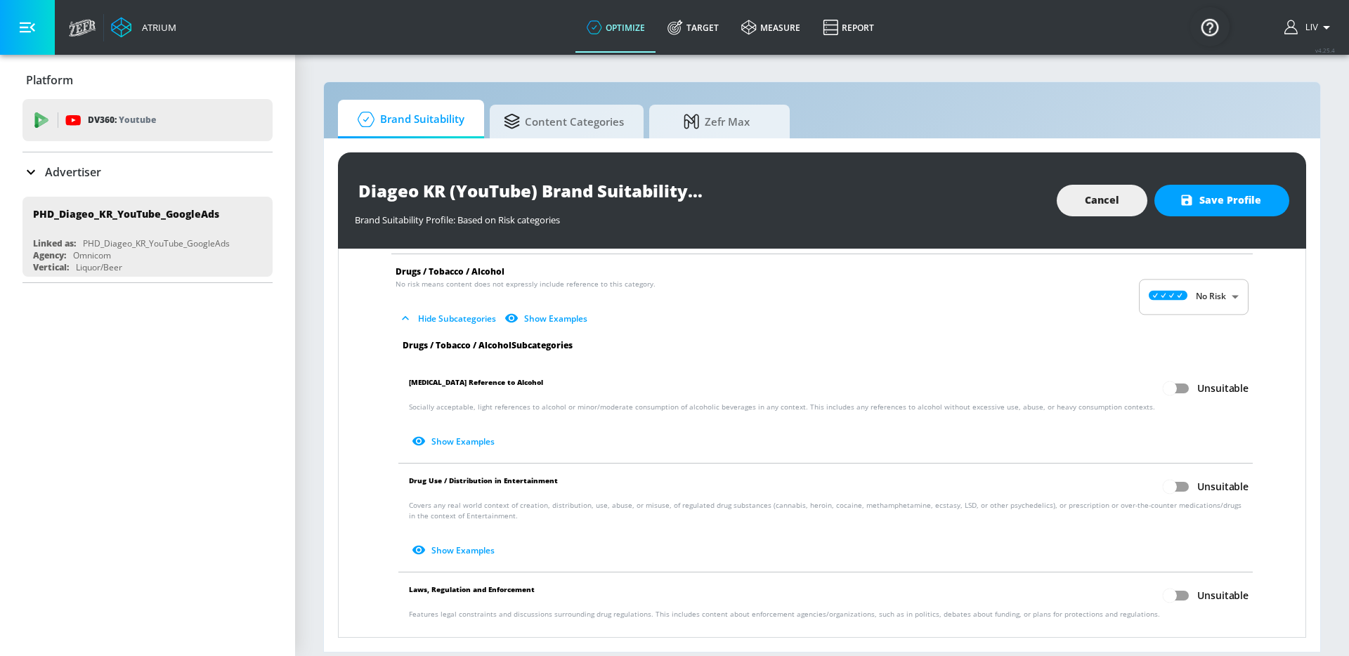
click at [1178, 389] on input "Unsuitable" at bounding box center [1170, 388] width 80 height 27
checkbox input "true"
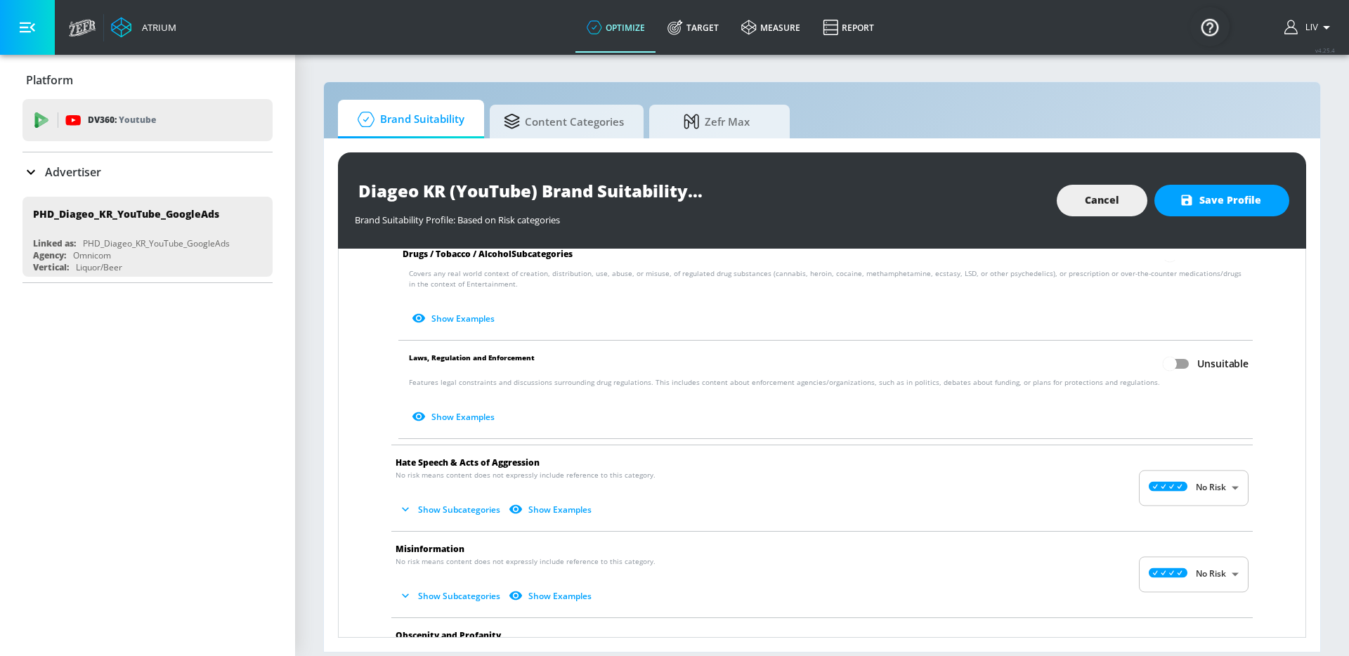
scroll to position [271, 0]
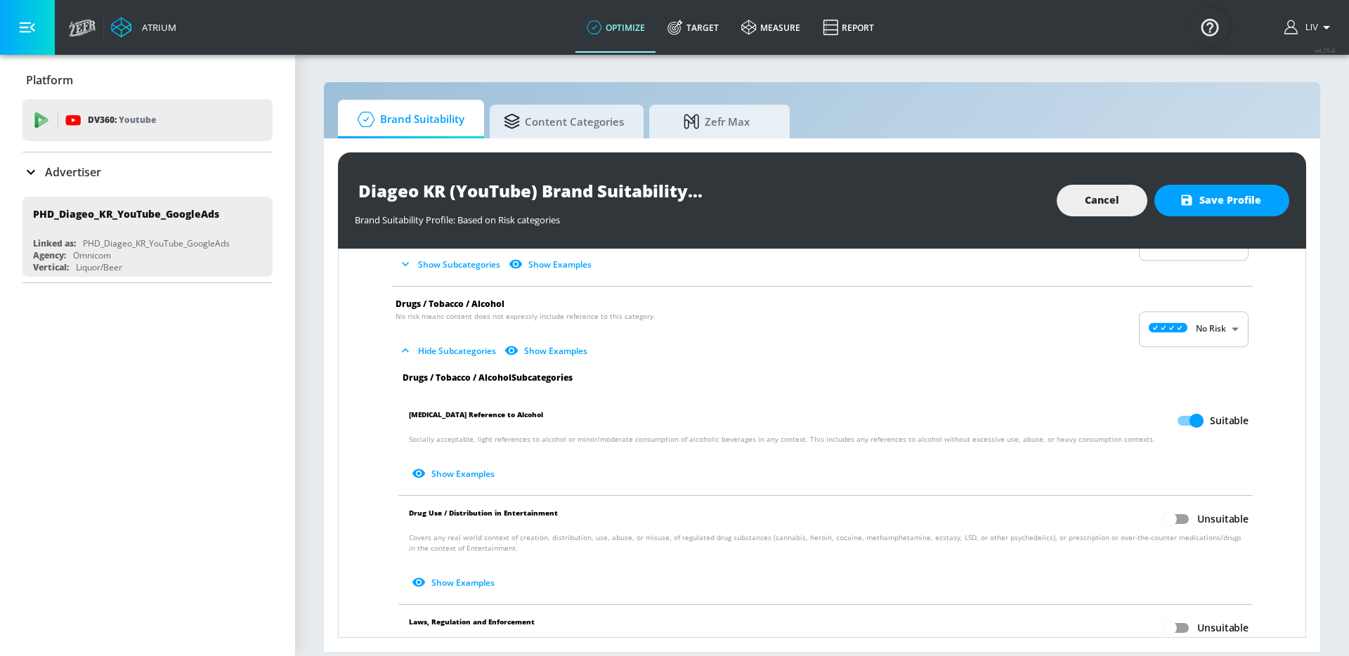
click at [434, 476] on button "Show Examples" at bounding box center [454, 473] width 91 height 23
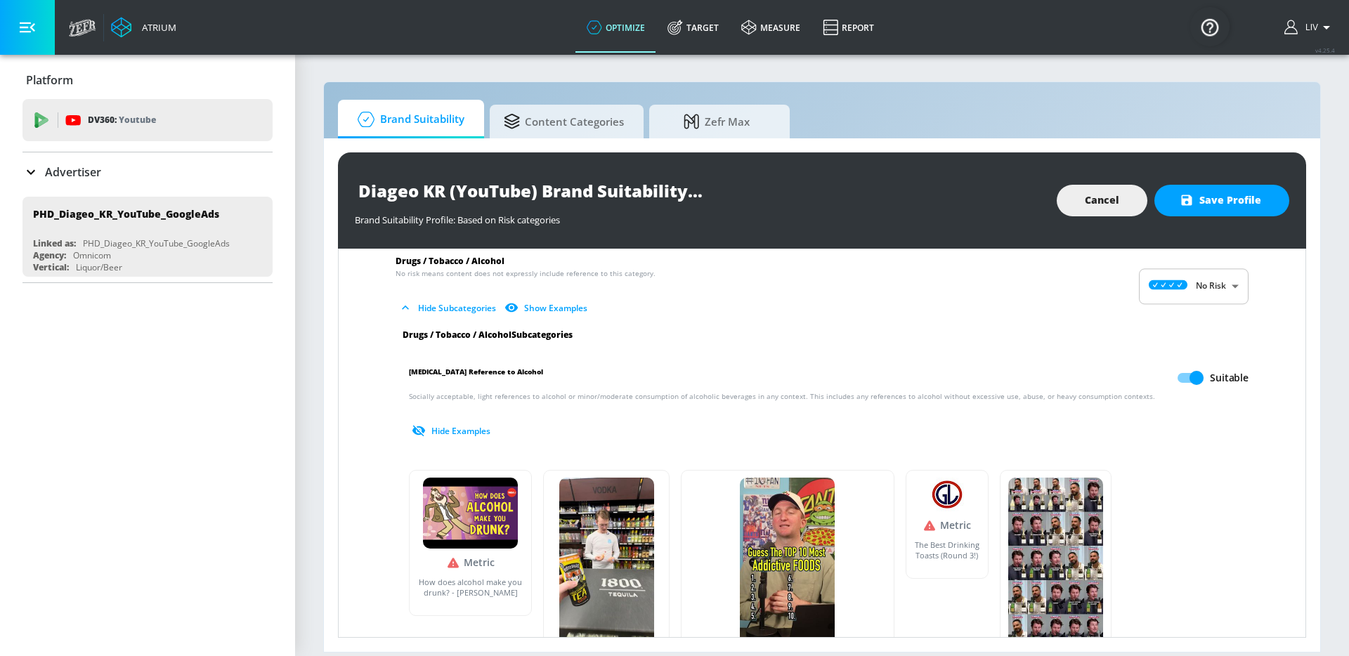
scroll to position [248, 0]
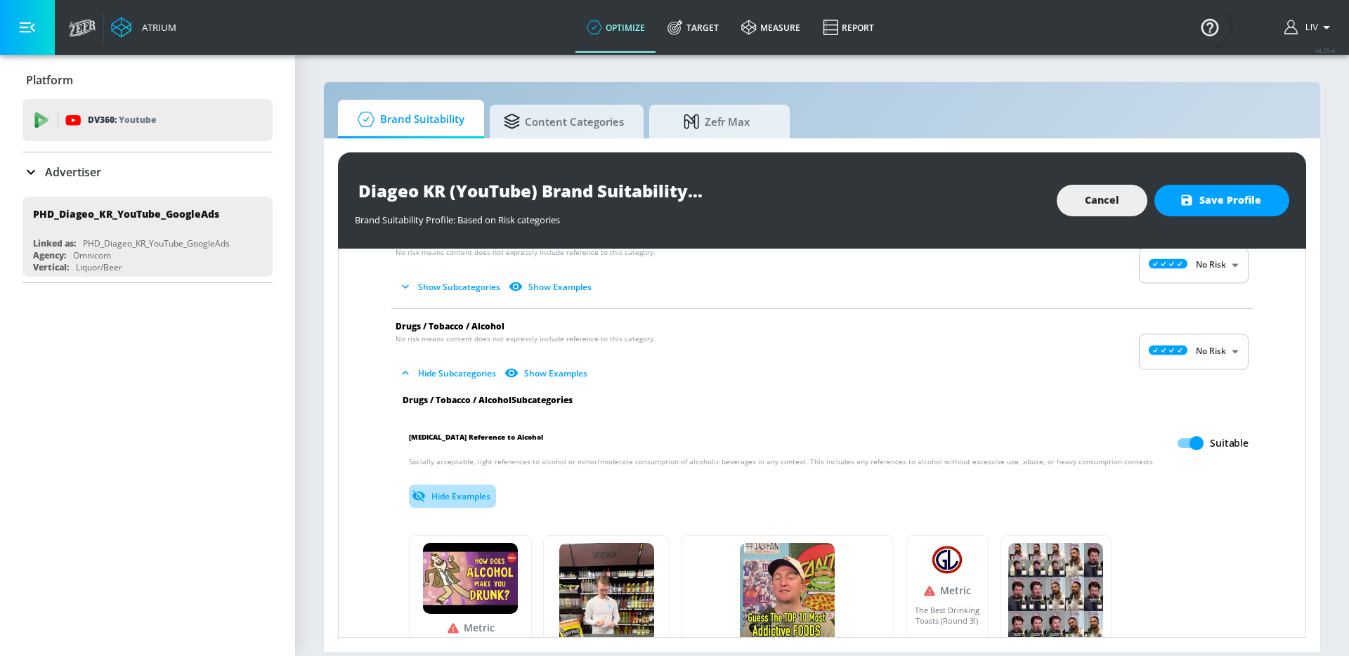
click at [463, 495] on button "Hide Examples" at bounding box center [452, 496] width 87 height 23
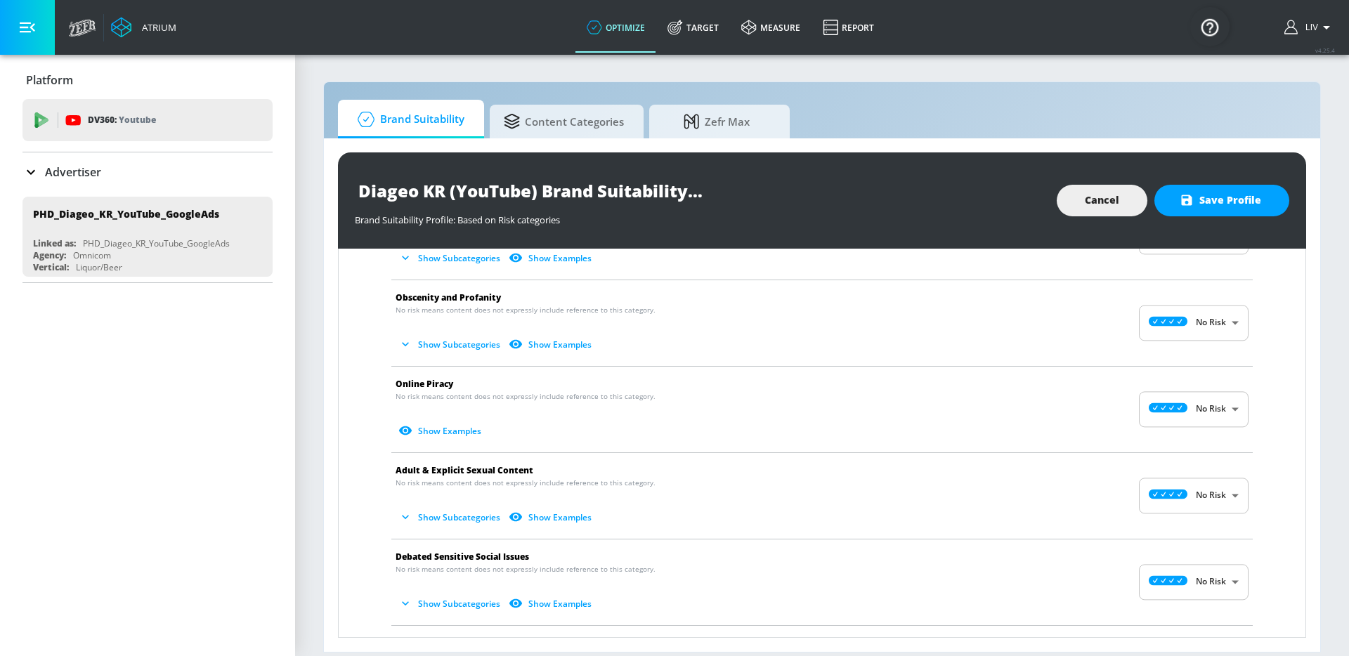
scroll to position [870, 0]
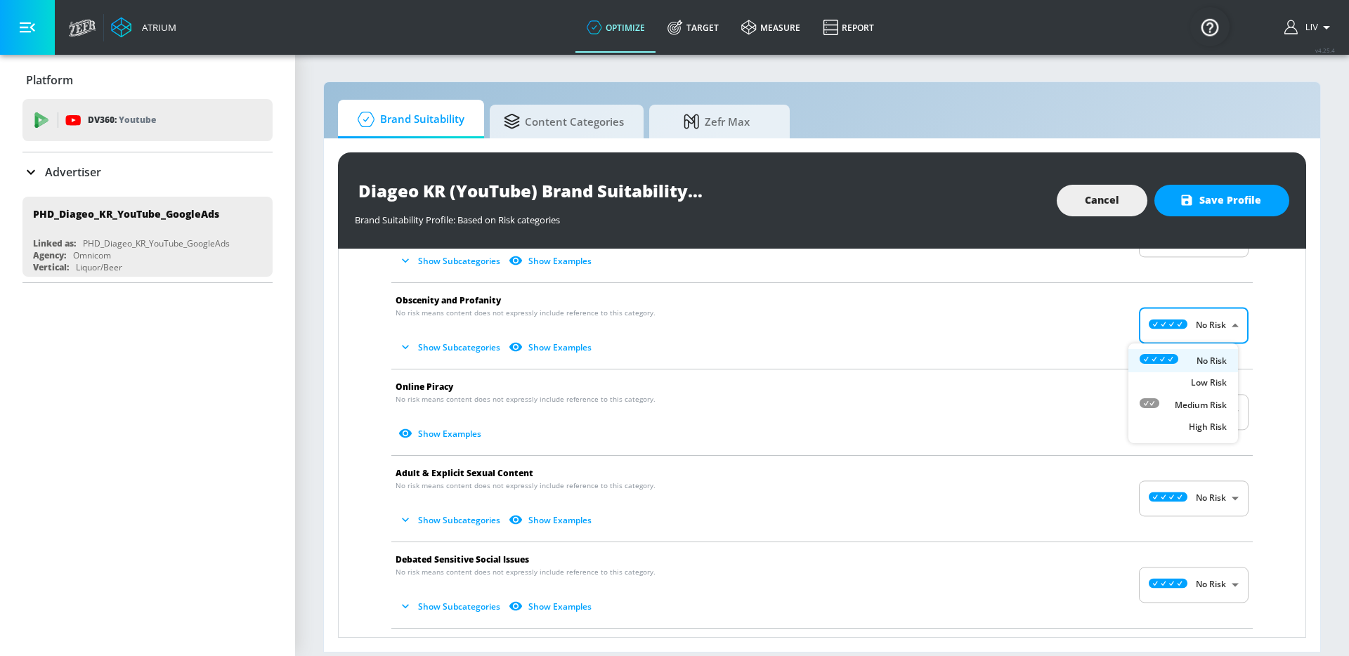
click at [1206, 327] on body "Atrium optimize Target measure Report optimize Target measure Report v 4.25.4 L…" at bounding box center [674, 328] width 1349 height 656
click at [1200, 380] on p "Low Risk" at bounding box center [1209, 384] width 36 height 13
type input "LOW"
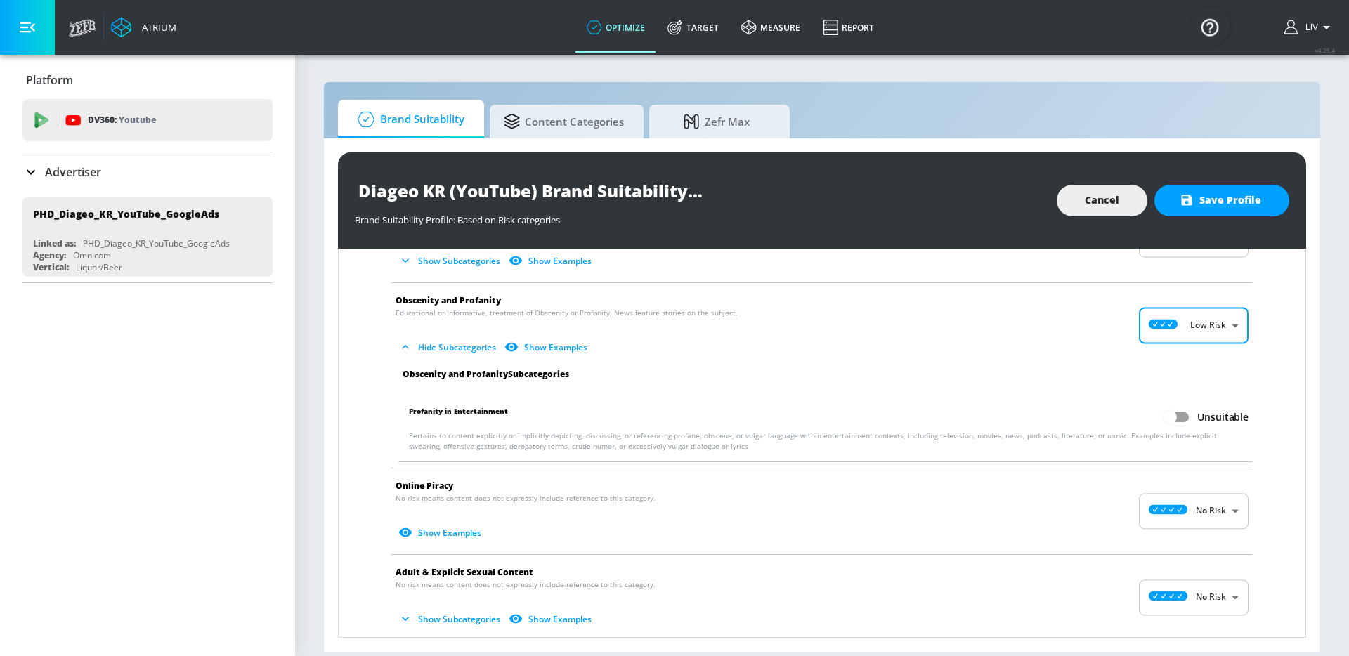
click at [1171, 420] on input "Unsuitable" at bounding box center [1170, 417] width 80 height 27
checkbox input "true"
click at [1181, 418] on span at bounding box center [1190, 417] width 24 height 10
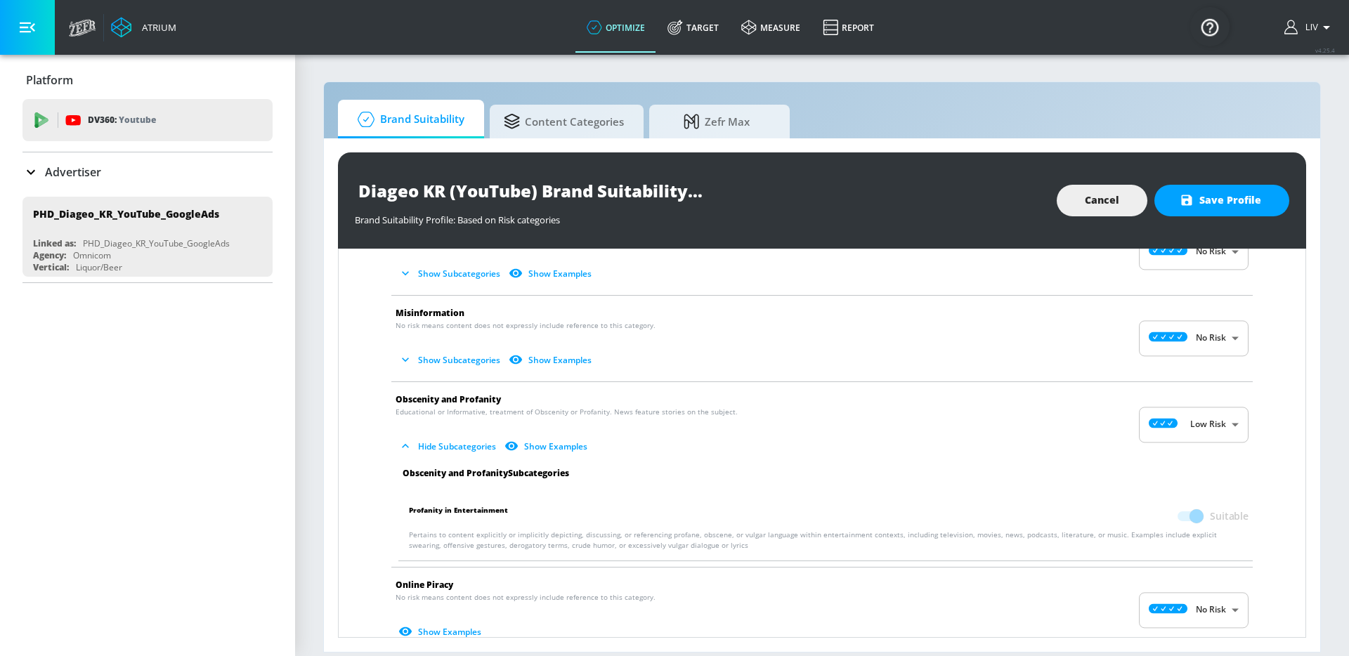
scroll to position [873, 0]
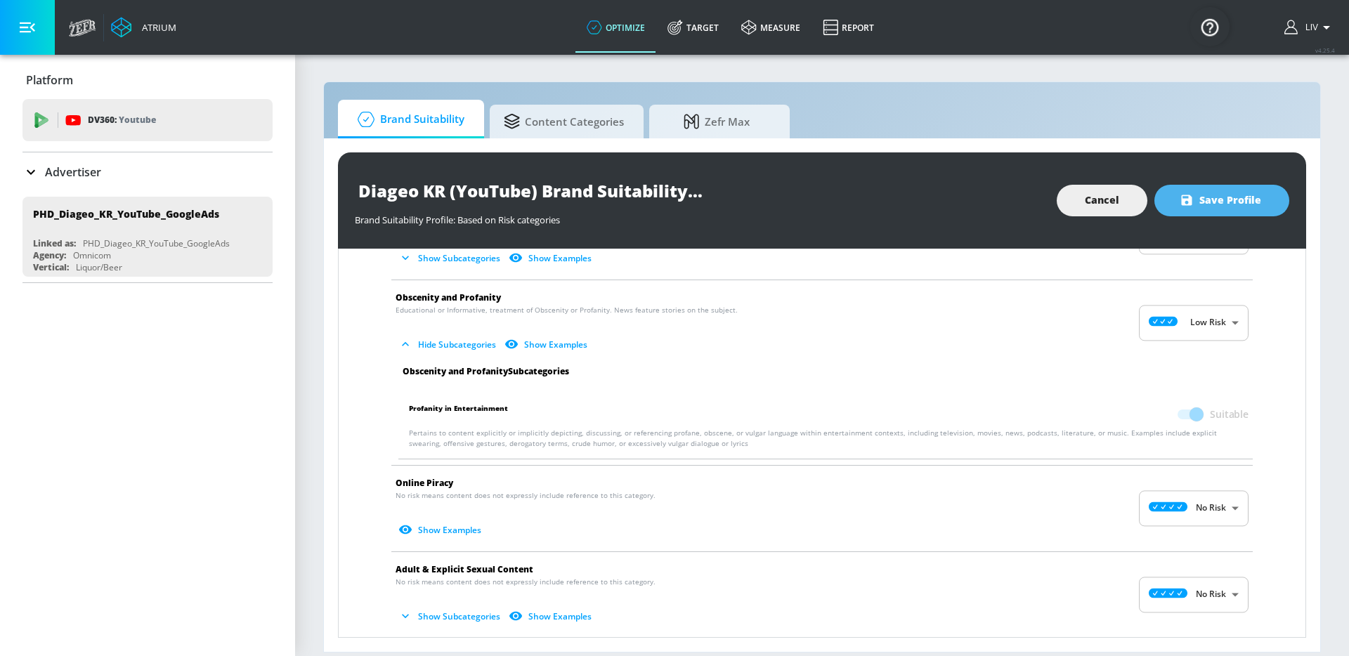
click at [1207, 214] on button "Save Profile" at bounding box center [1222, 201] width 135 height 32
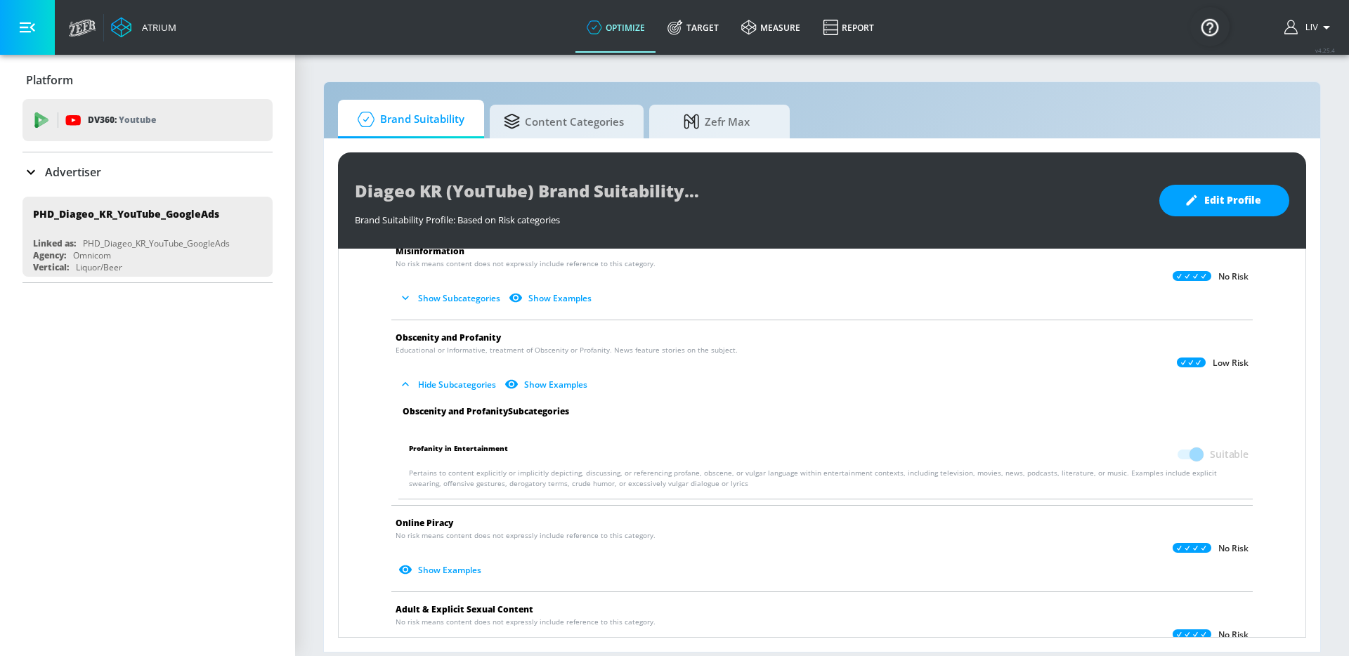
scroll to position [825, 0]
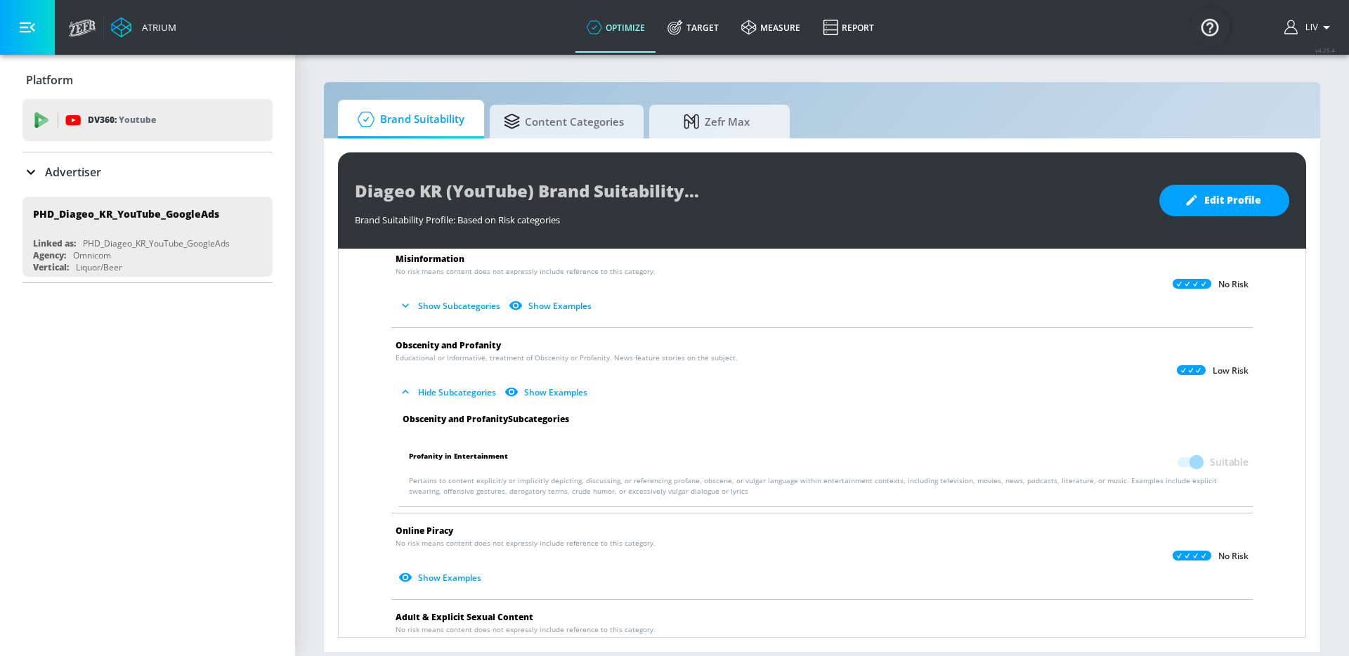
click at [1189, 464] on span at bounding box center [1190, 462] width 24 height 10
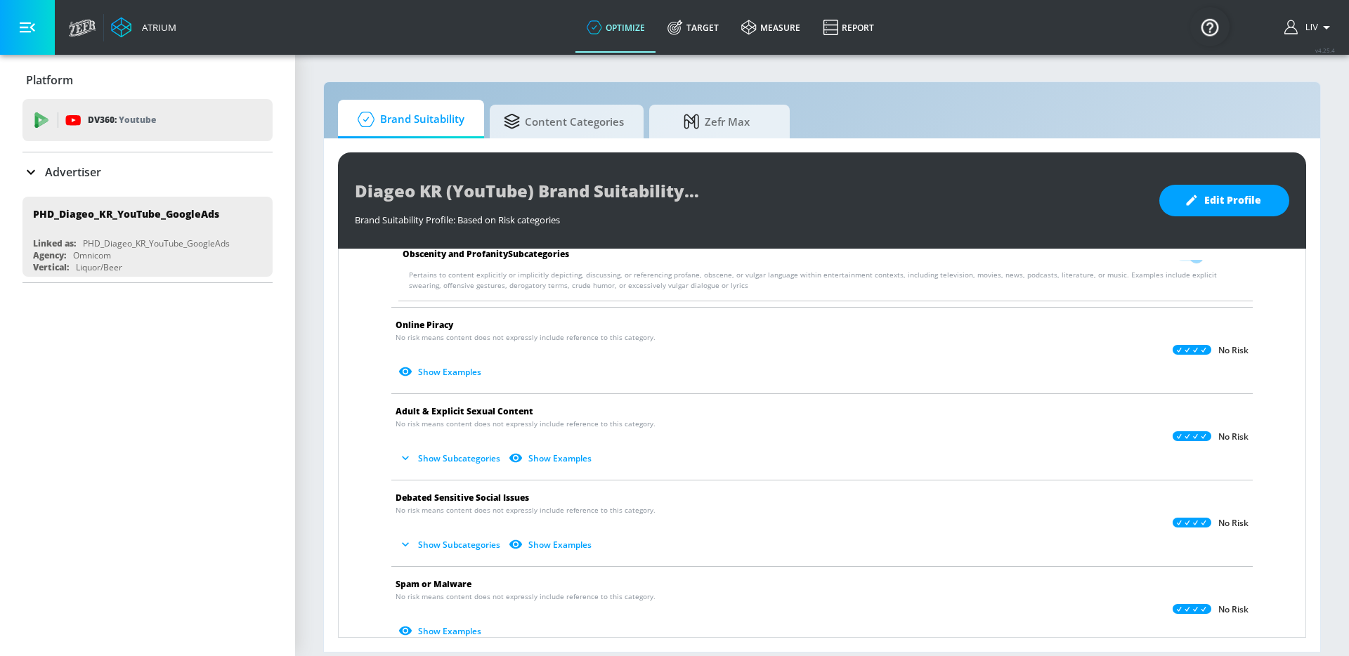
scroll to position [627, 0]
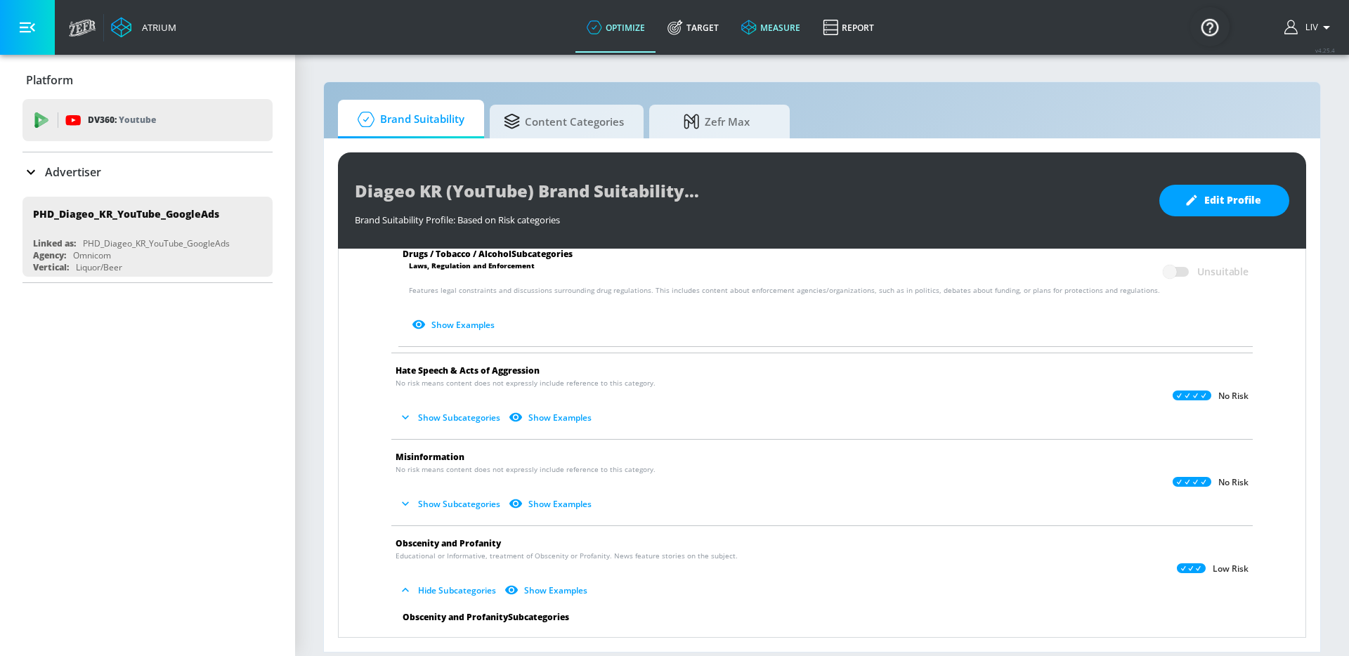
click at [739, 20] on link "measure" at bounding box center [771, 27] width 82 height 51
click at [687, 27] on link "Target" at bounding box center [693, 27] width 74 height 51
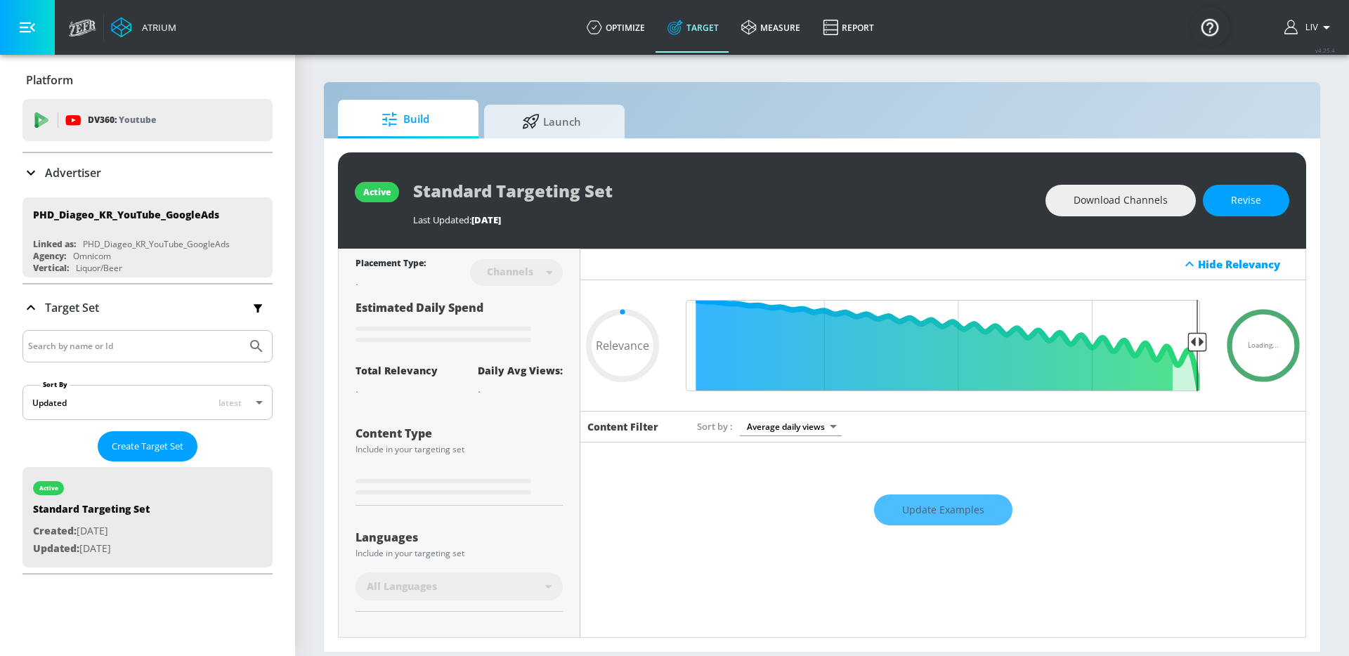
type input "0.05"
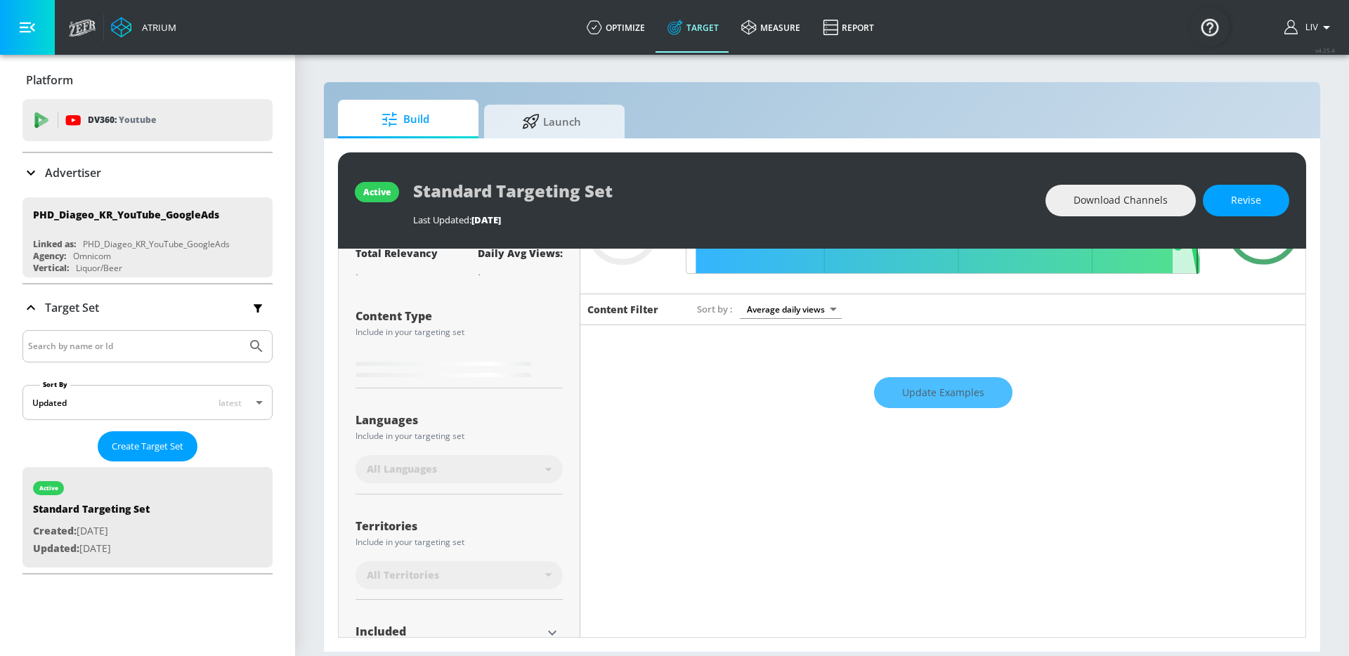
scroll to position [238, 0]
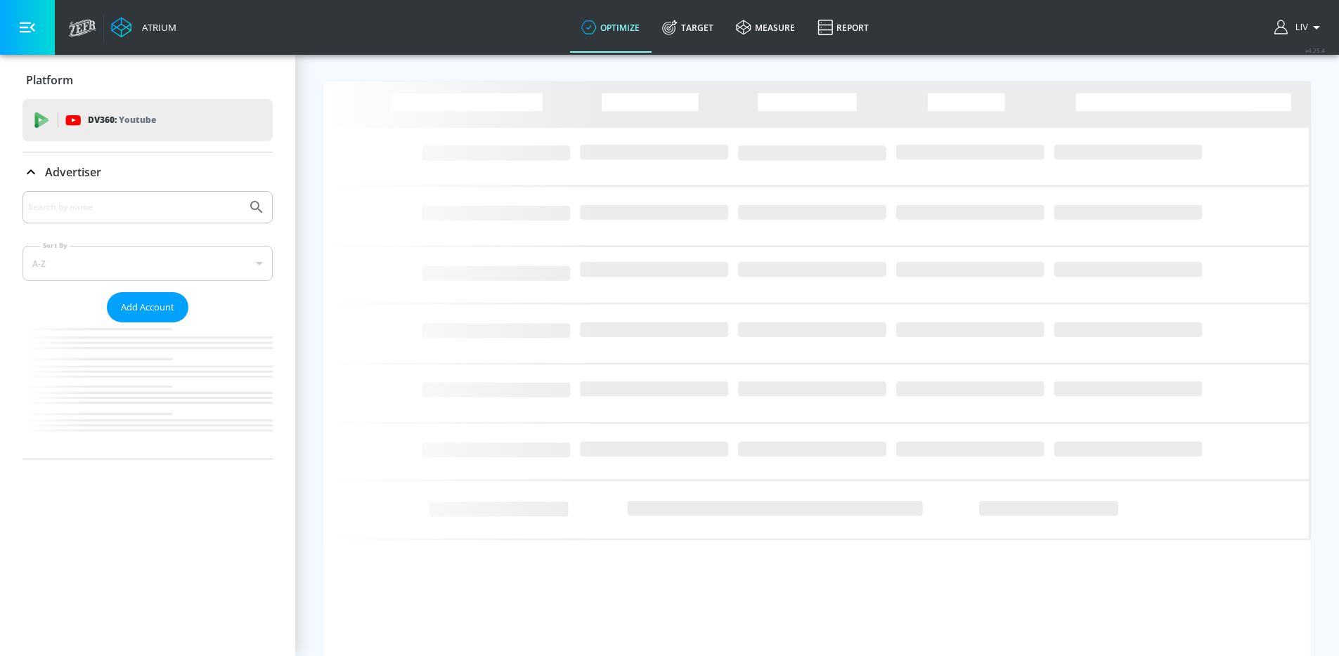
click at [183, 218] on div at bounding box center [147, 207] width 250 height 32
click at [189, 212] on input "Search by name" at bounding box center [134, 207] width 213 height 18
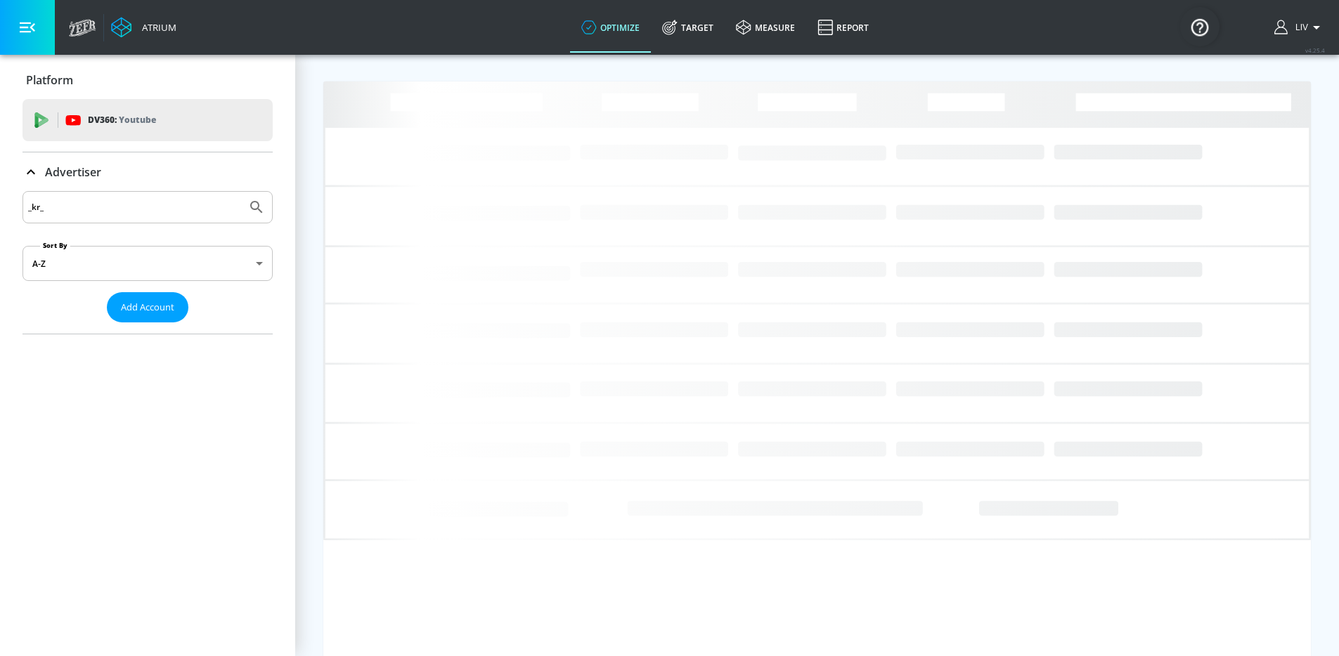
type input "_kr_"
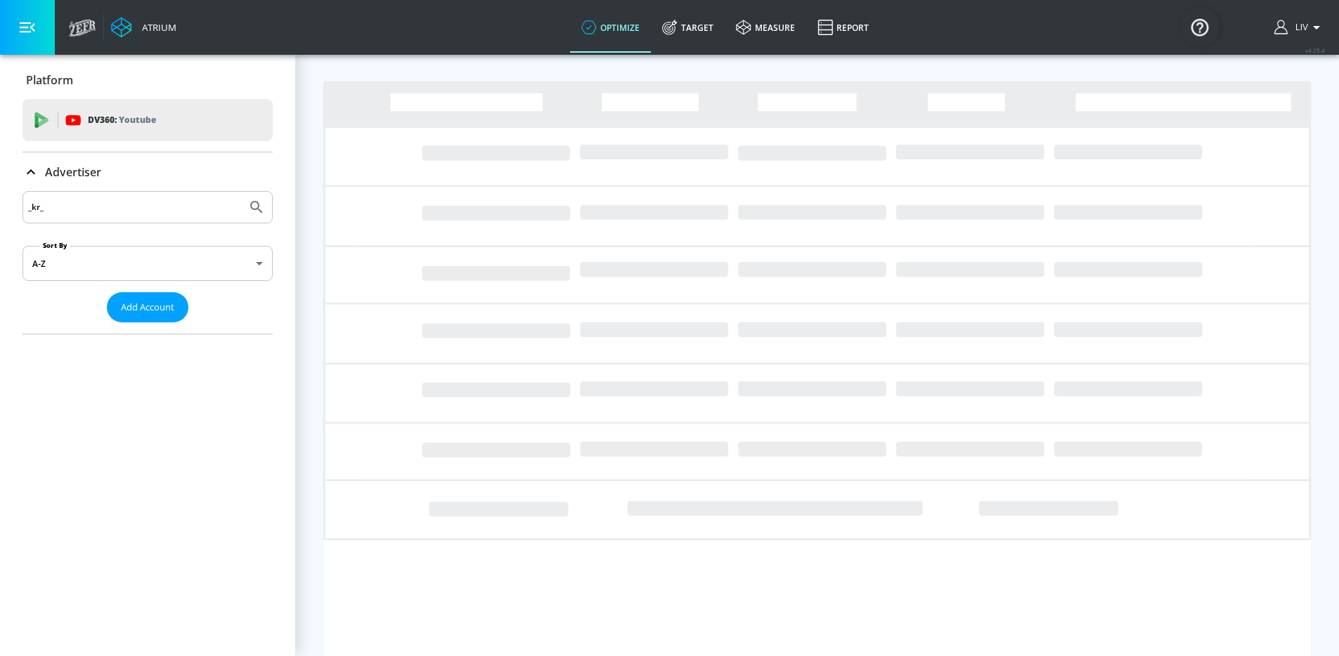
click at [241, 192] on button "Submit Search" at bounding box center [256, 207] width 31 height 31
click at [145, 111] on div "DV360: Youtube" at bounding box center [147, 120] width 250 height 42
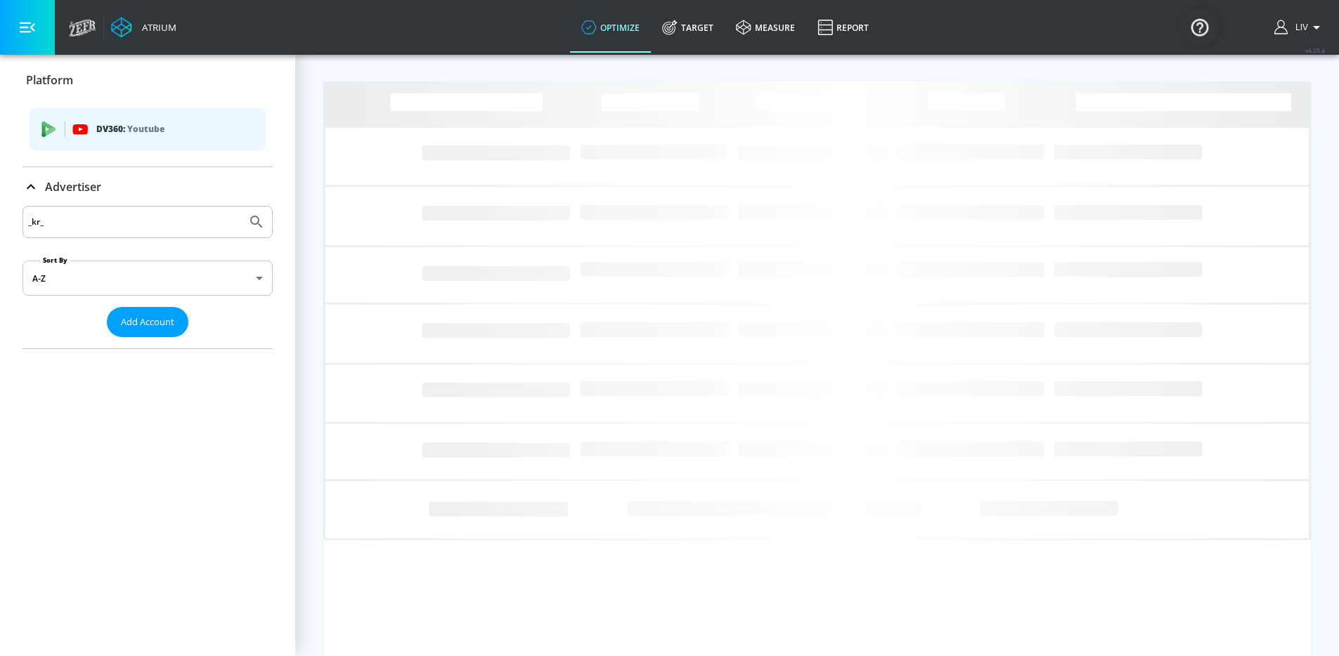
click at [157, 143] on div "DV360: Youtube" at bounding box center [148, 129] width 236 height 42
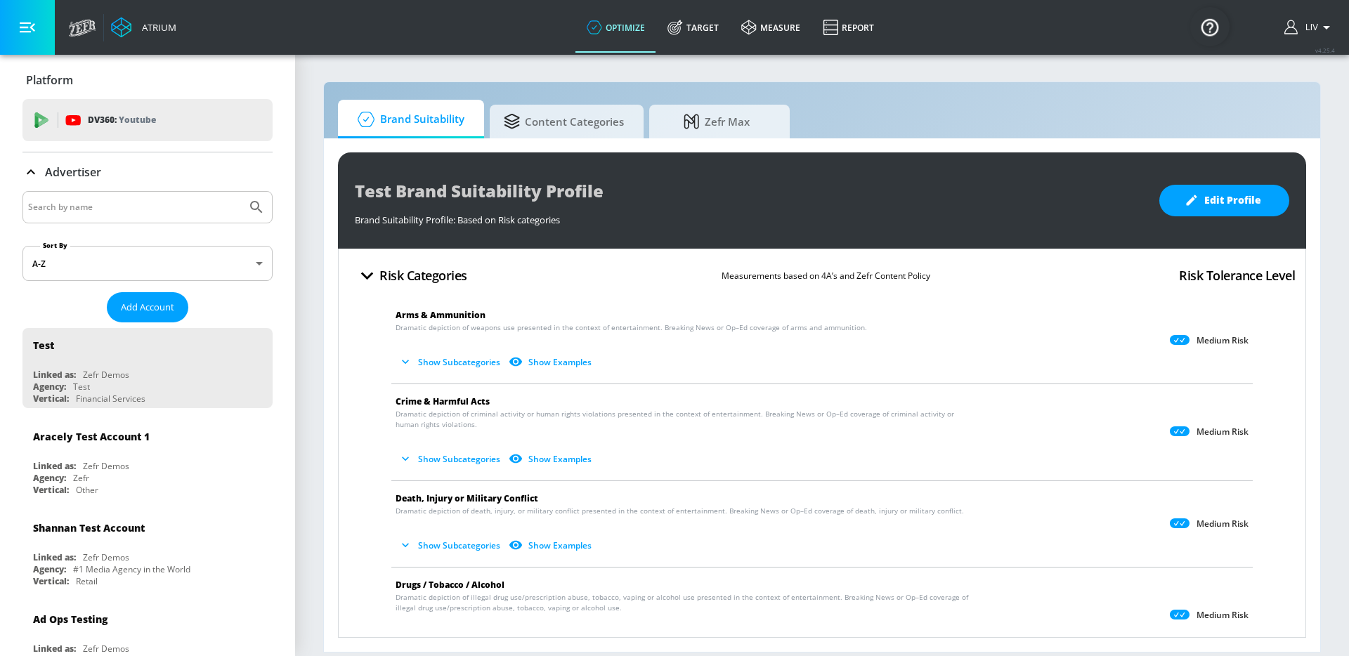
click at [178, 204] on input "Search by name" at bounding box center [134, 207] width 213 height 18
type input "_kr_"
click at [241, 192] on button "Submit Search" at bounding box center [256, 207] width 31 height 31
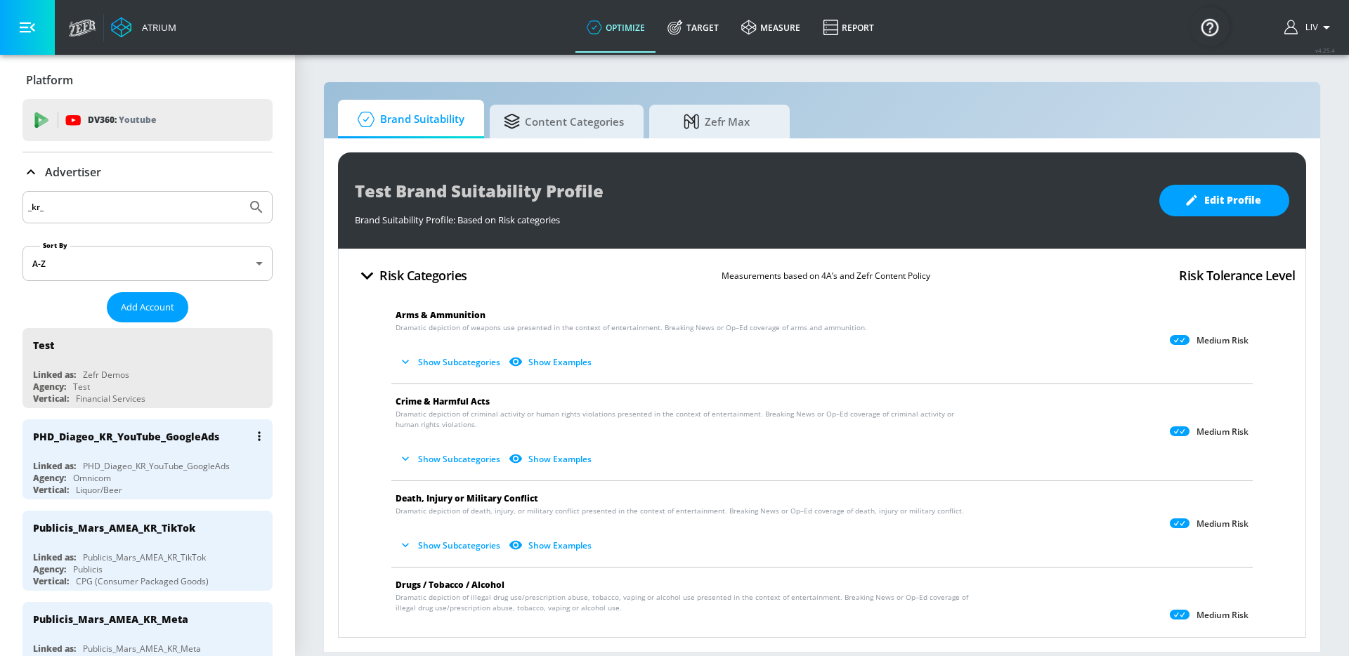
click at [160, 432] on div "PHD_Diageo_KR_YouTube_GoogleAds" at bounding box center [126, 436] width 186 height 13
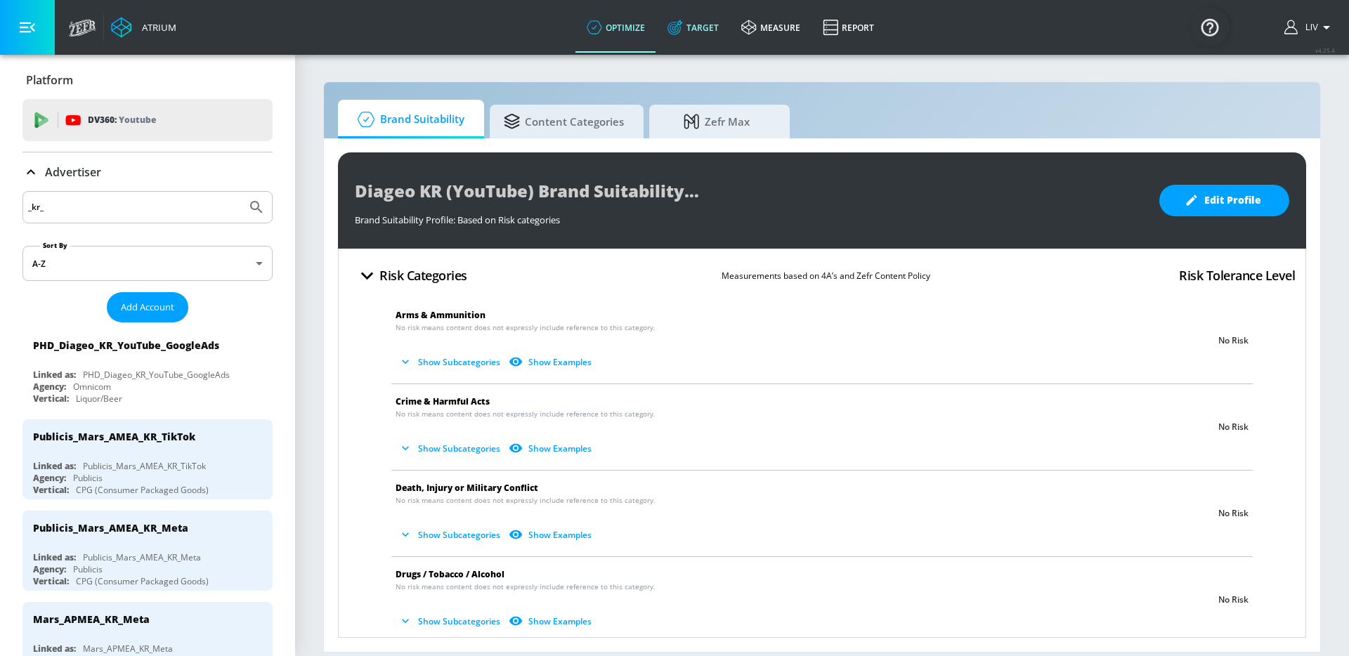
click at [679, 39] on link "Target" at bounding box center [693, 27] width 74 height 51
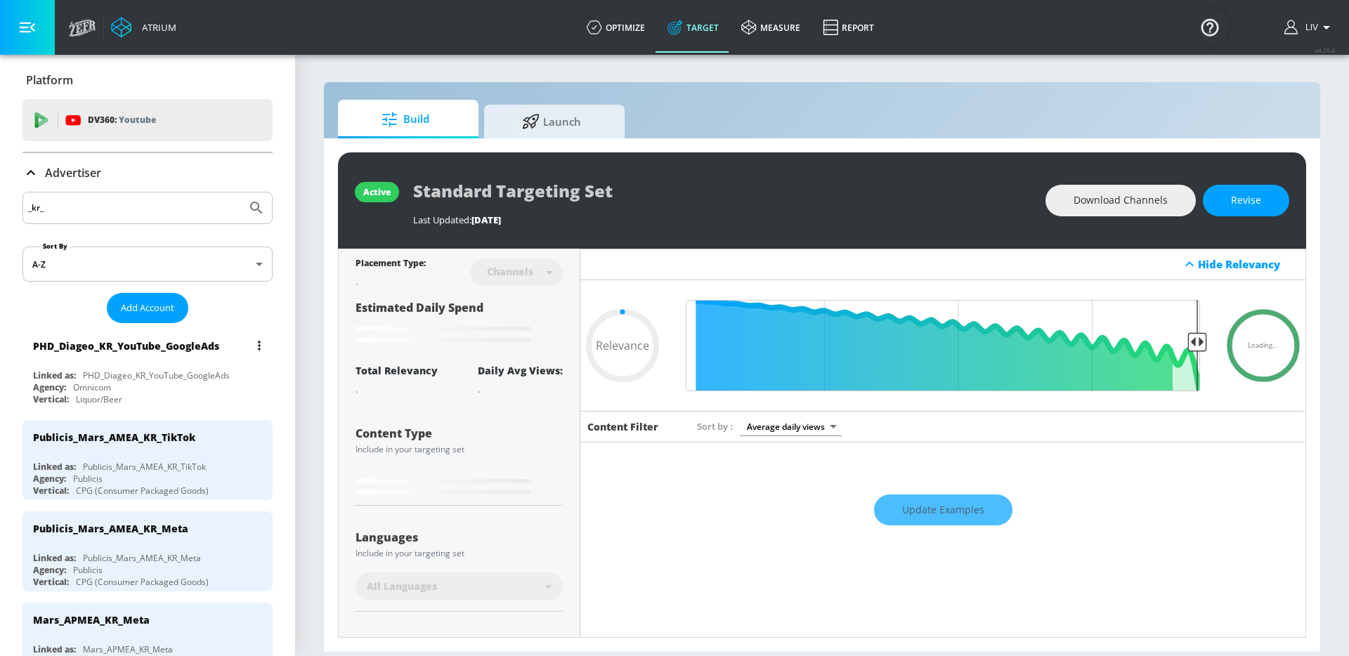
click at [189, 348] on div "PHD_Diageo_KR_YouTube_GoogleAds" at bounding box center [126, 345] width 186 height 13
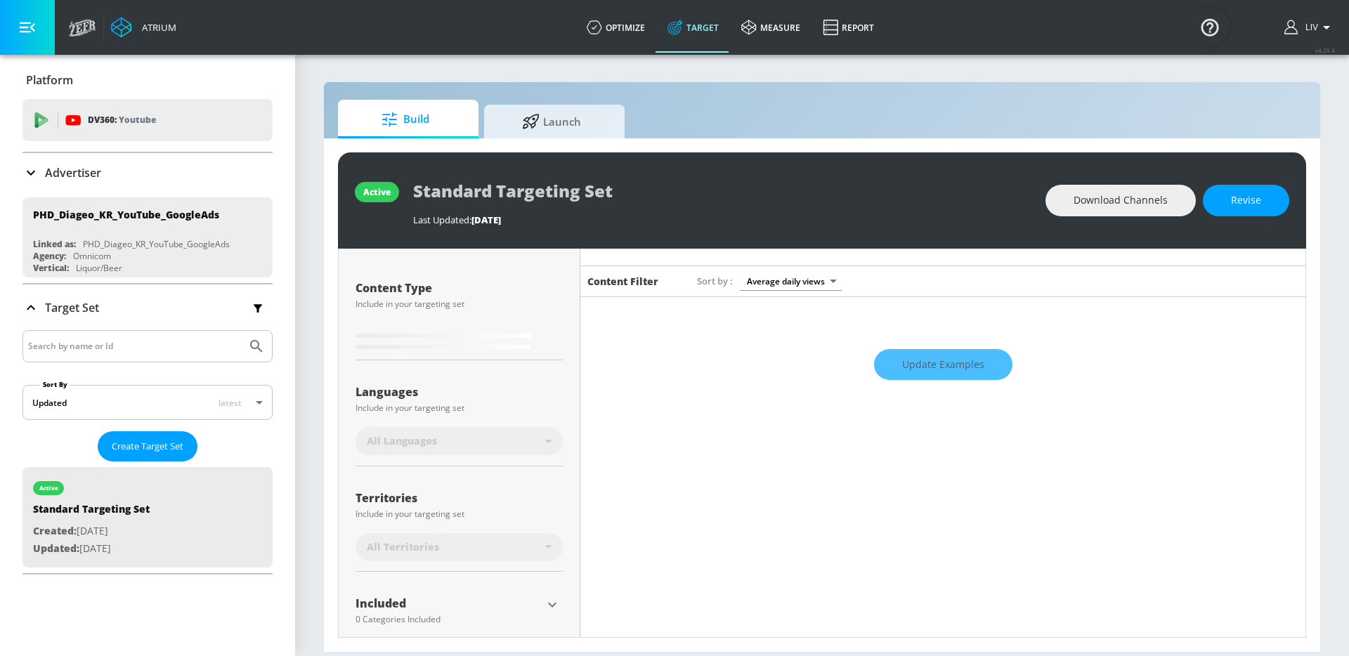
scroll to position [238, 0]
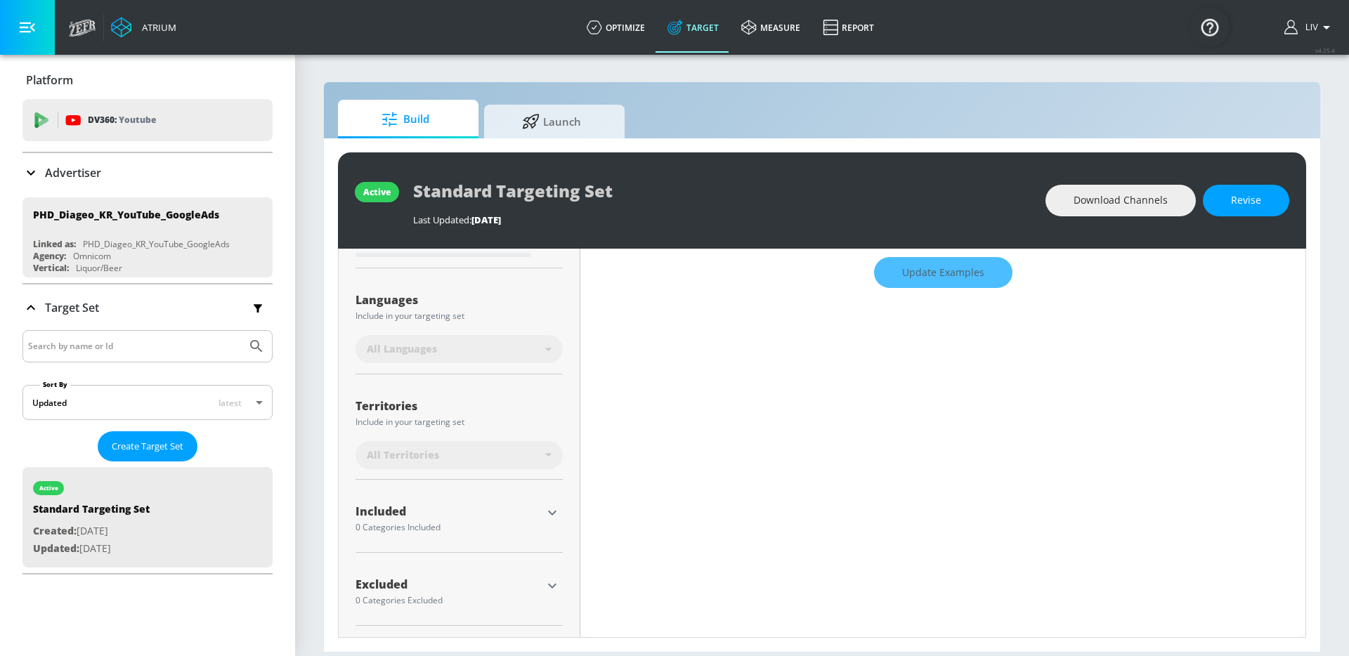
click at [548, 585] on icon "button" at bounding box center [552, 585] width 8 height 5
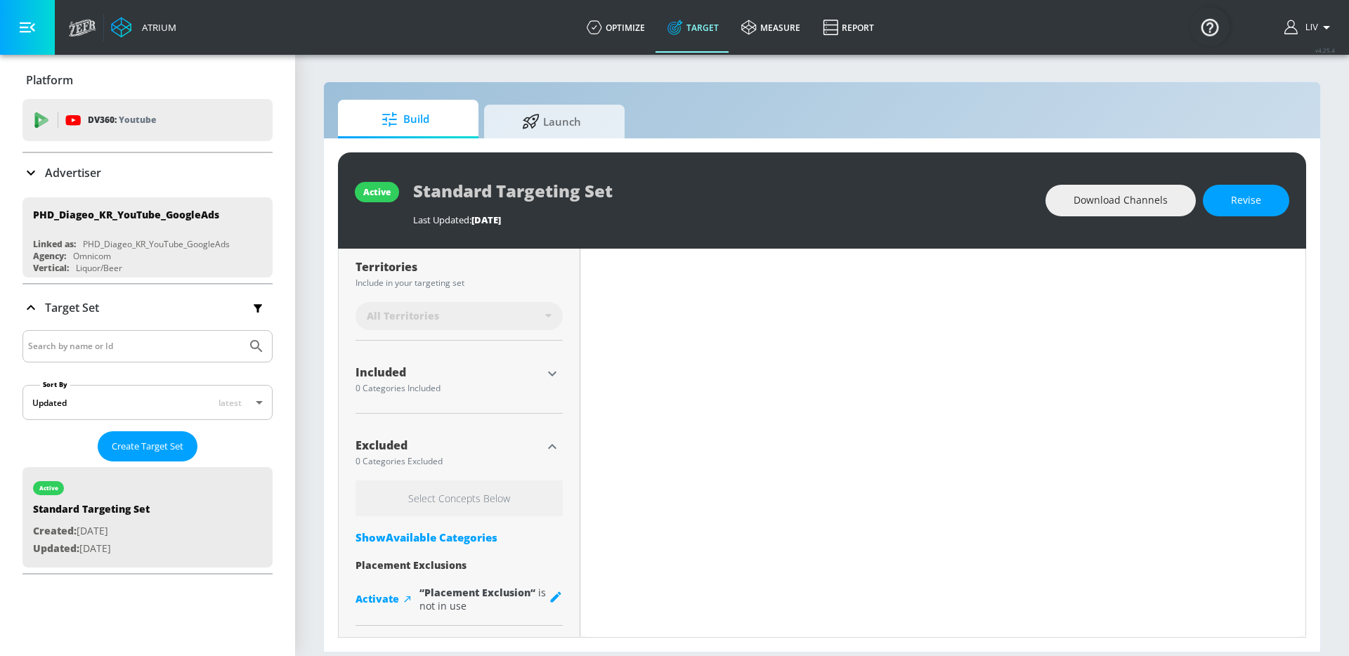
scroll to position [374, 0]
type input "0.45"
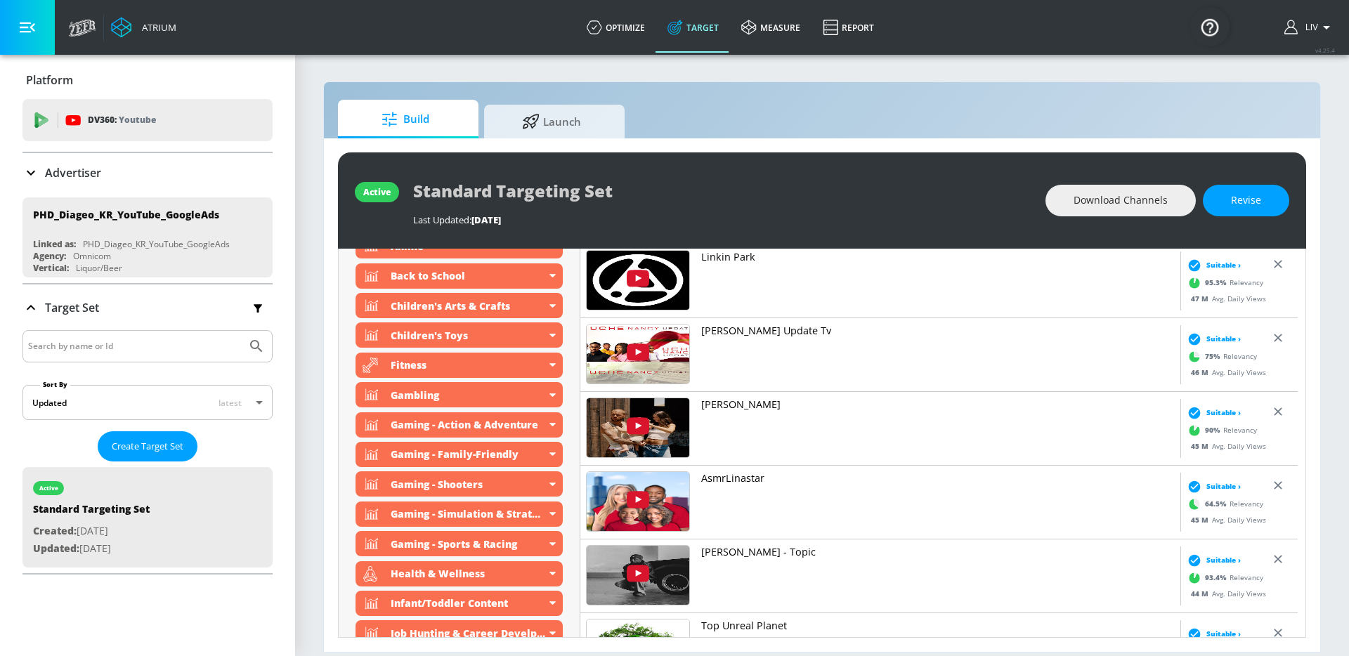
scroll to position [5385, 0]
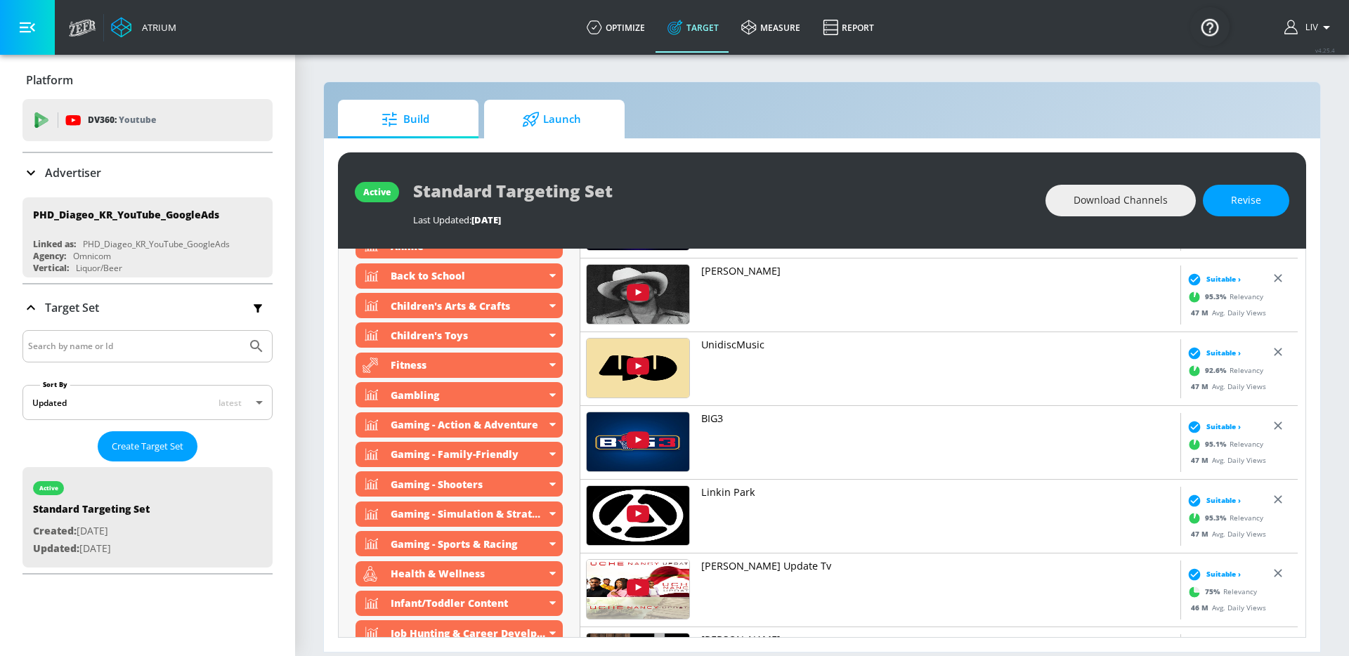
click at [618, 103] on link "Launch" at bounding box center [554, 119] width 141 height 39
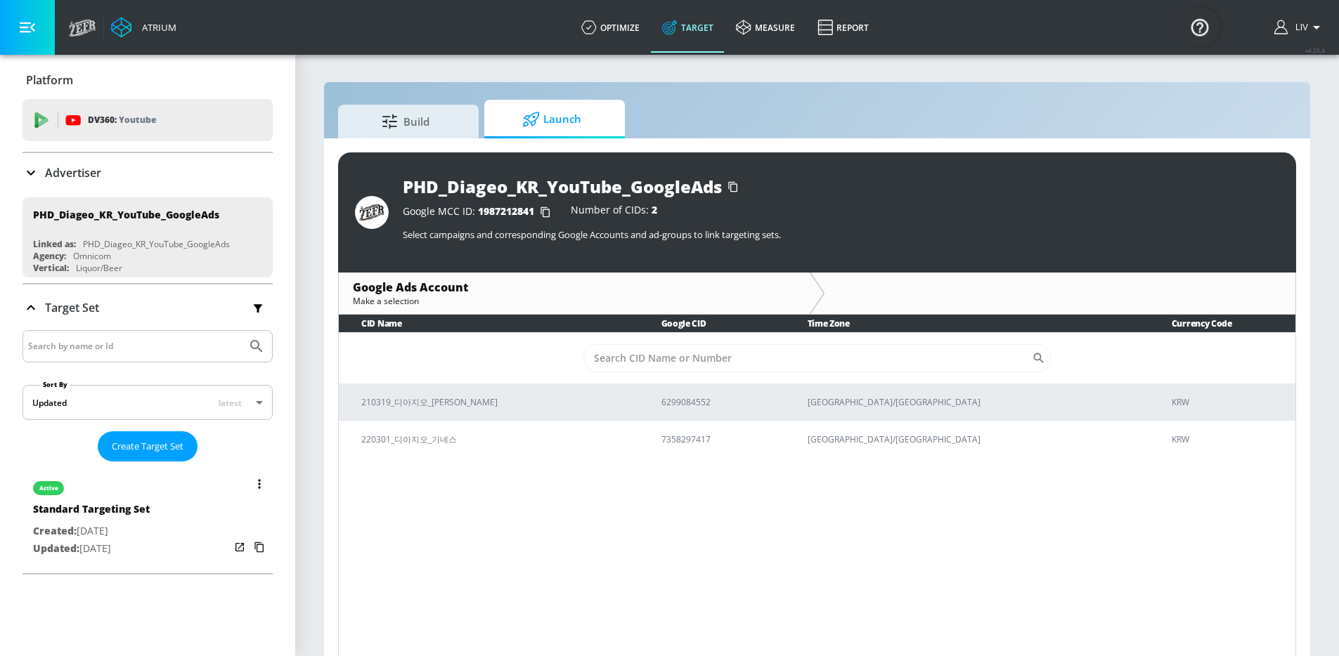
click at [185, 502] on div "active Standard Targeting Set Created: Sep. 09, 2024 Updated: Sep. 05, 2025" at bounding box center [147, 517] width 250 height 100
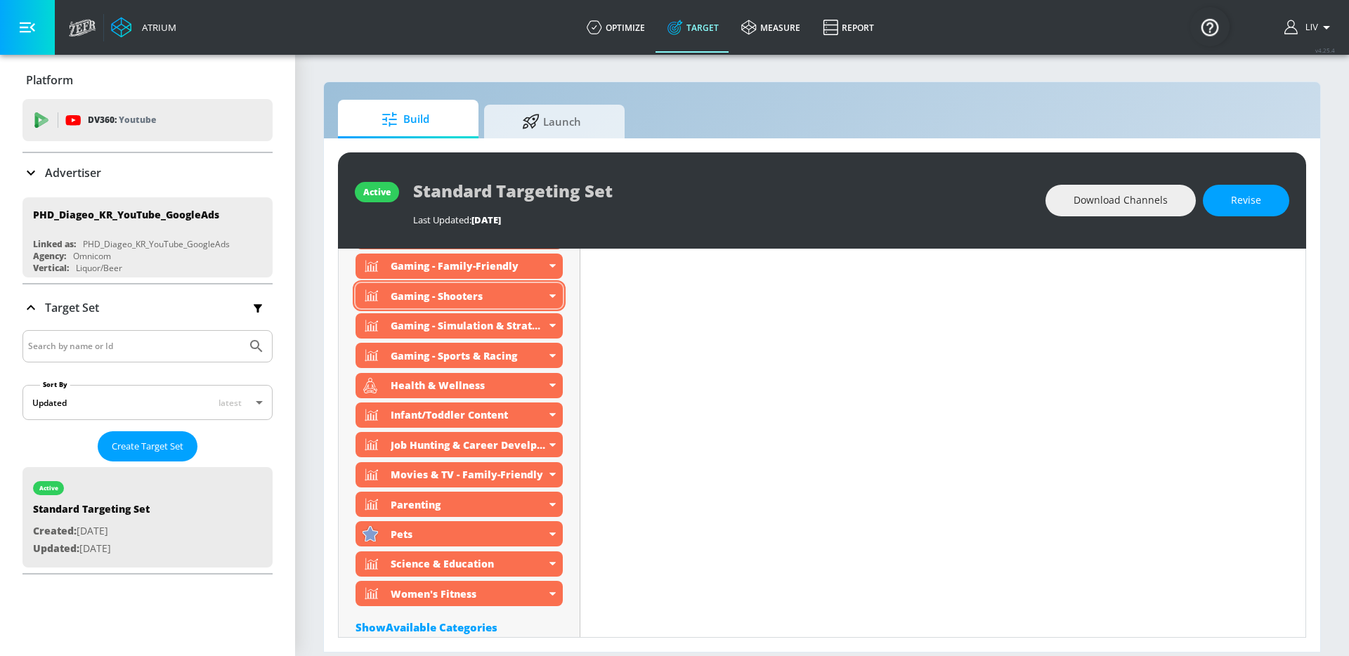
scroll to position [819, 0]
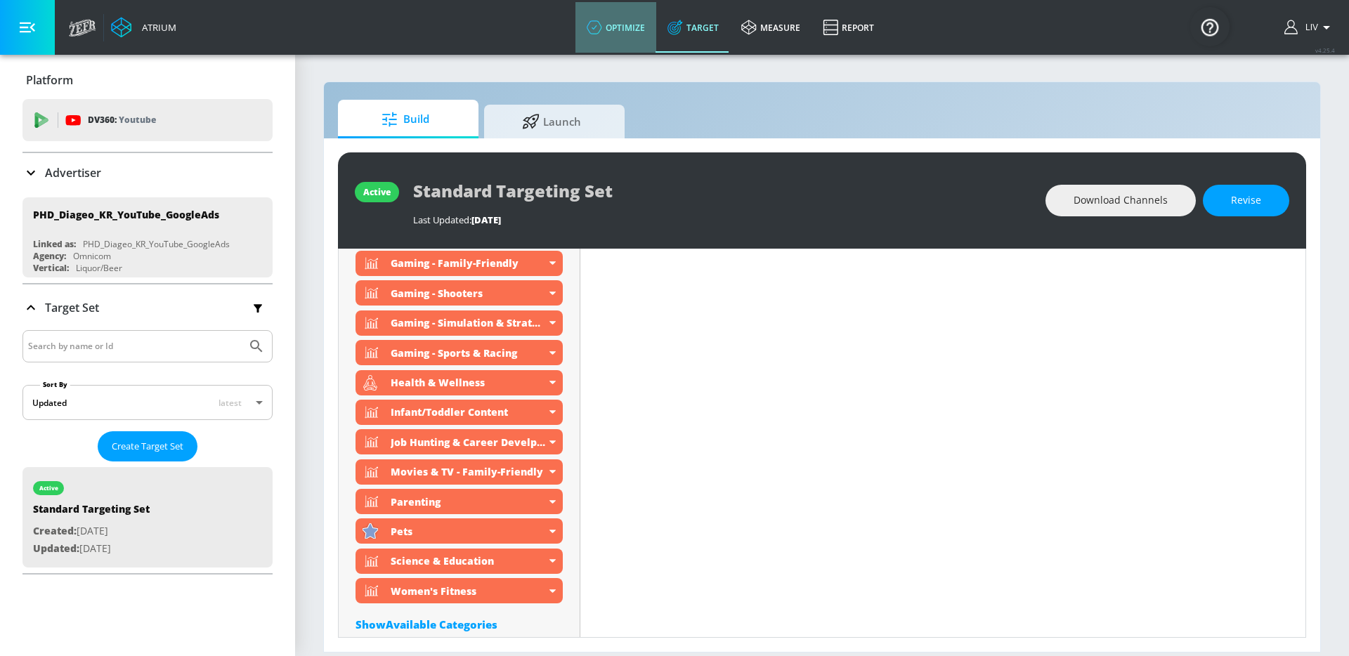
click at [632, 24] on link "optimize" at bounding box center [616, 27] width 81 height 51
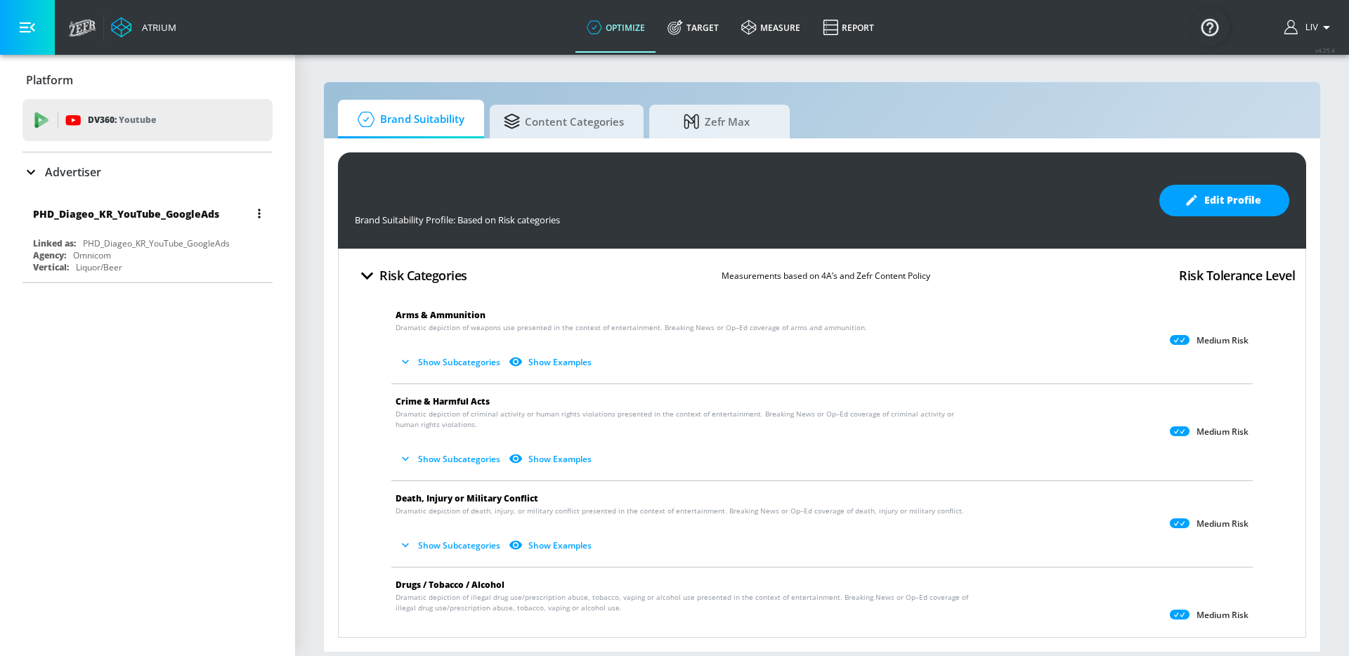
click at [168, 209] on div "PHD_Diageo_KR_YouTube_GoogleAds" at bounding box center [126, 213] width 186 height 13
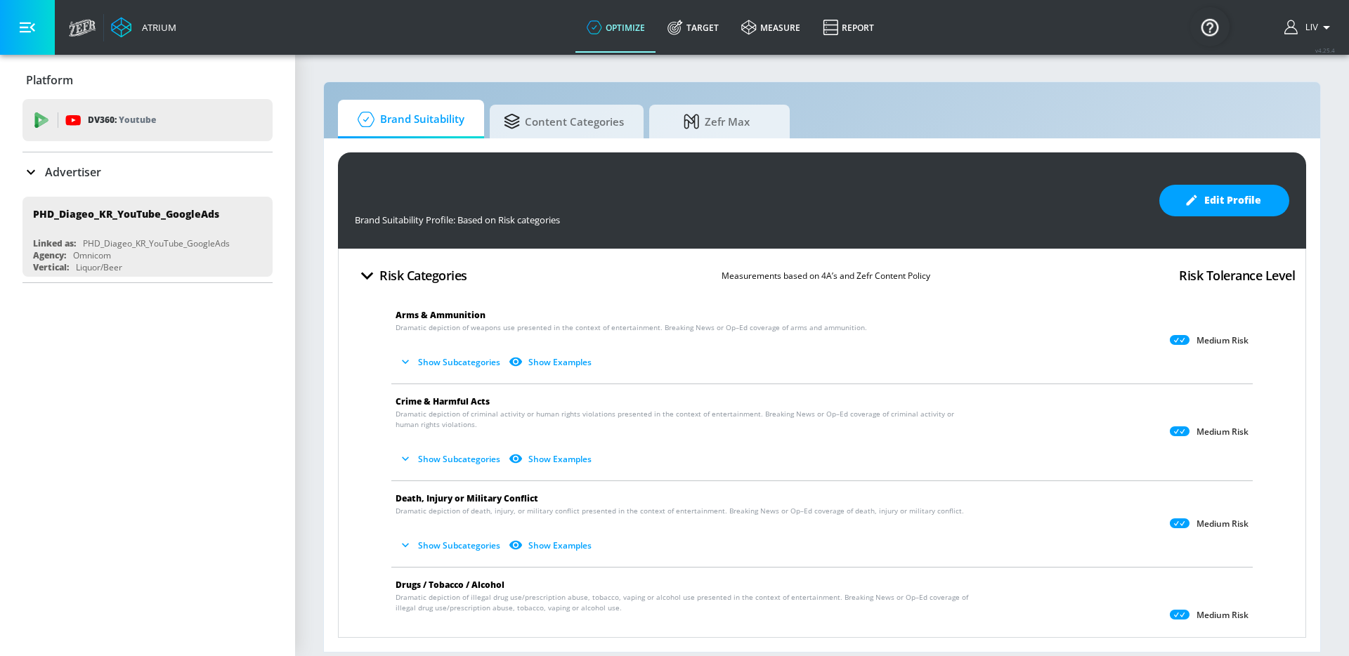
click at [637, 35] on link "optimize" at bounding box center [616, 27] width 81 height 51
click at [473, 129] on link "Brand Suitability" at bounding box center [411, 119] width 146 height 39
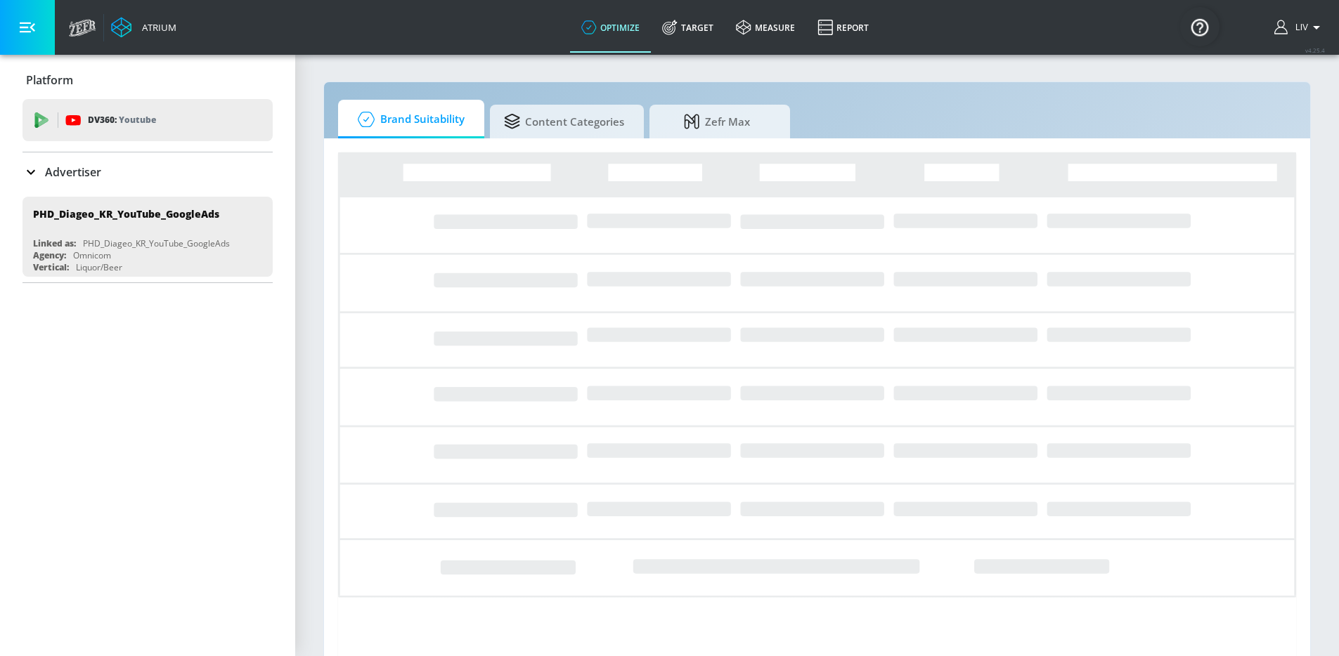
click at [422, 118] on span "Brand Suitability" at bounding box center [408, 120] width 112 height 34
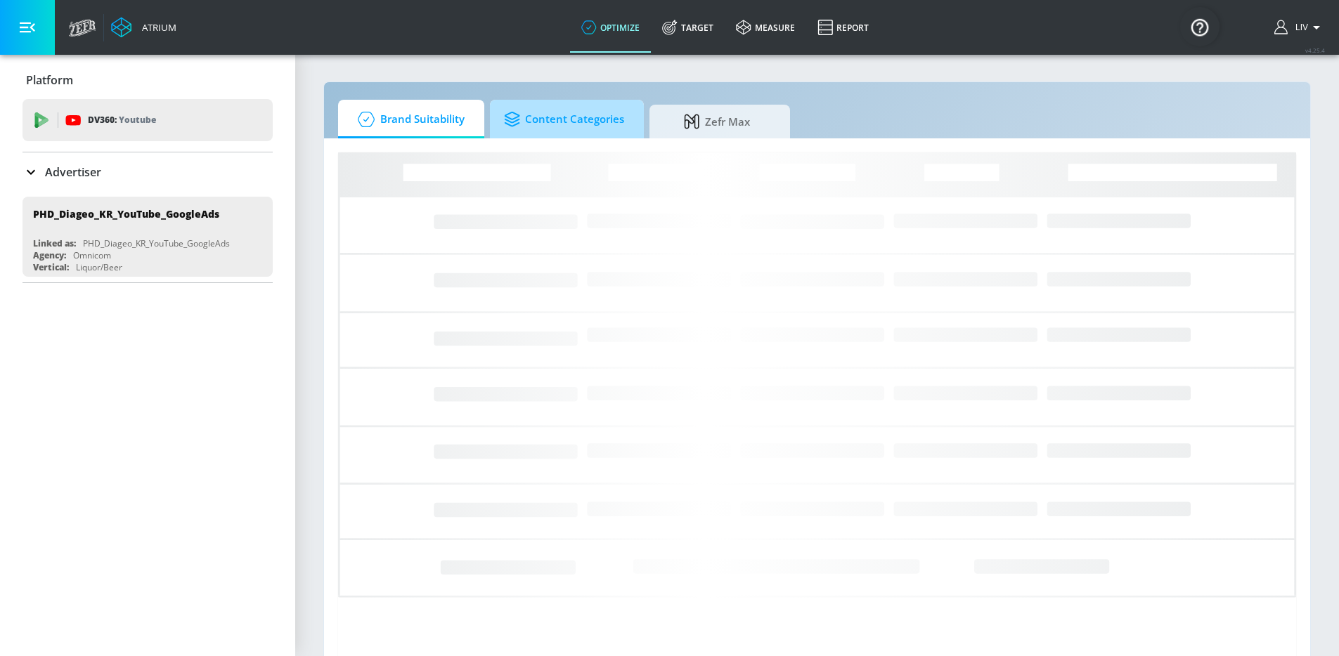
click at [626, 124] on link "Content Categories" at bounding box center [567, 119] width 154 height 39
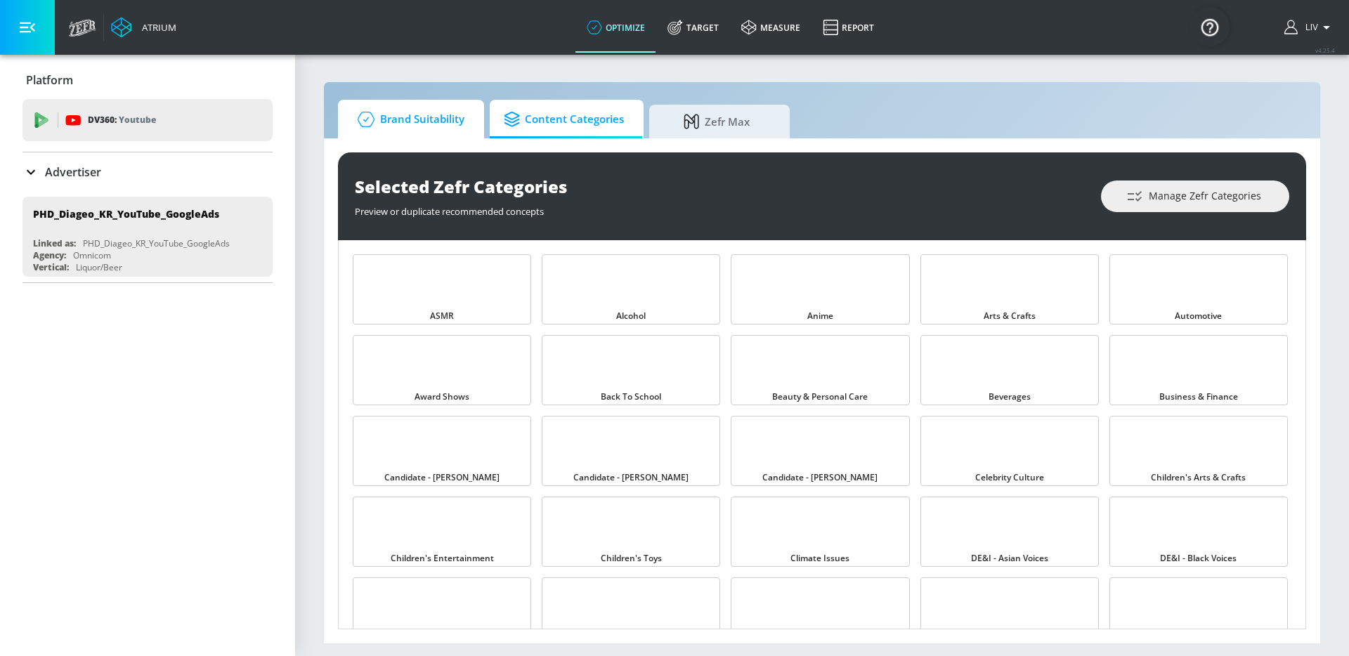
click at [402, 126] on span "Brand Suitability" at bounding box center [408, 120] width 112 height 34
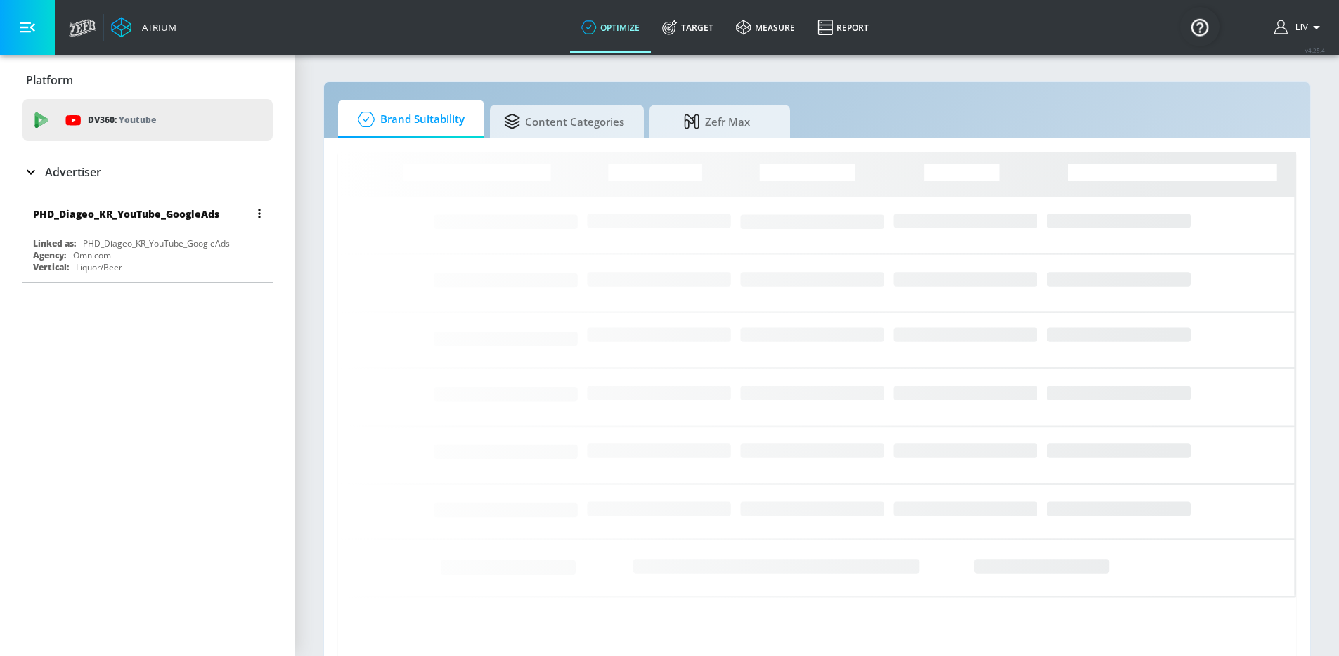
click at [197, 241] on div "PHD_Diageo_KR_YouTube_GoogleAds" at bounding box center [156, 244] width 147 height 12
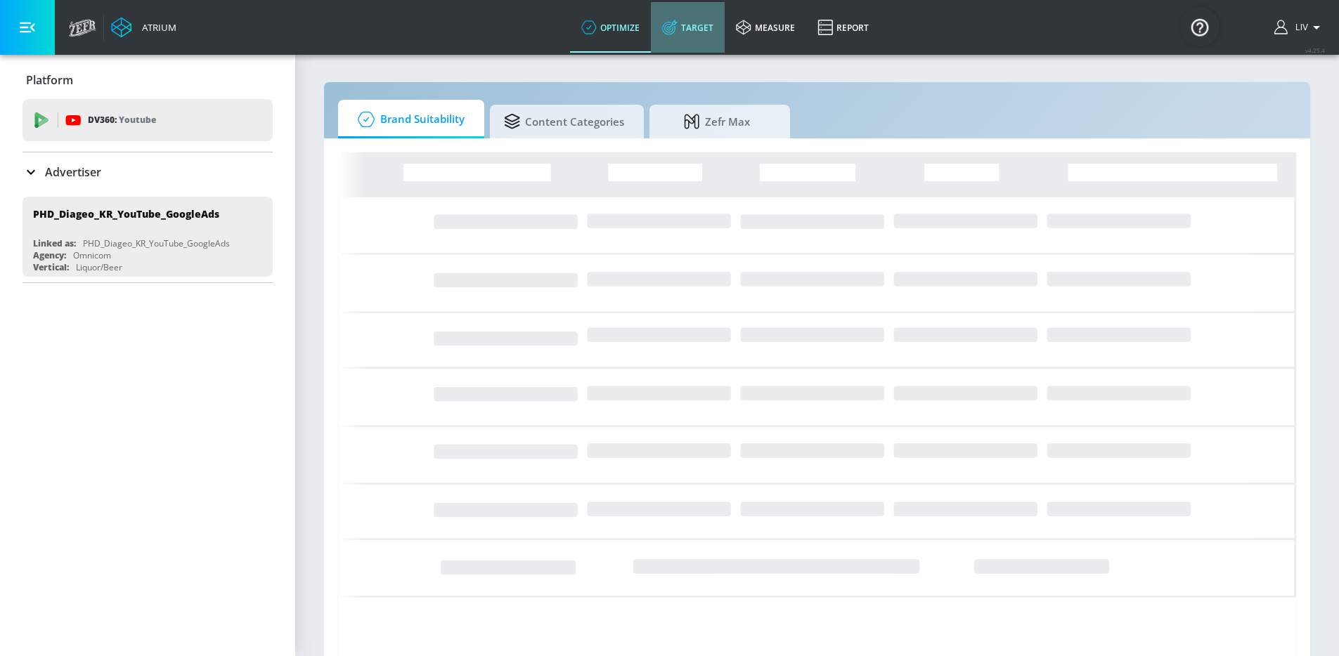
click at [695, 28] on link "Target" at bounding box center [688, 27] width 74 height 51
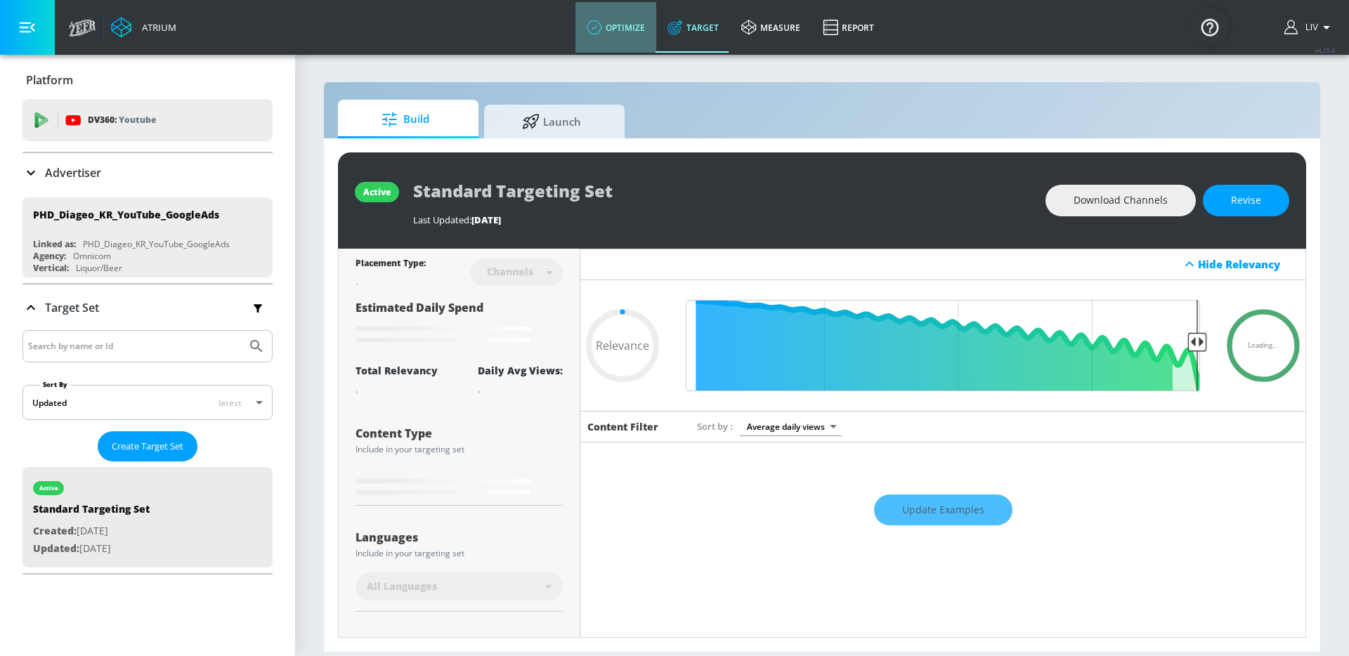
click at [601, 34] on icon at bounding box center [594, 27] width 15 height 15
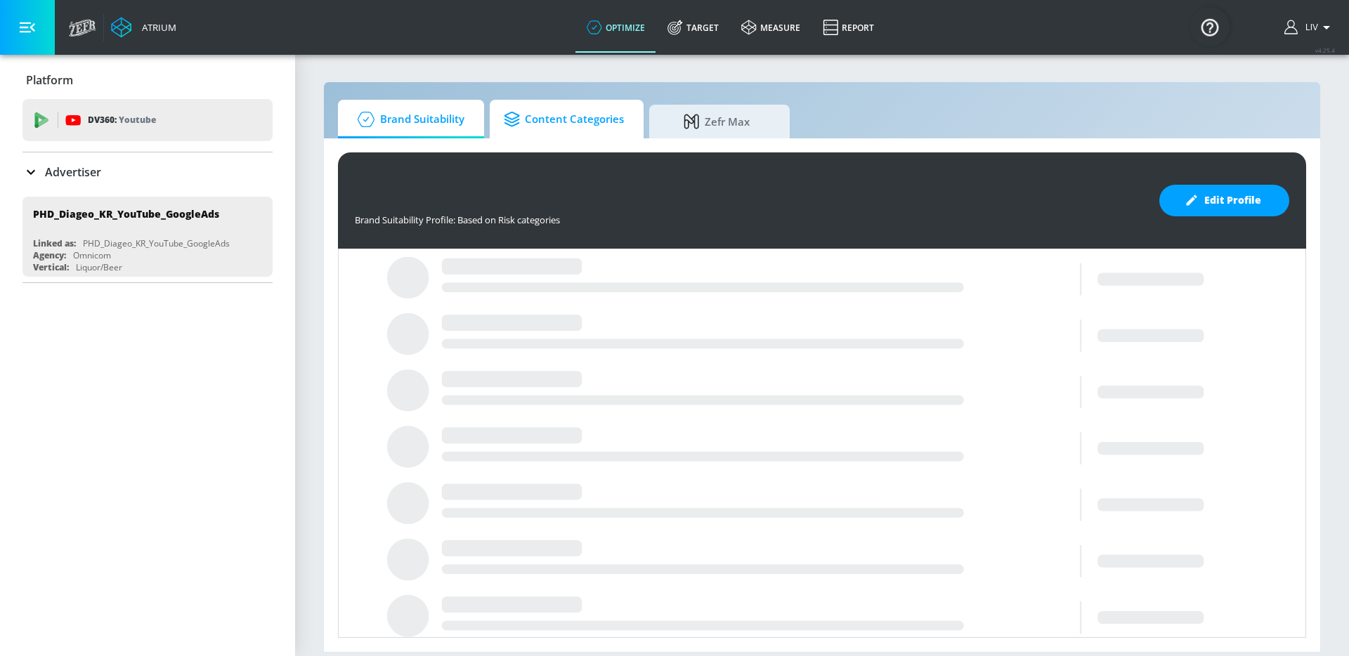
click at [519, 127] on span "Content Categories" at bounding box center [564, 120] width 120 height 34
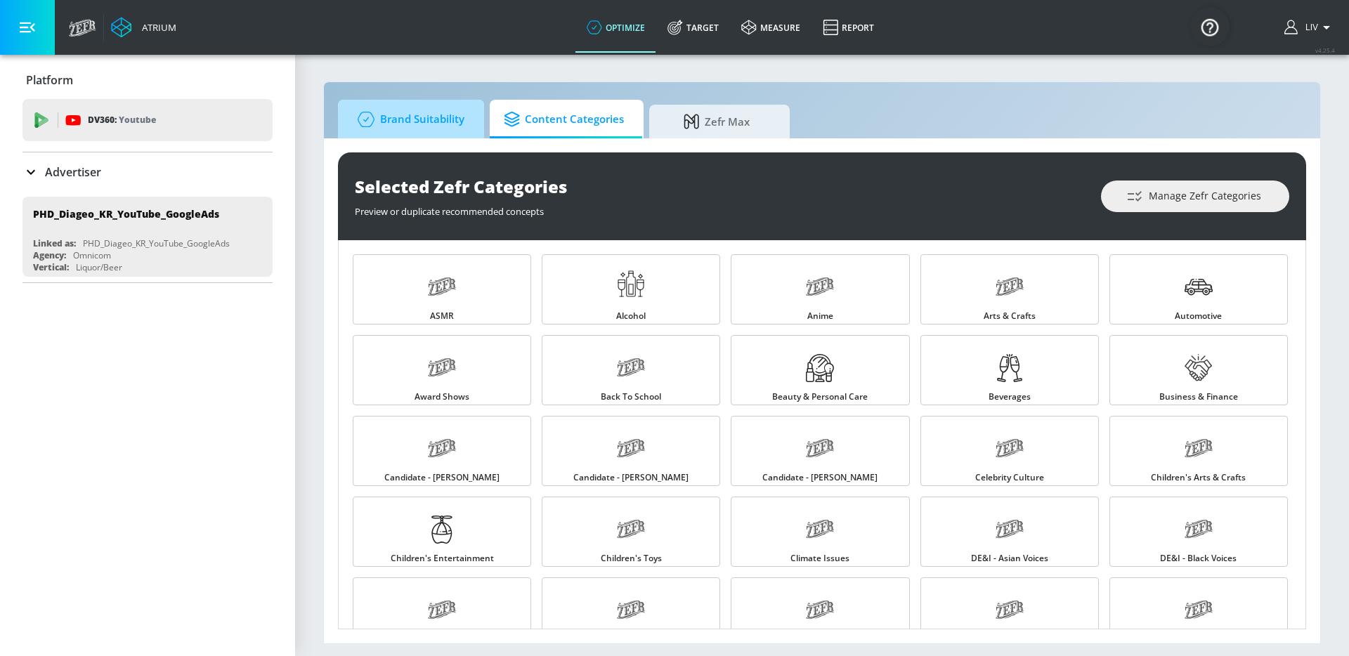
click at [450, 122] on span "Brand Suitability" at bounding box center [408, 120] width 112 height 34
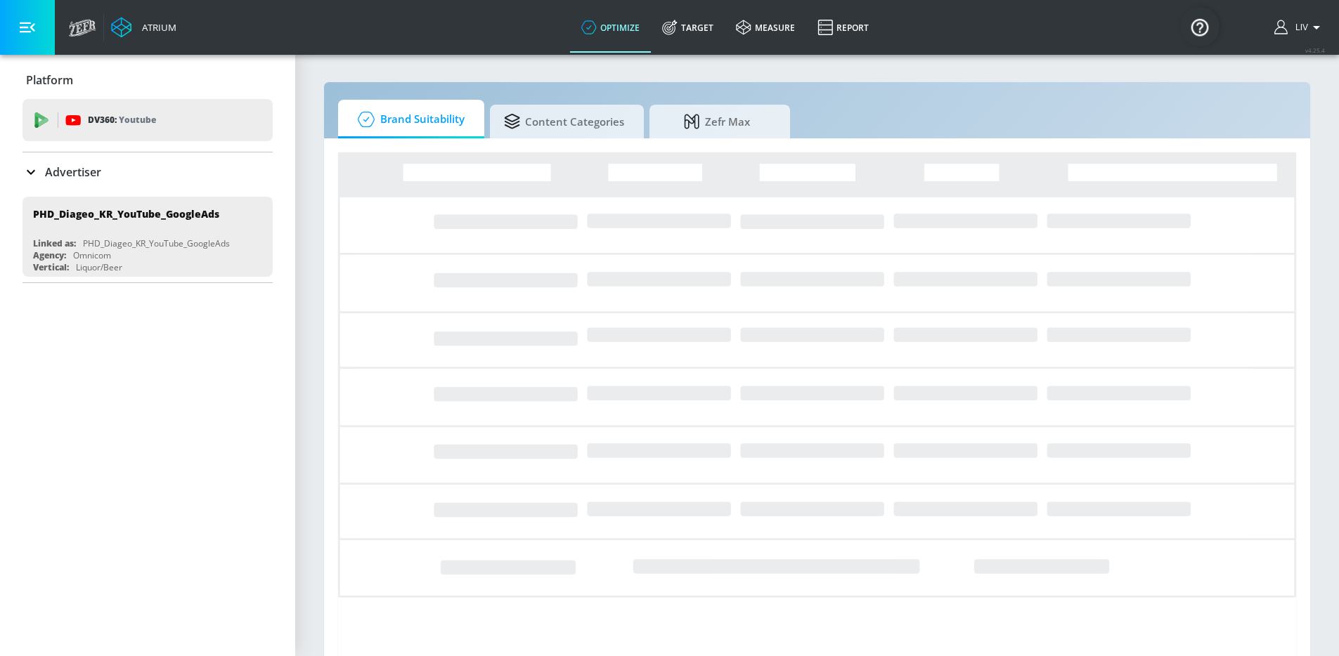
click at [475, 111] on link "Brand Suitability" at bounding box center [411, 119] width 146 height 39
click at [474, 113] on link "Brand Suitability" at bounding box center [411, 119] width 146 height 39
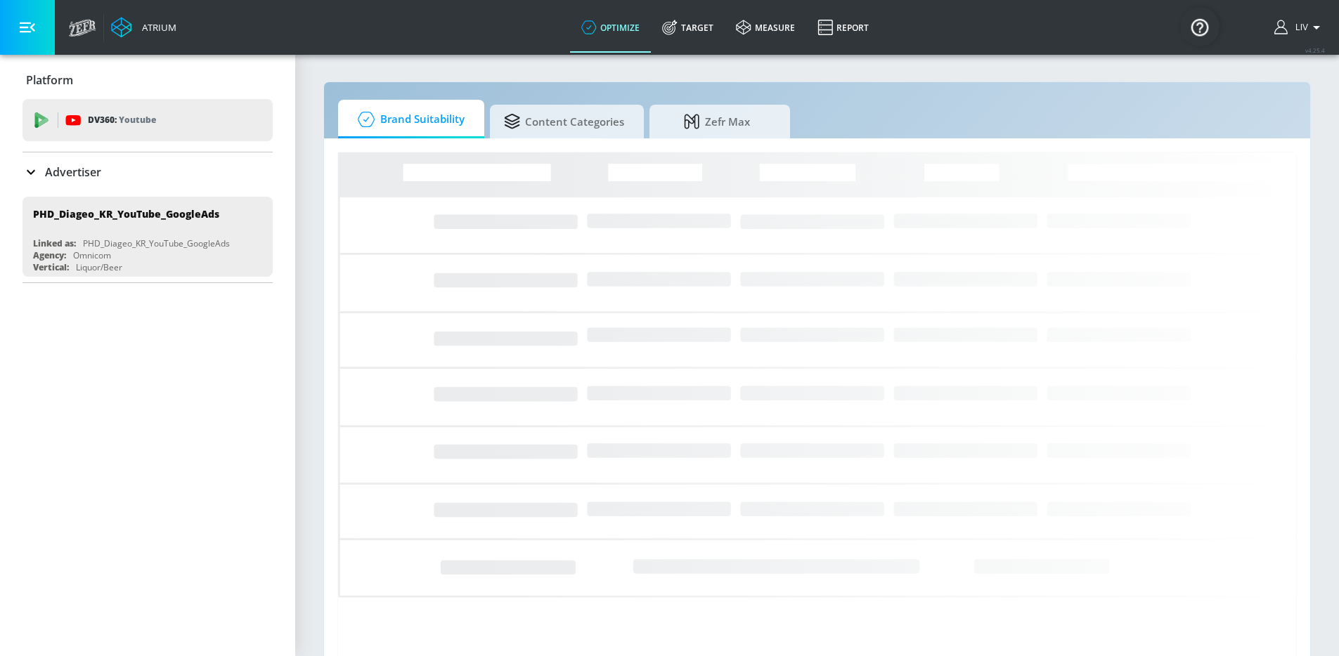
click at [474, 113] on link "Brand Suitability" at bounding box center [411, 119] width 146 height 39
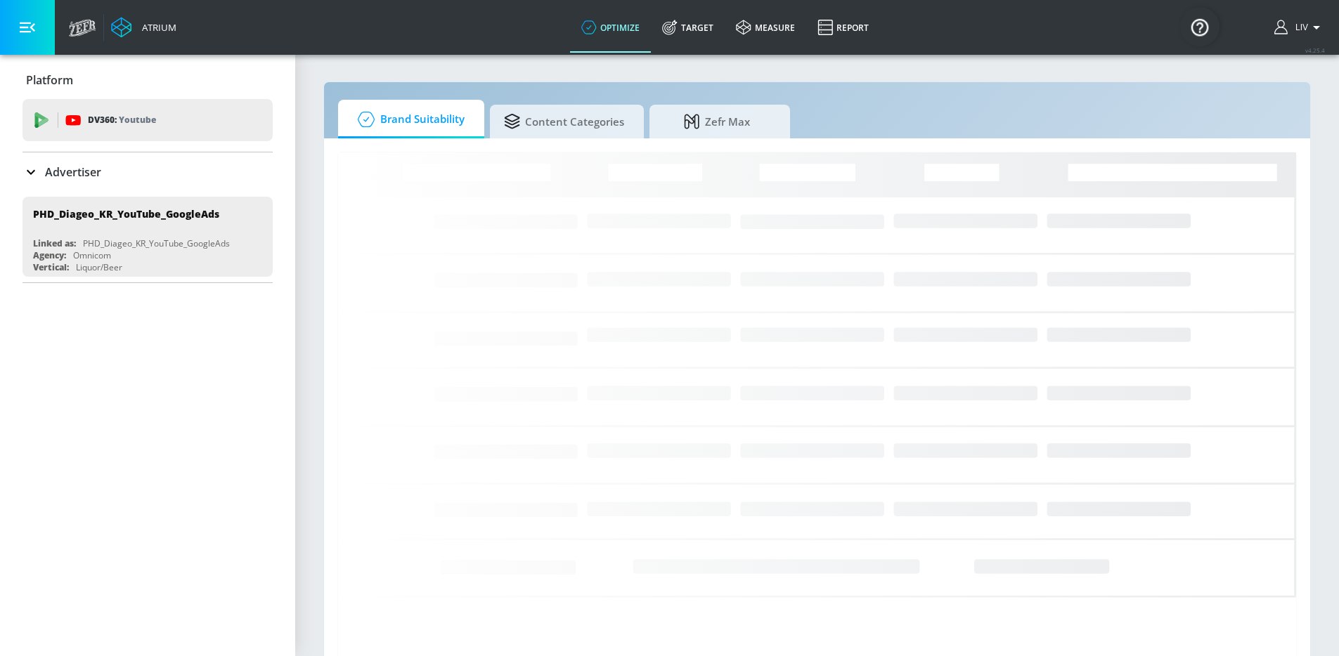
click at [444, 126] on span "Brand Suitability" at bounding box center [408, 120] width 112 height 34
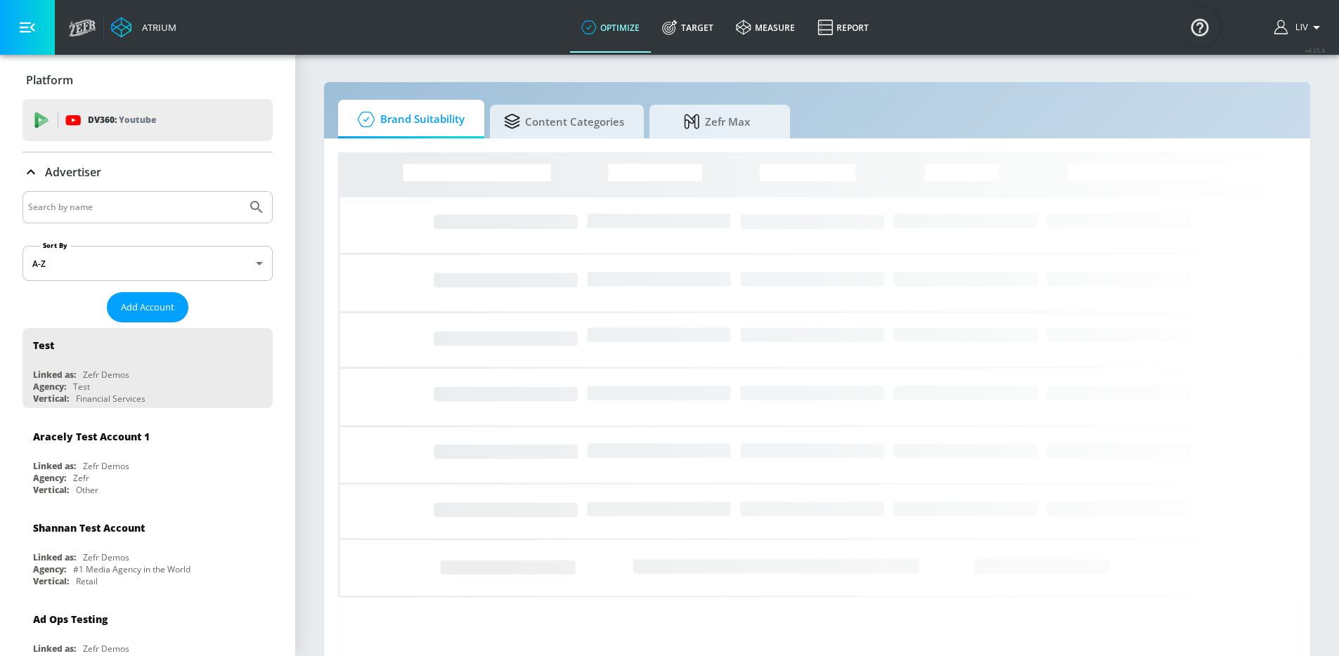
click at [155, 195] on div at bounding box center [147, 207] width 250 height 32
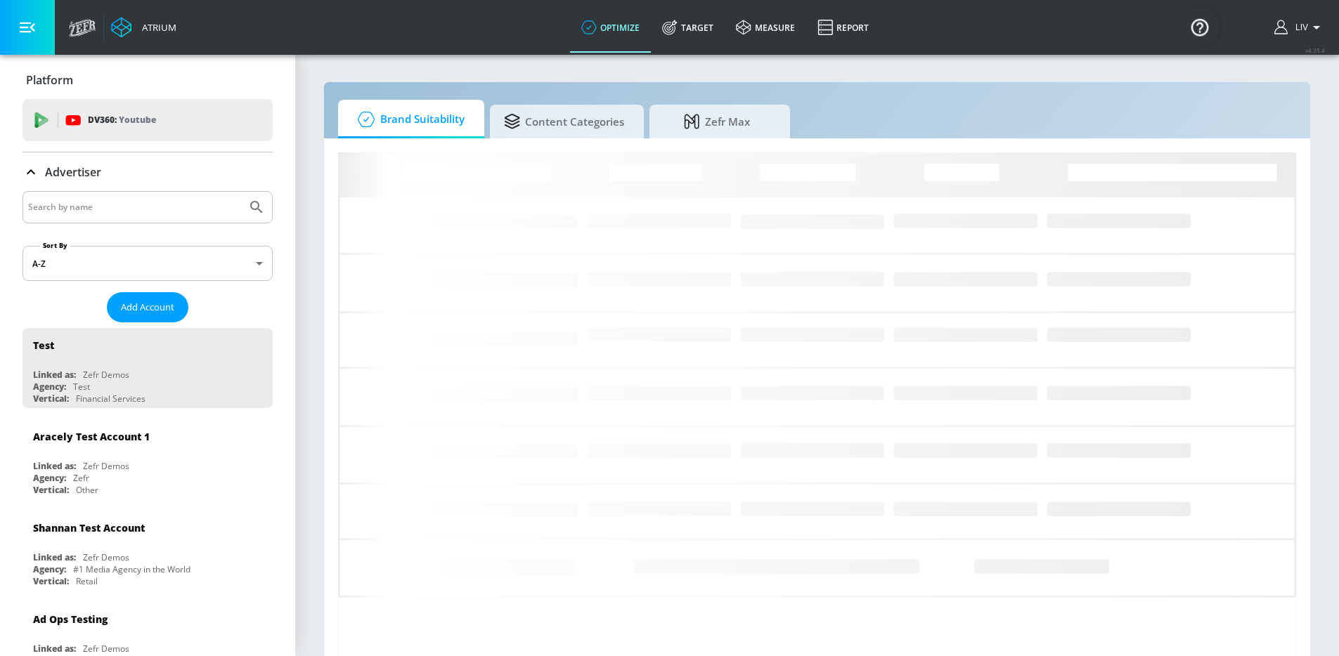
click at [161, 217] on div at bounding box center [147, 207] width 250 height 32
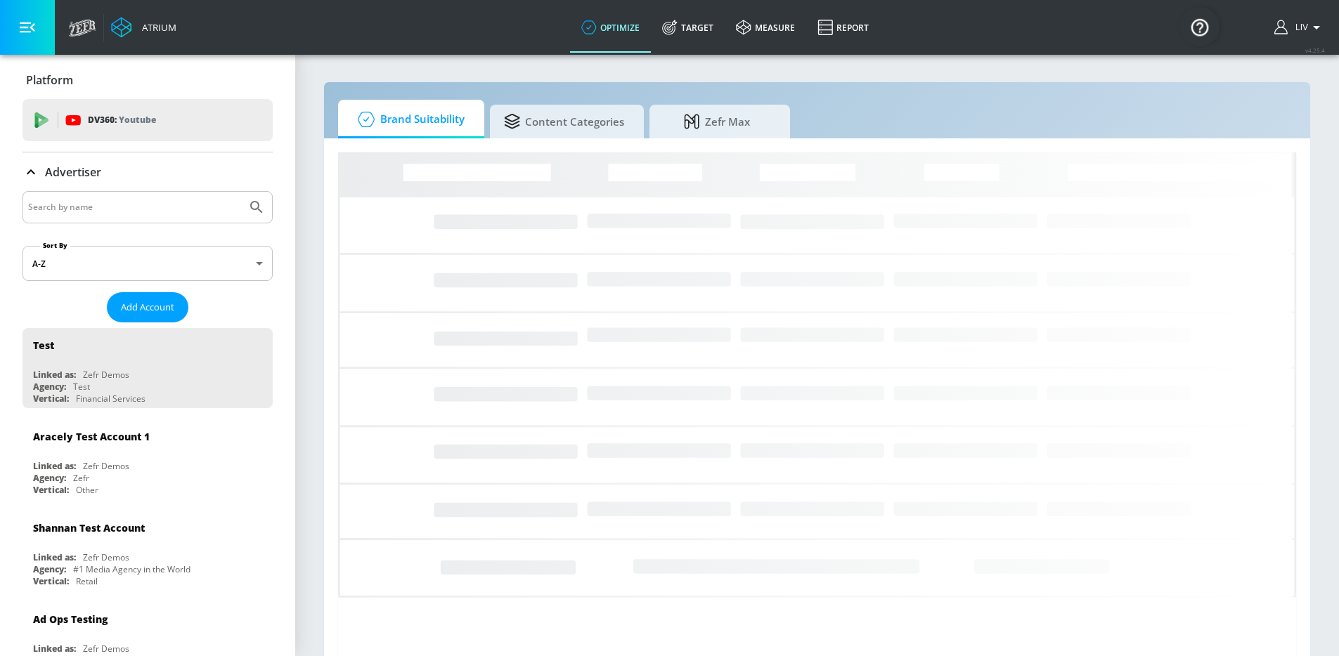
click at [163, 212] on input "Search by name" at bounding box center [134, 207] width 213 height 18
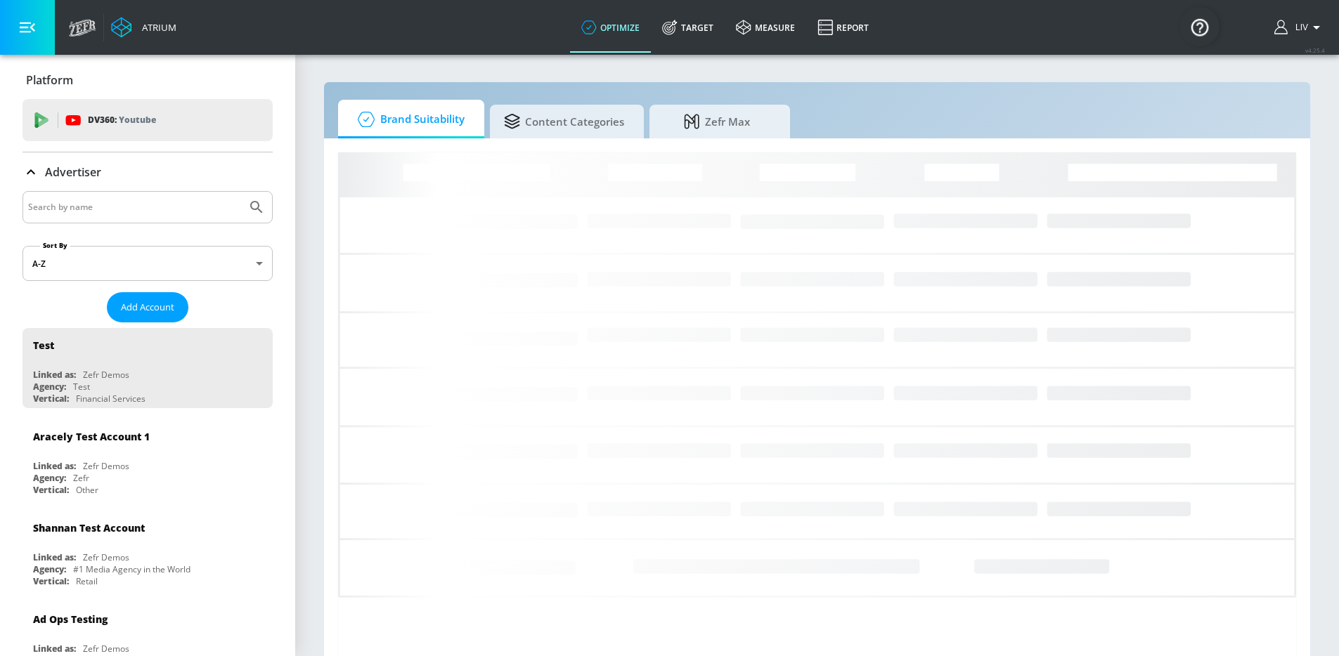
click at [163, 209] on input "Search by name" at bounding box center [134, 207] width 213 height 18
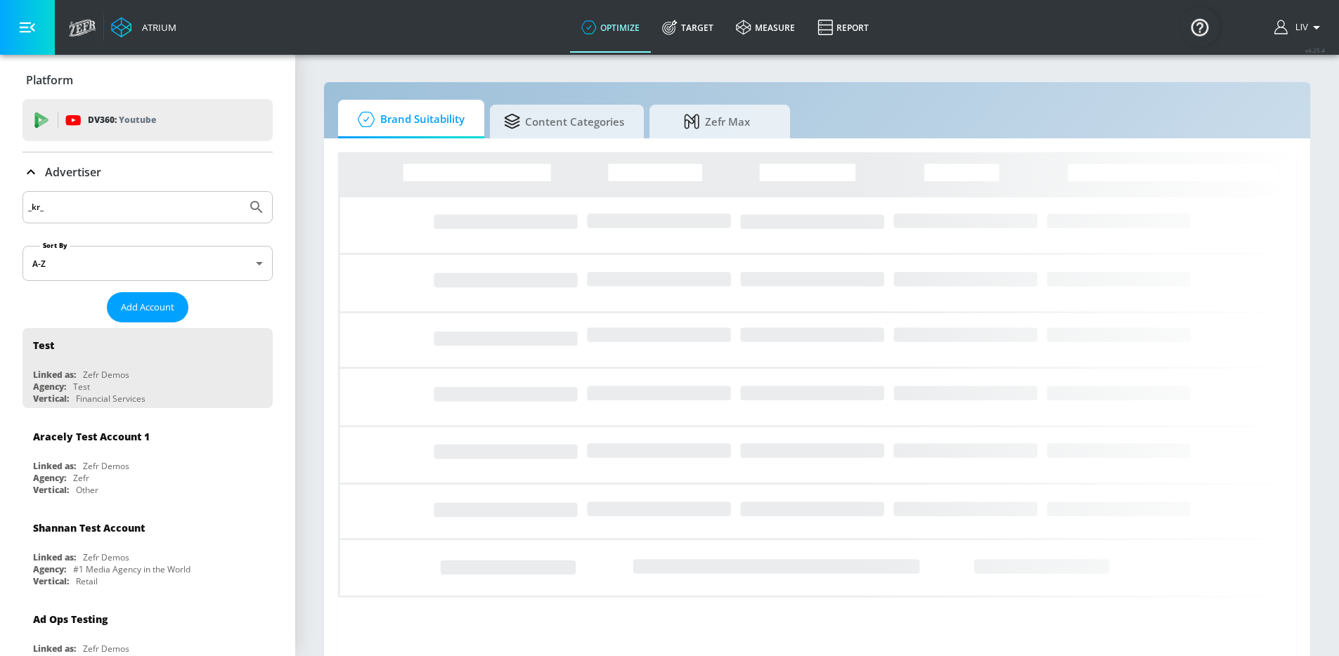
type input "_kr_"
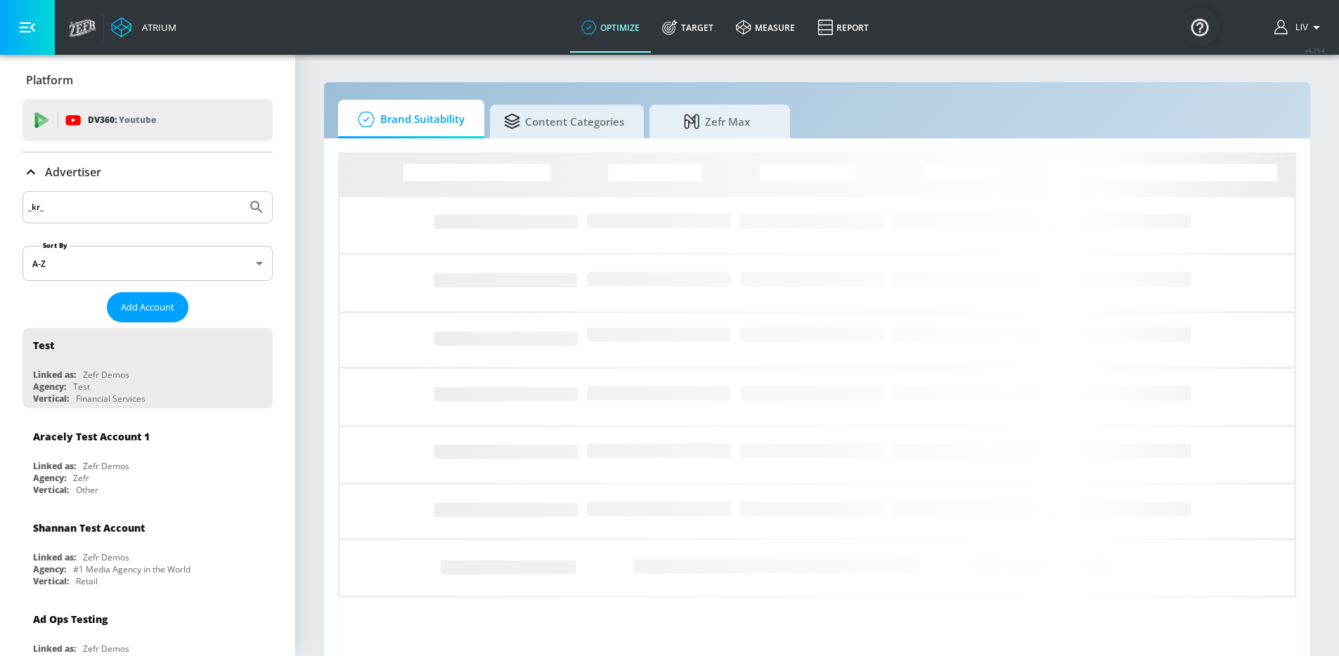
click at [241, 192] on button "Submit Search" at bounding box center [256, 207] width 31 height 31
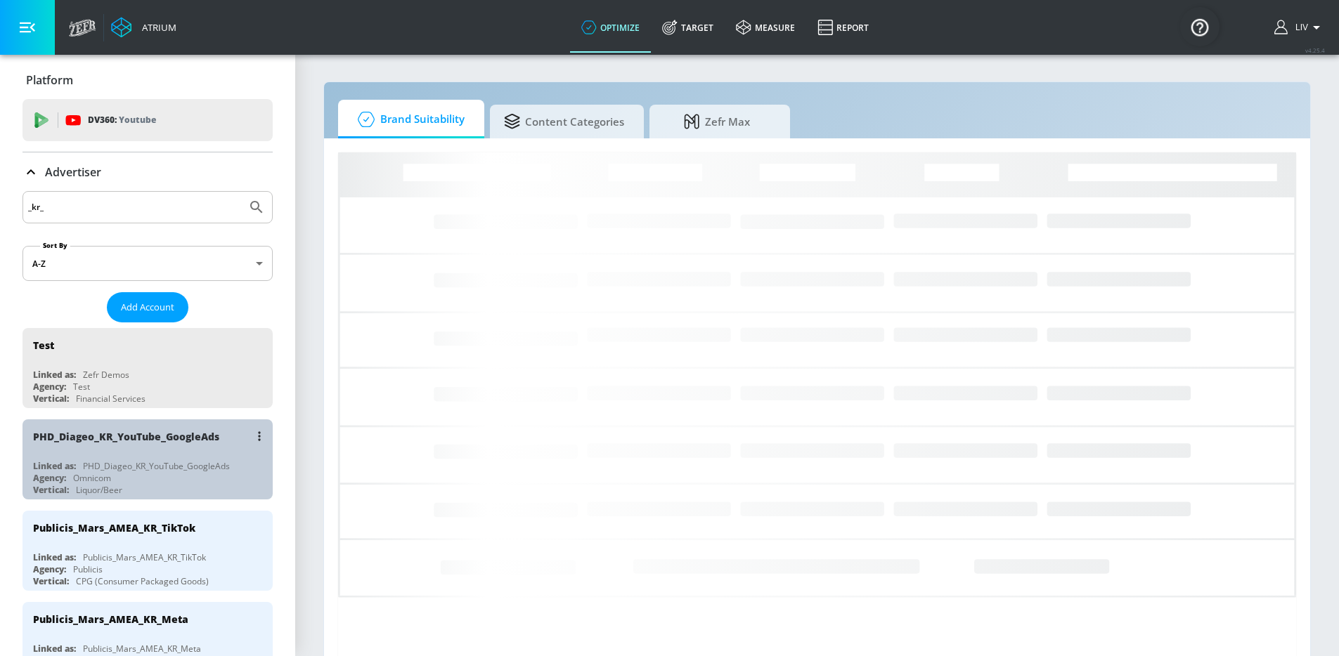
click at [202, 431] on div "PHD_Diageo_KR_YouTube_GoogleAds" at bounding box center [126, 436] width 186 height 13
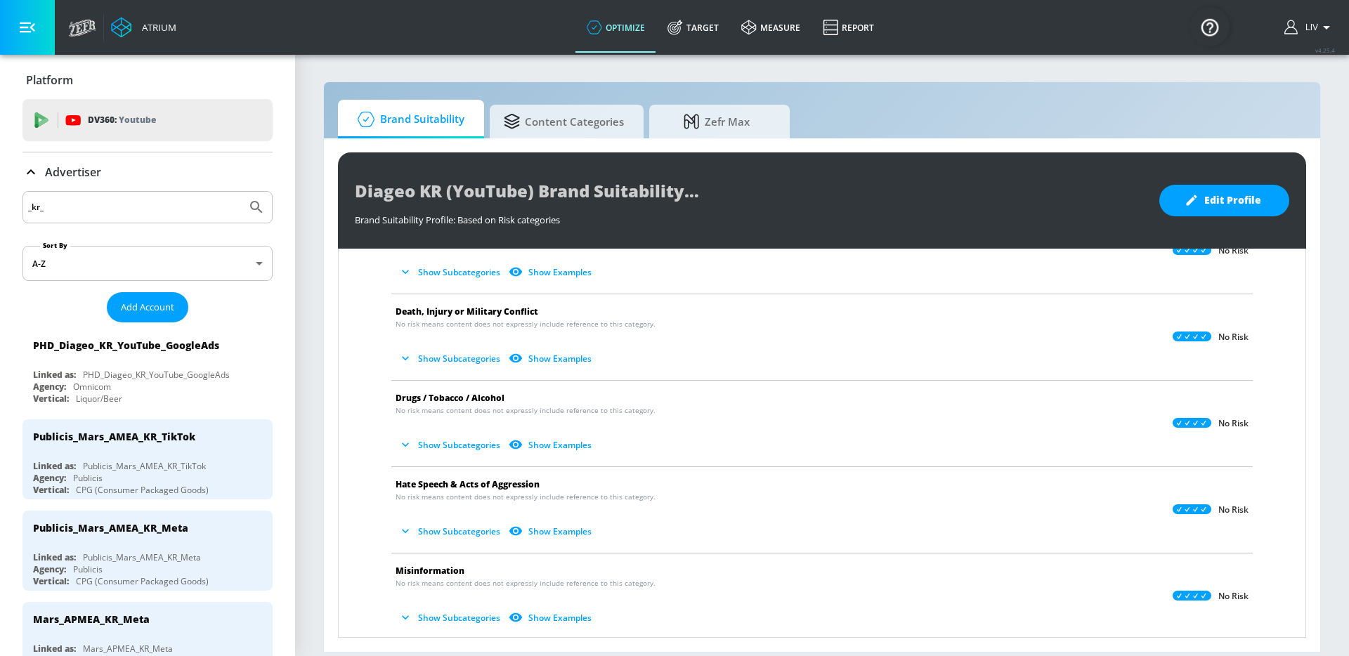
scroll to position [174, 0]
click at [463, 443] on button "Show Subcategories" at bounding box center [451, 447] width 110 height 23
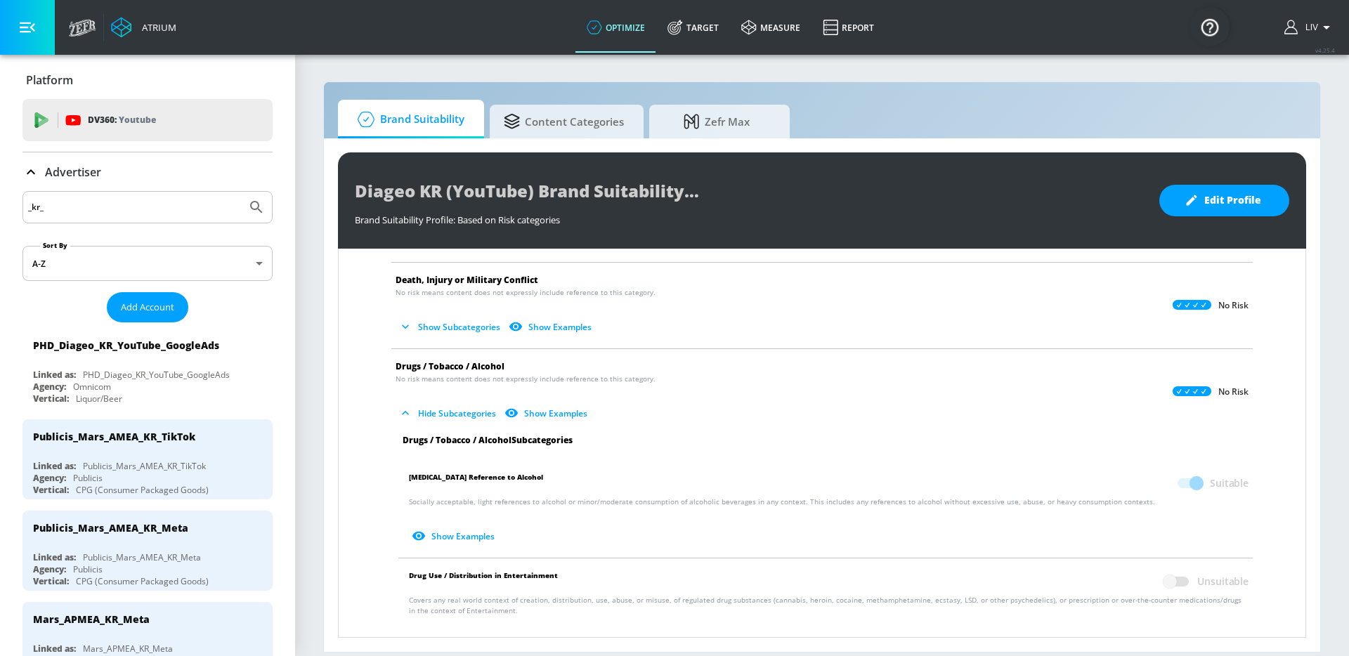
scroll to position [273, 0]
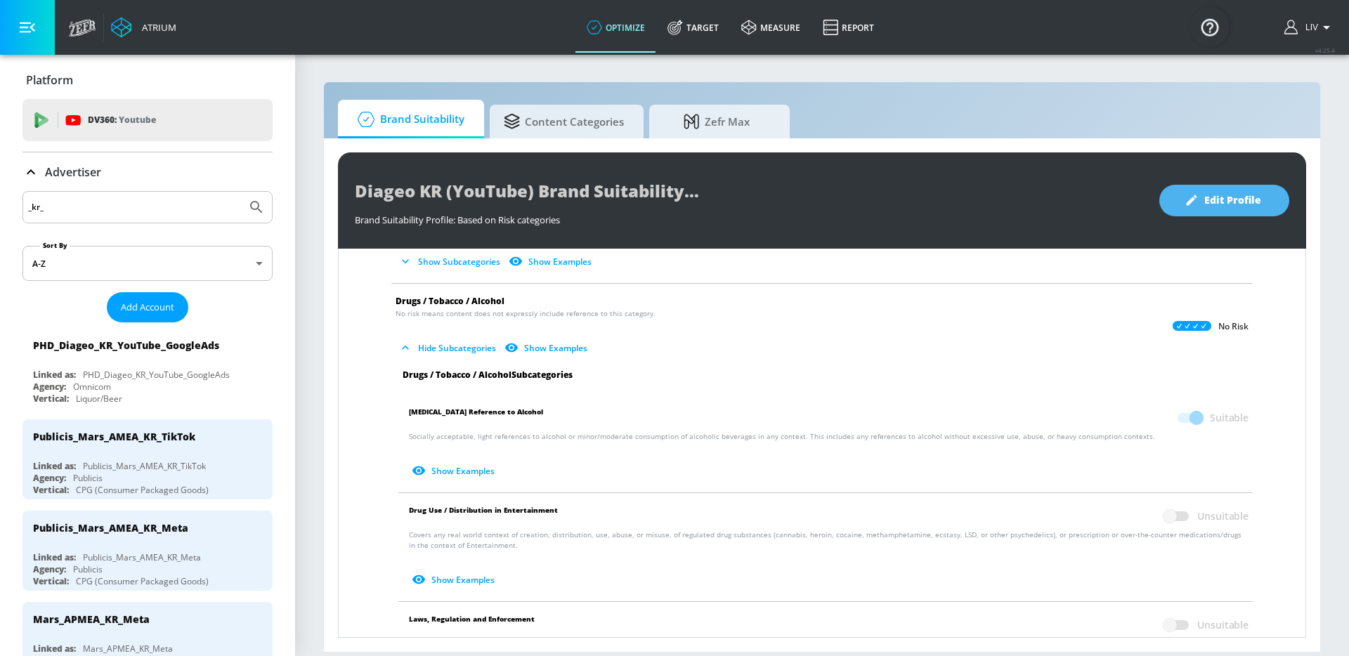
click at [1220, 195] on span "Edit Profile" at bounding box center [1225, 201] width 74 height 18
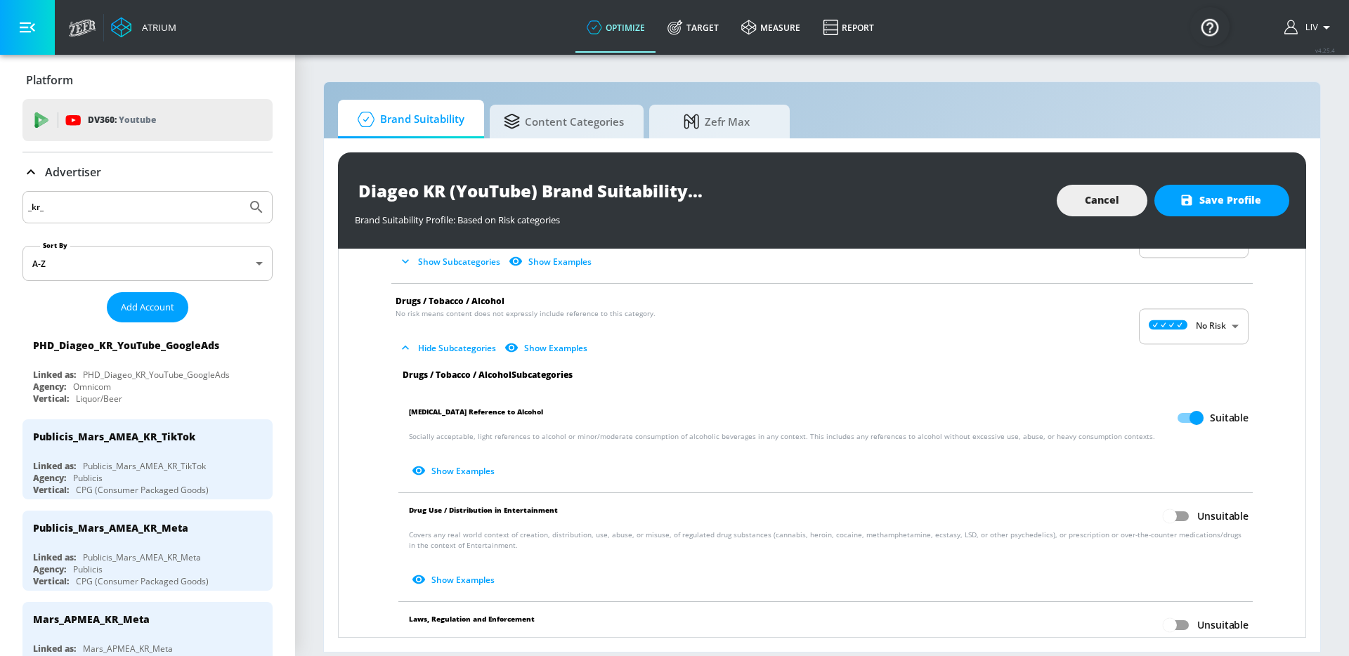
click at [444, 464] on button "Show Examples" at bounding box center [454, 471] width 91 height 23
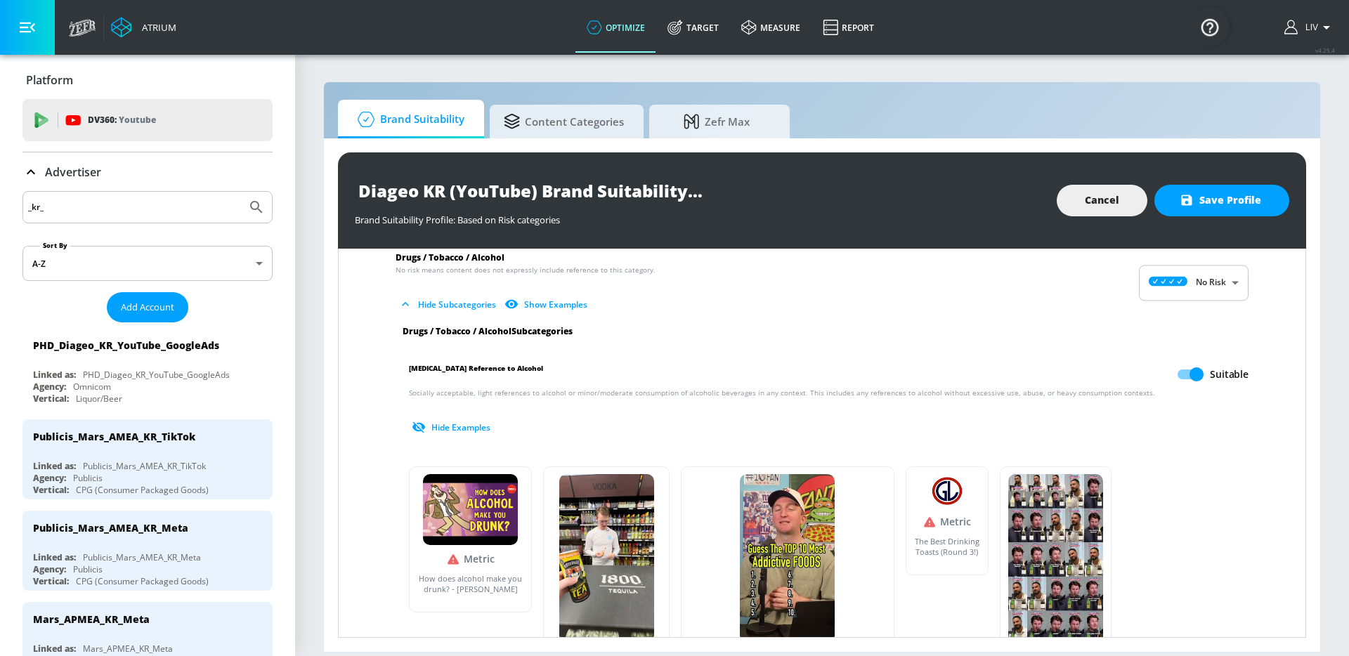
scroll to position [302, 0]
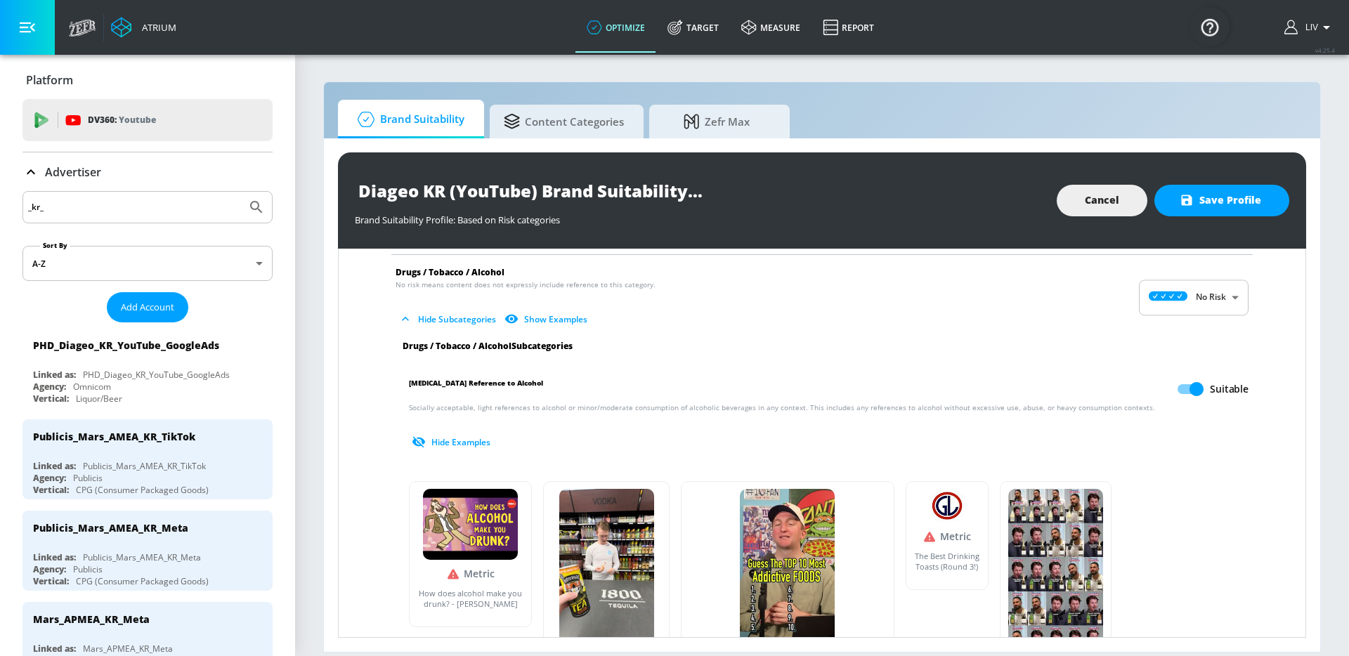
click at [424, 439] on icon "button" at bounding box center [419, 442] width 14 height 14
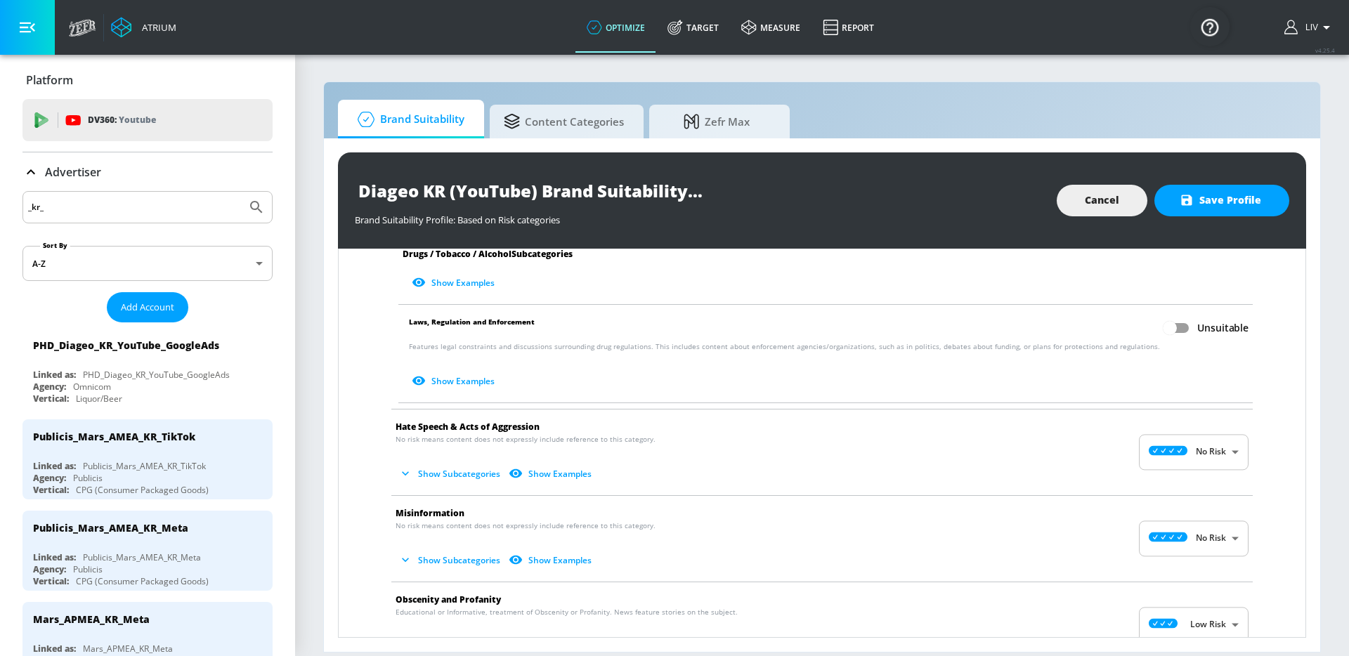
scroll to position [840, 0]
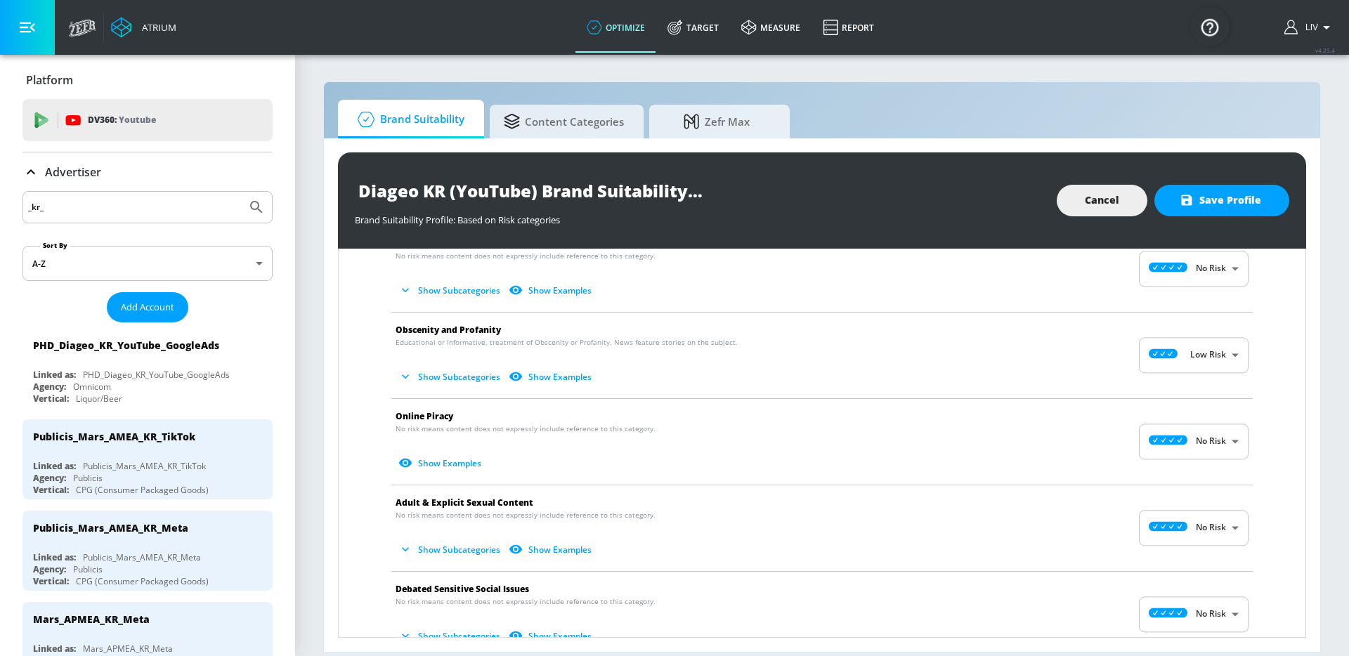
click at [421, 371] on button "Show Subcategories" at bounding box center [451, 376] width 110 height 23
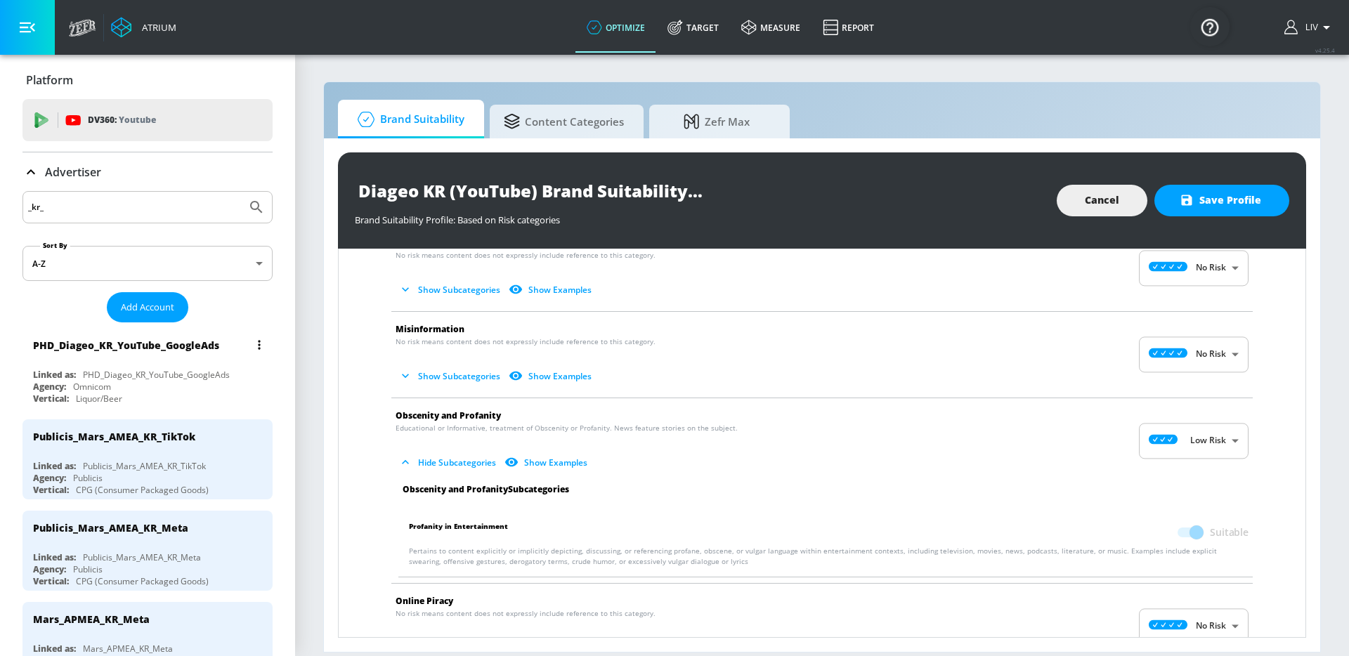
scroll to position [774, 0]
